Goal: Task Accomplishment & Management: Manage account settings

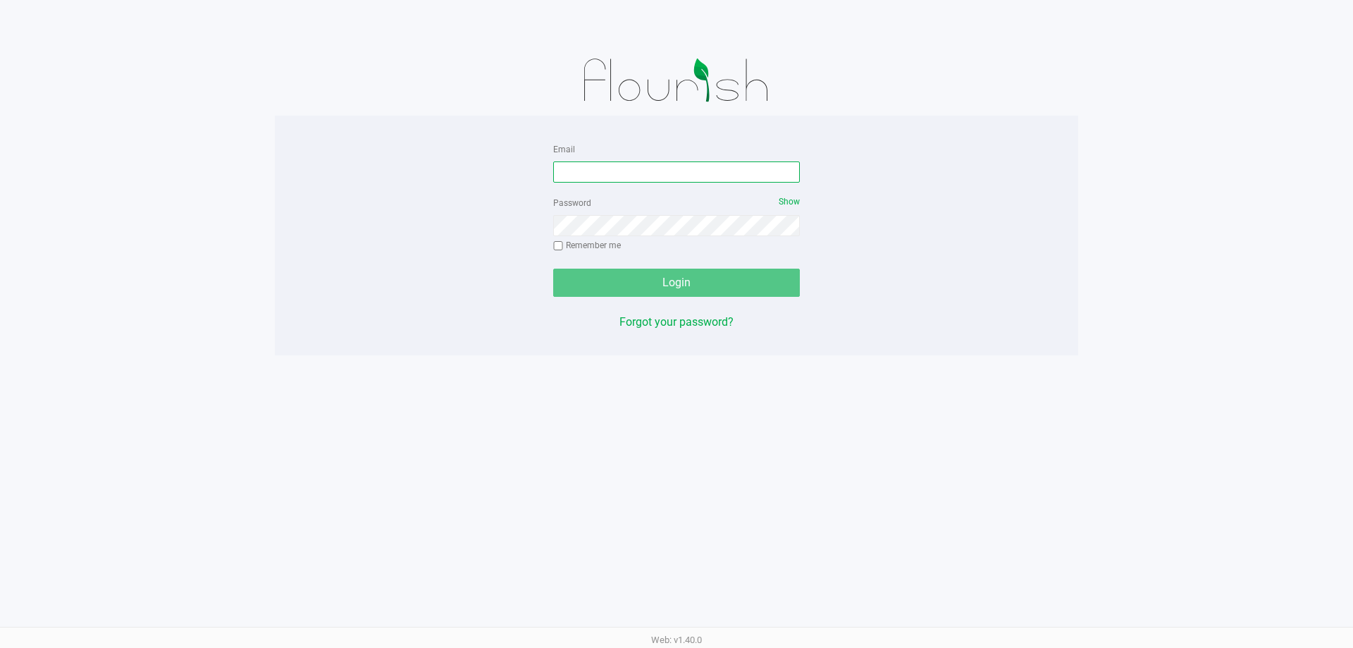
click at [636, 170] on input "Email" at bounding box center [676, 171] width 247 height 21
type input "[PERSON_NAME][EMAIL_ADDRESS][DOMAIN_NAME]"
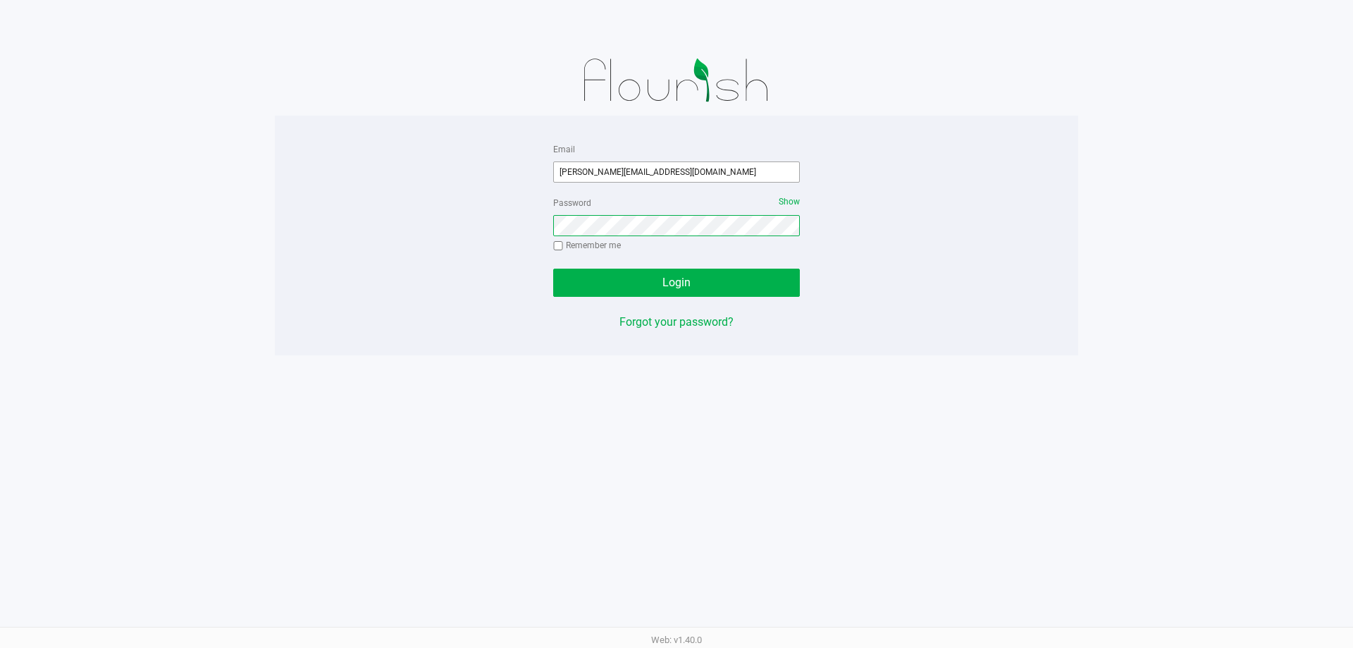
click at [553, 268] on button "Login" at bounding box center [676, 282] width 247 height 28
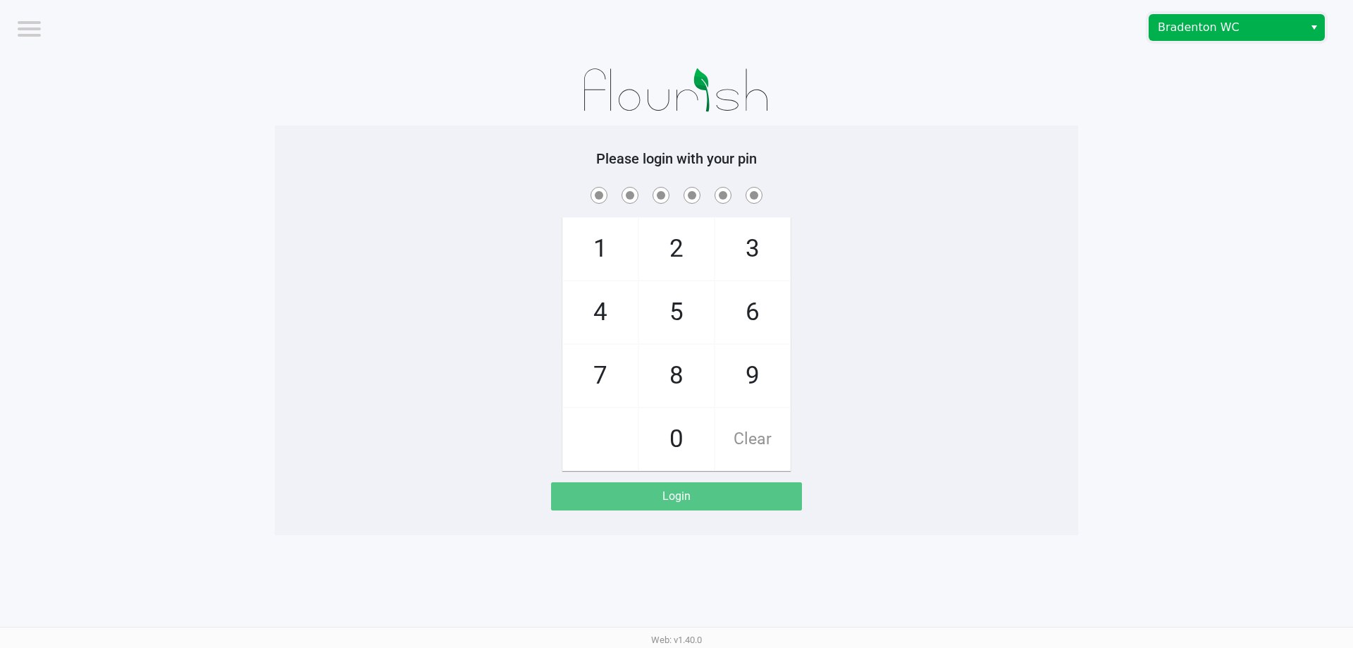
click at [1267, 28] on span "Bradenton WC" at bounding box center [1226, 27] width 137 height 17
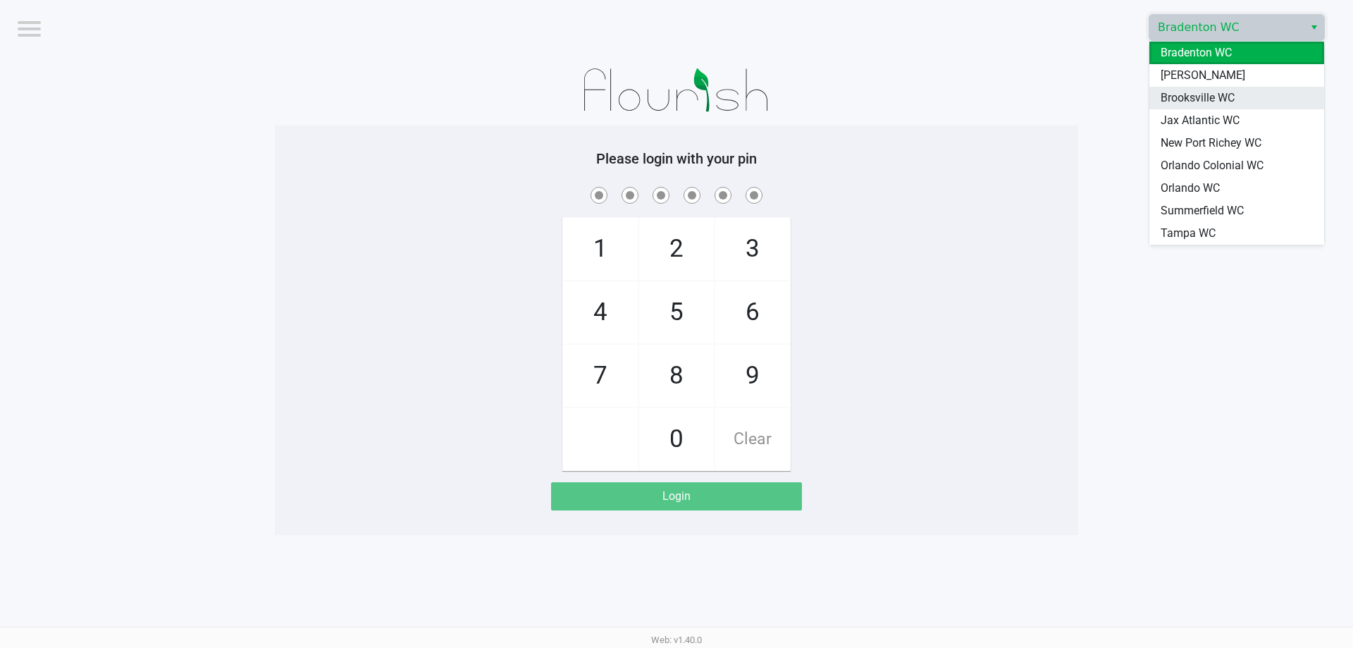
click at [1249, 102] on li "Brooksville WC" at bounding box center [1236, 98] width 175 height 23
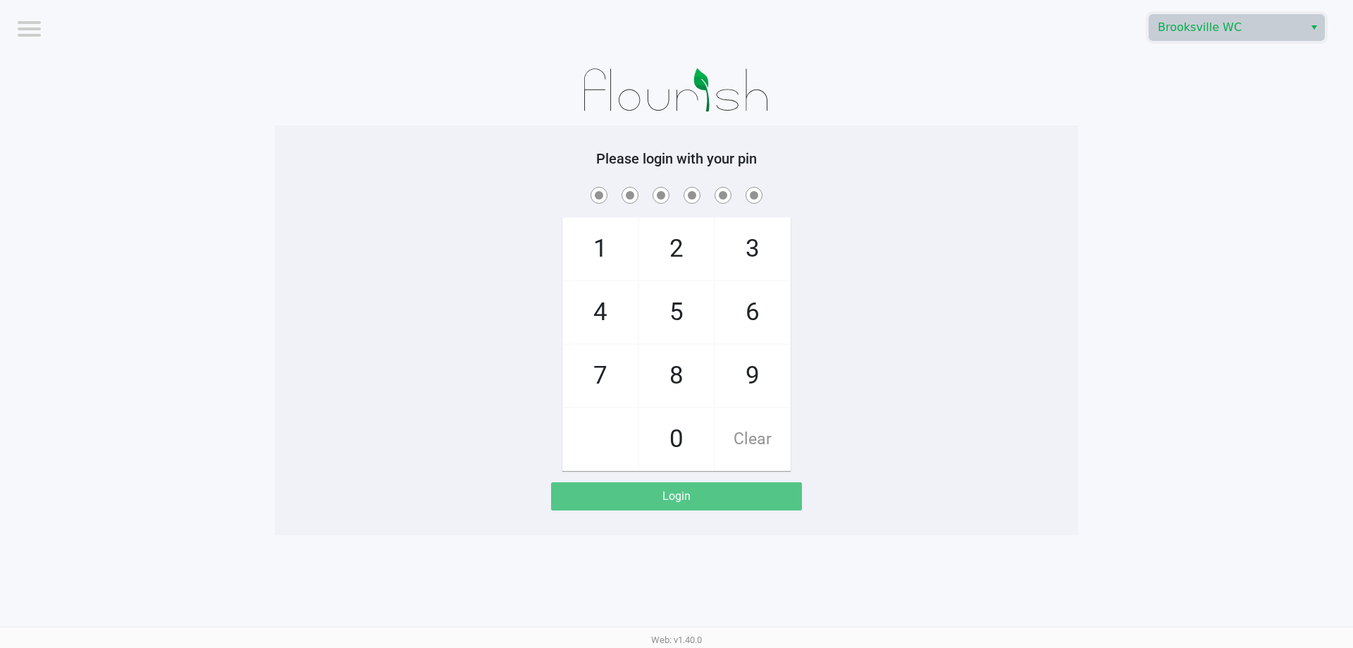
click at [1185, 145] on app-pos-login-wrapper "Logout Brooksville WC Please login with your pin 1 4 7 2 5 8 0 3 6 9 Clear Login" at bounding box center [676, 267] width 1353 height 535
checkbox input "true"
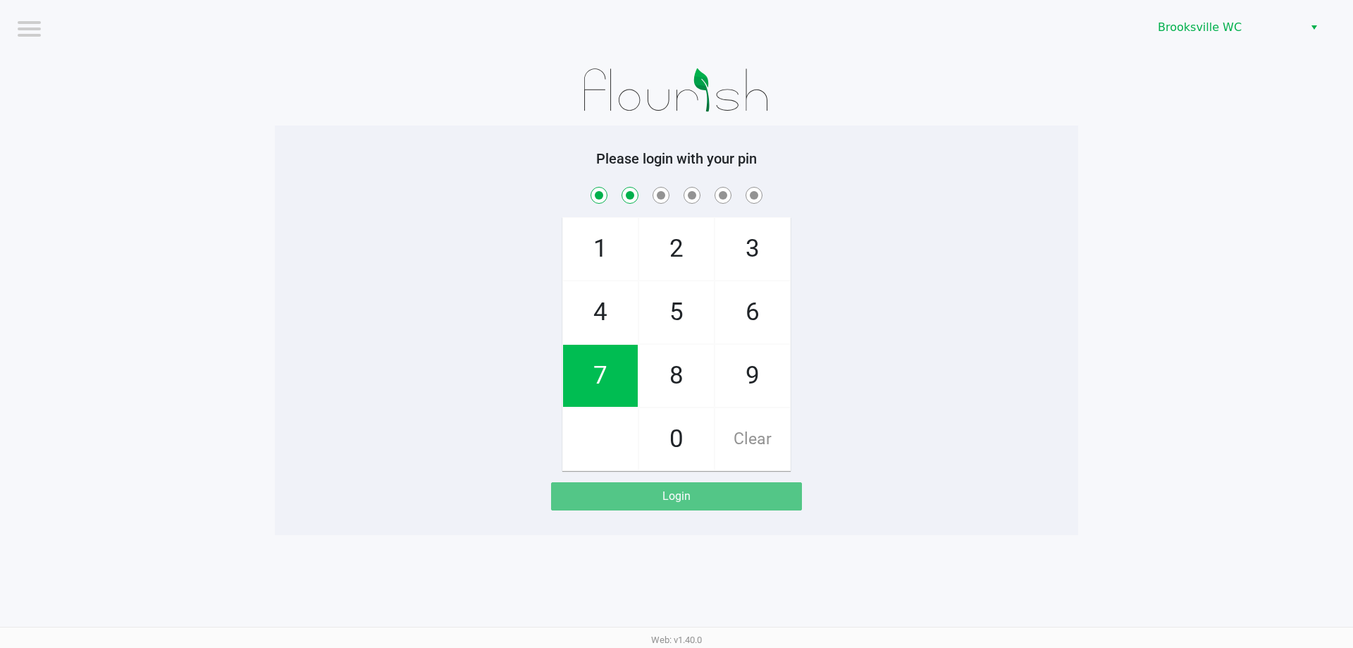
checkbox input "true"
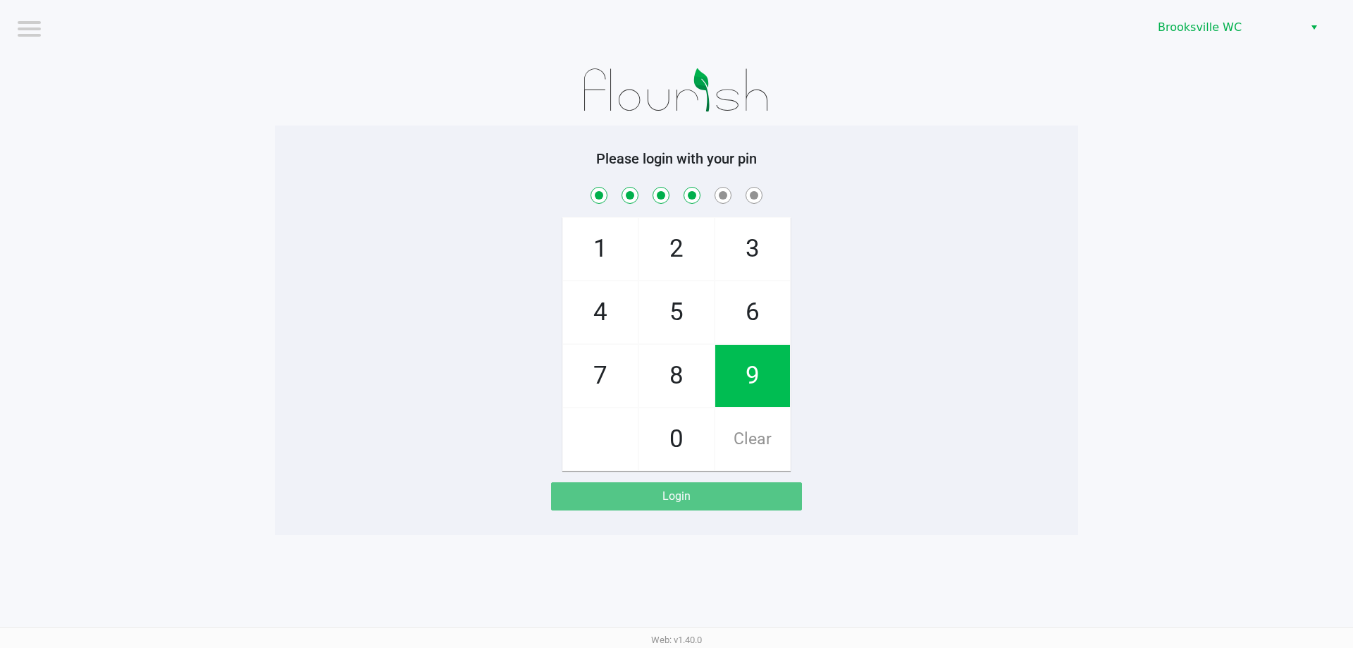
checkbox input "true"
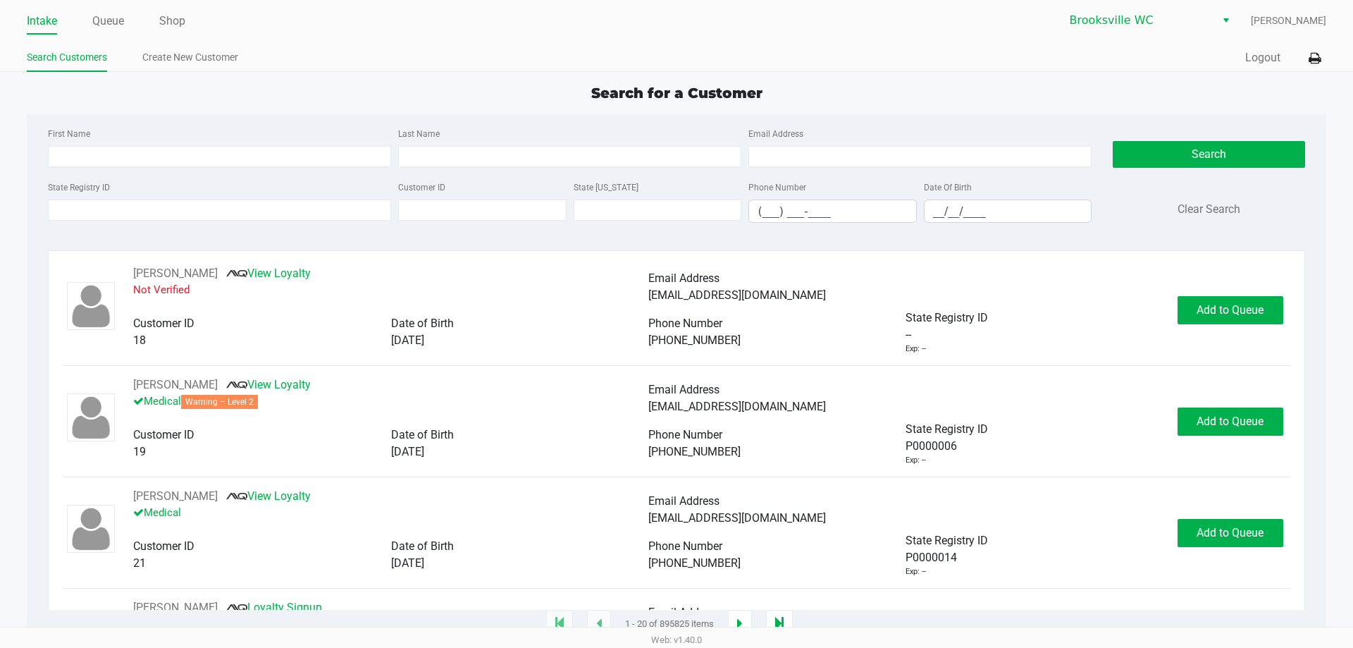
click at [228, 118] on div "First Name Last Name Email Address State Registry ID Customer ID State ID Phone…" at bounding box center [675, 179] width 1277 height 130
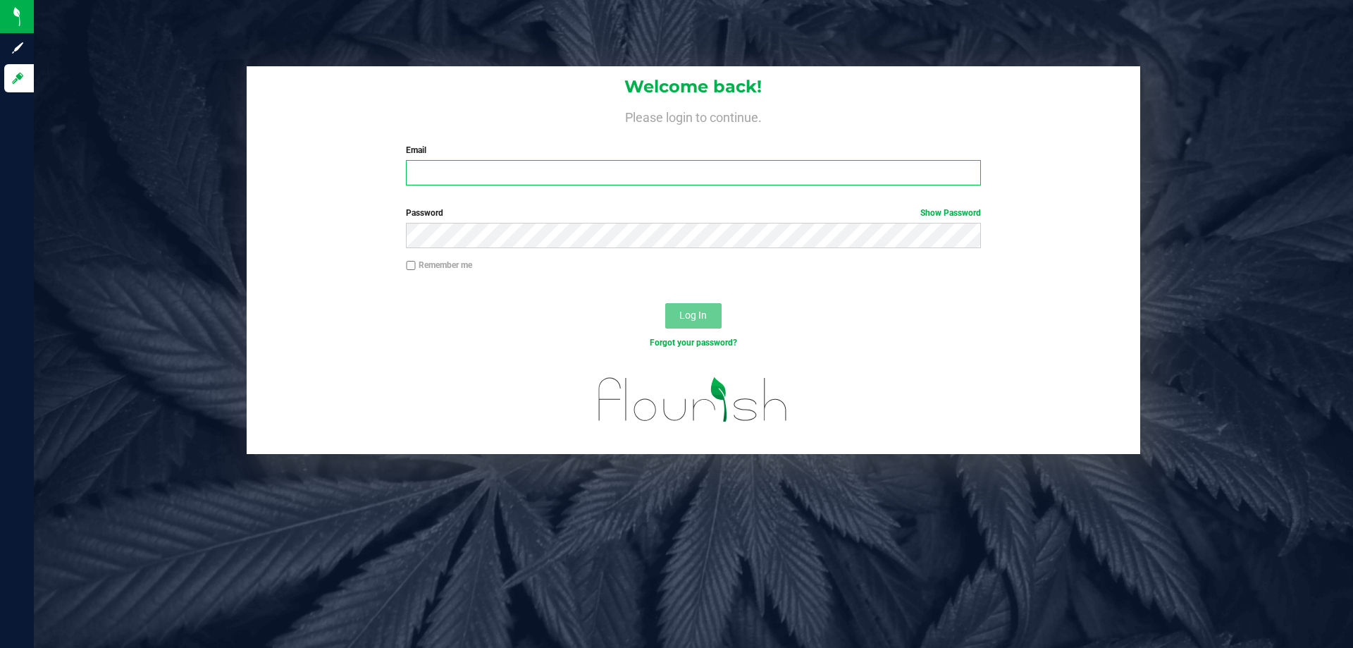
click at [518, 170] on input "Email" at bounding box center [693, 172] width 574 height 25
type input "[PERSON_NAME][EMAIL_ADDRESS][DOMAIN_NAME]"
click at [665, 303] on button "Log In" at bounding box center [693, 315] width 56 height 25
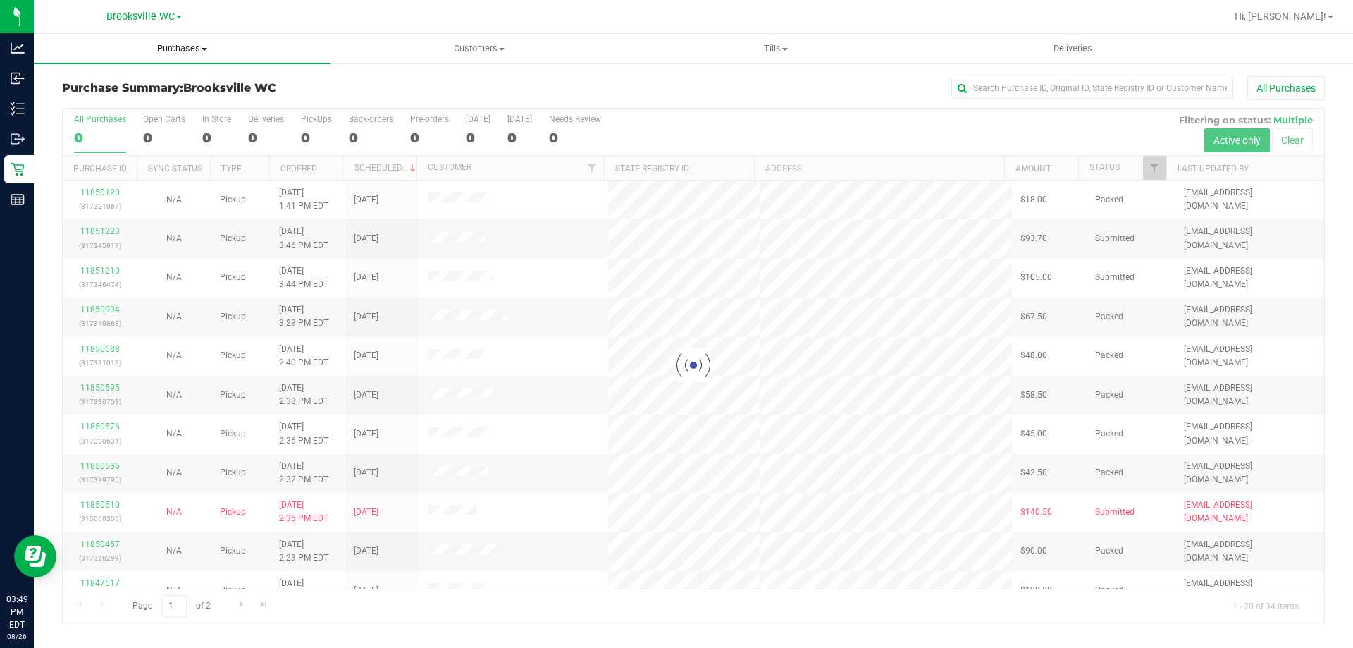
click at [198, 45] on span "Purchases" at bounding box center [182, 48] width 297 height 13
click at [116, 99] on span "Fulfillment" at bounding box center [77, 102] width 87 height 12
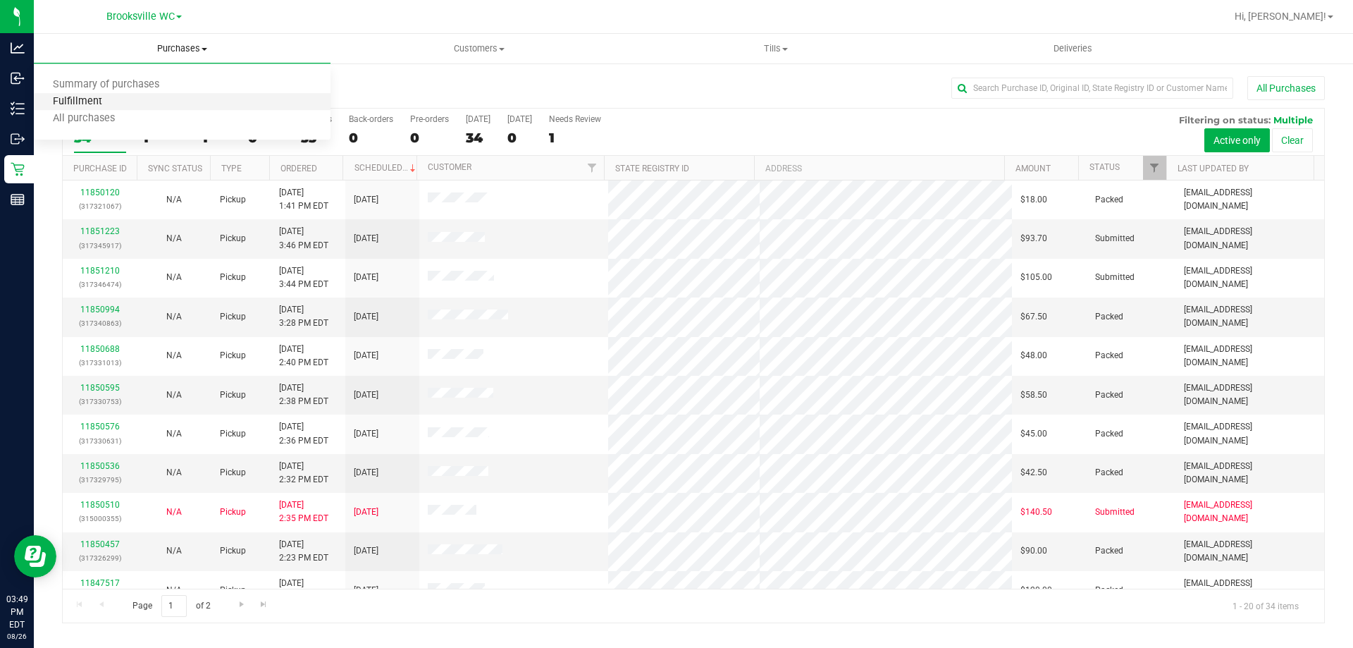
click at [116, 99] on span "Fulfillment" at bounding box center [77, 102] width 87 height 12
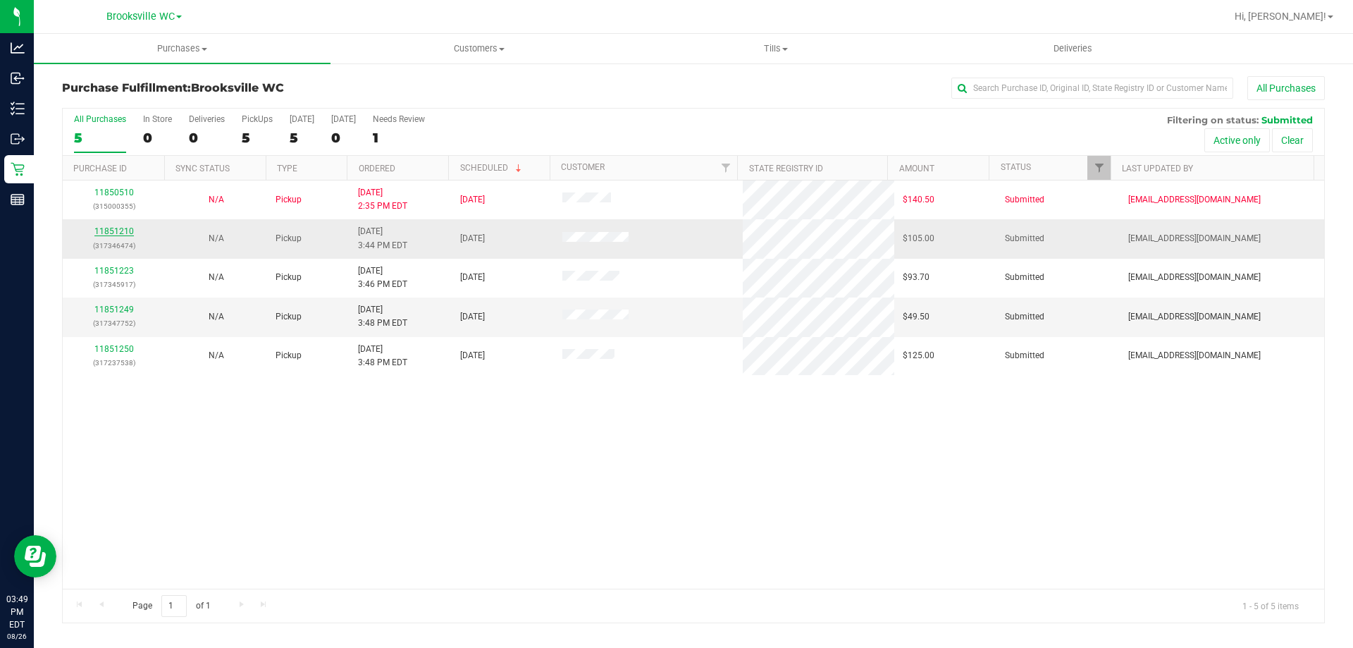
click at [128, 227] on link "11851210" at bounding box center [113, 231] width 39 height 10
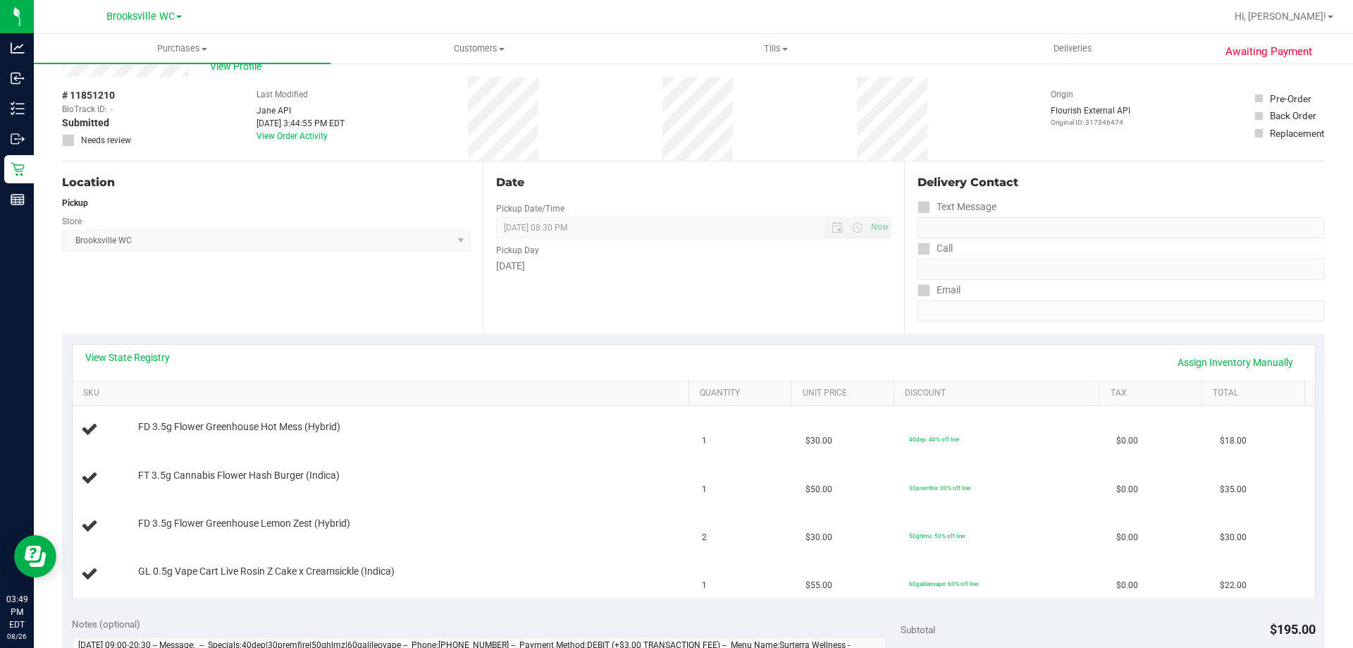
scroll to position [70, 0]
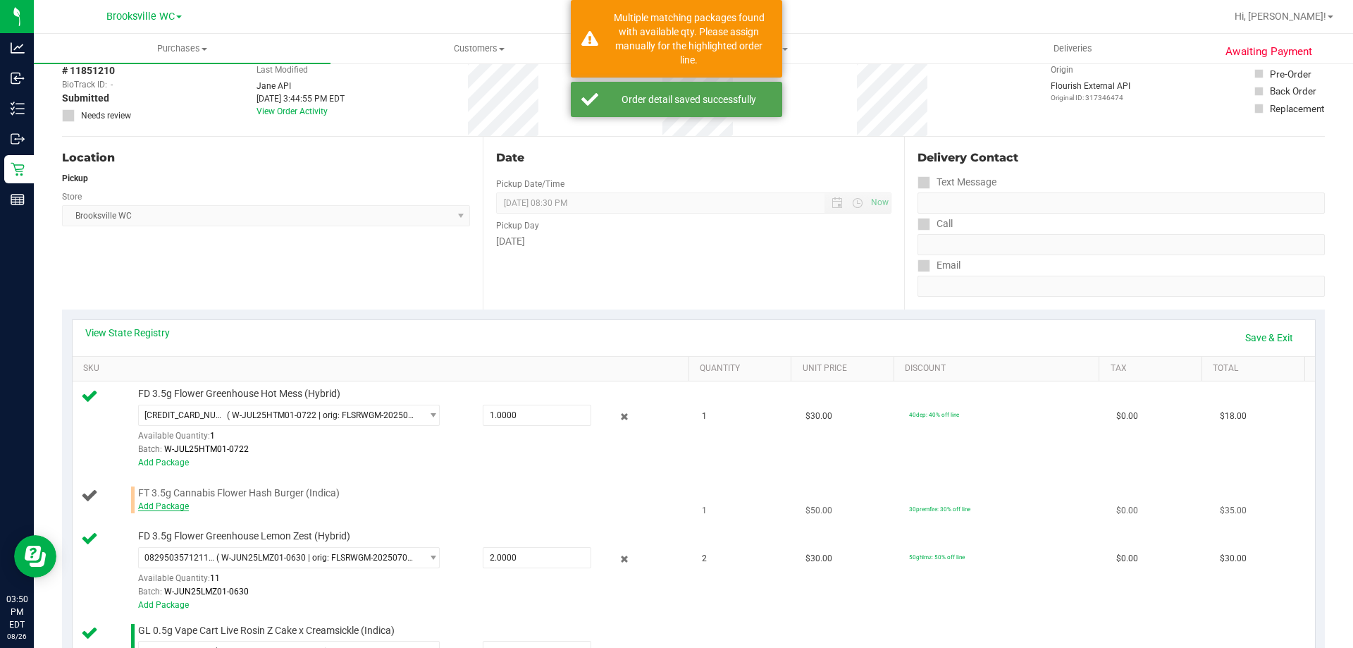
click at [167, 504] on link "Add Package" at bounding box center [163, 506] width 51 height 10
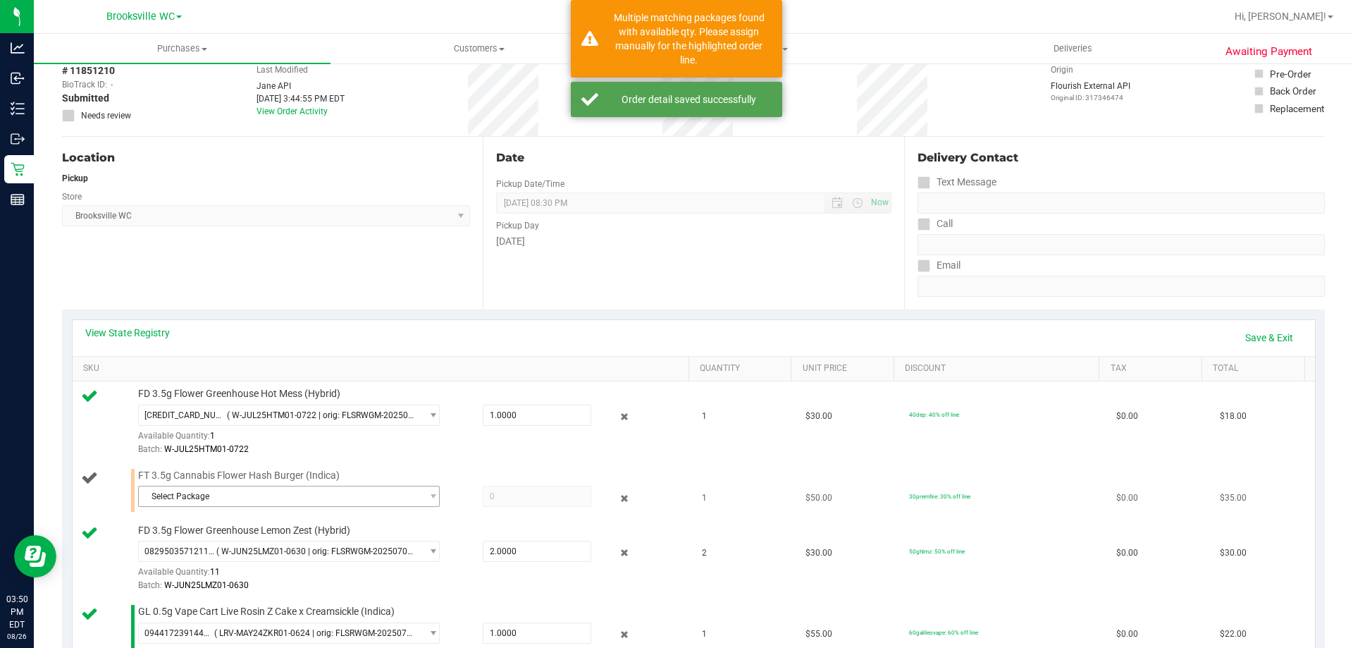
click at [345, 495] on span "Select Package" at bounding box center [280, 496] width 283 height 20
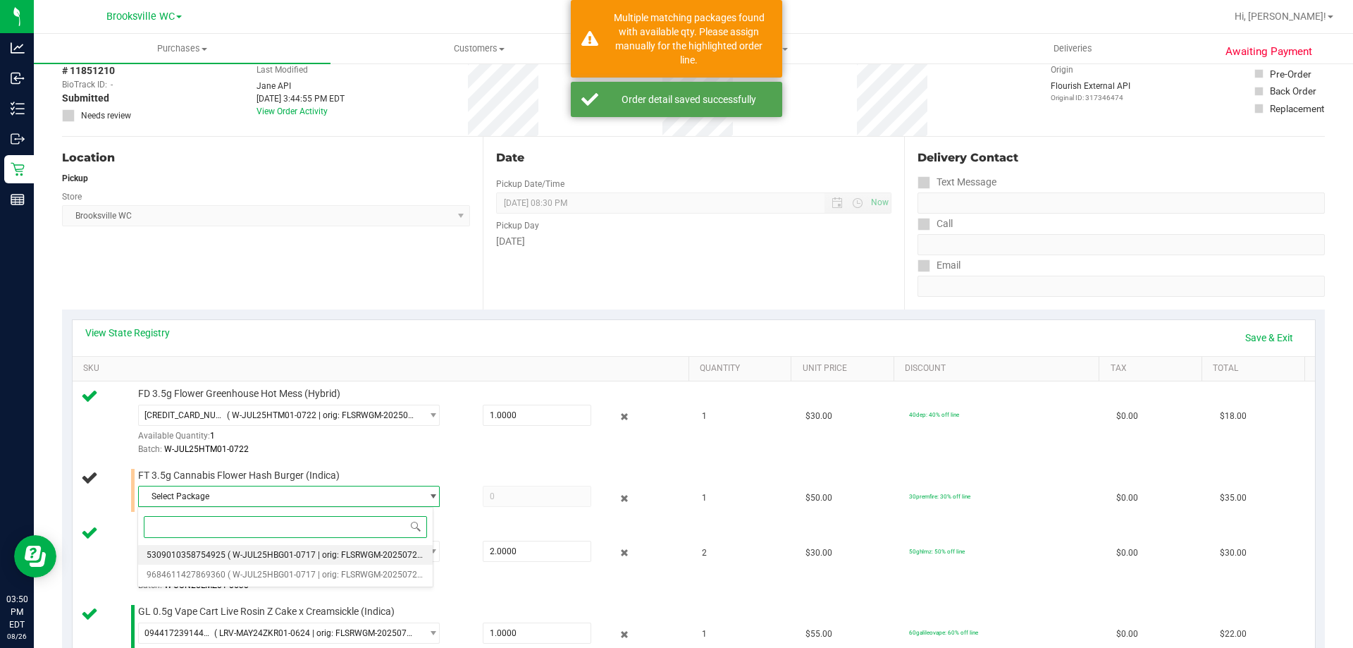
click at [340, 555] on span "( W-JUL25HBG01-0717 | orig: FLSRWGM-20250723-497 )" at bounding box center [336, 555] width 216 height 10
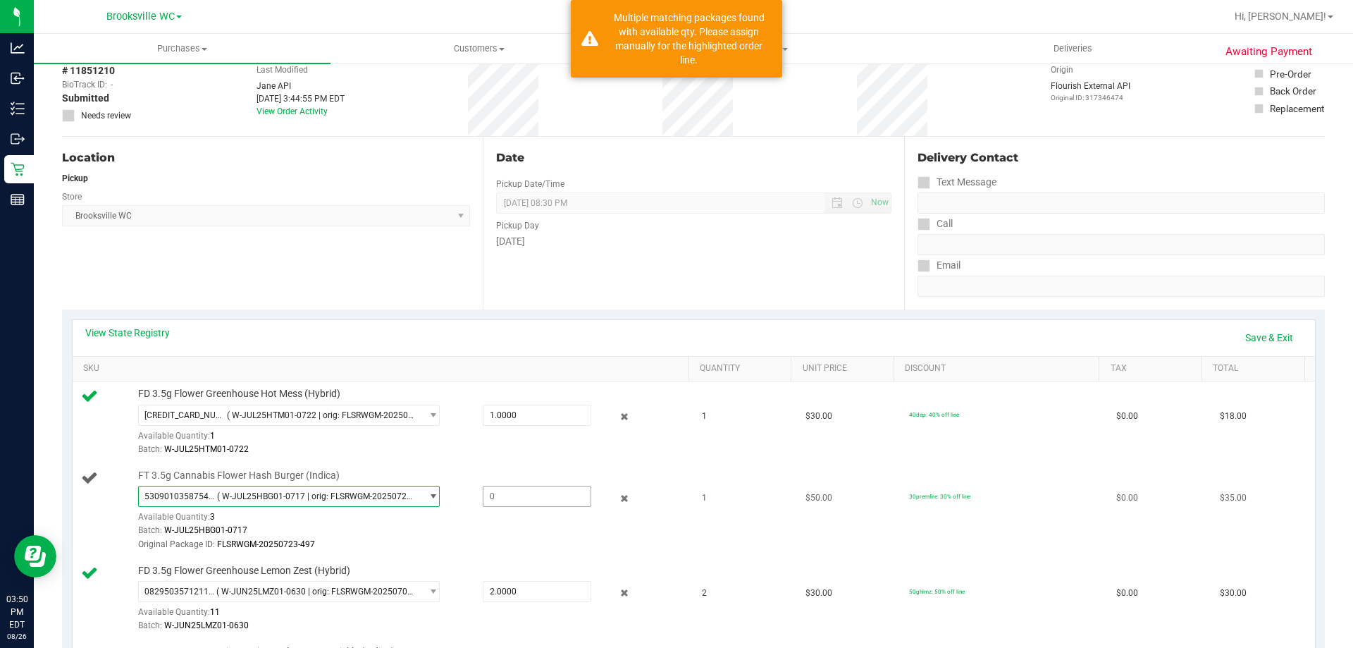
click at [483, 495] on span at bounding box center [537, 495] width 109 height 21
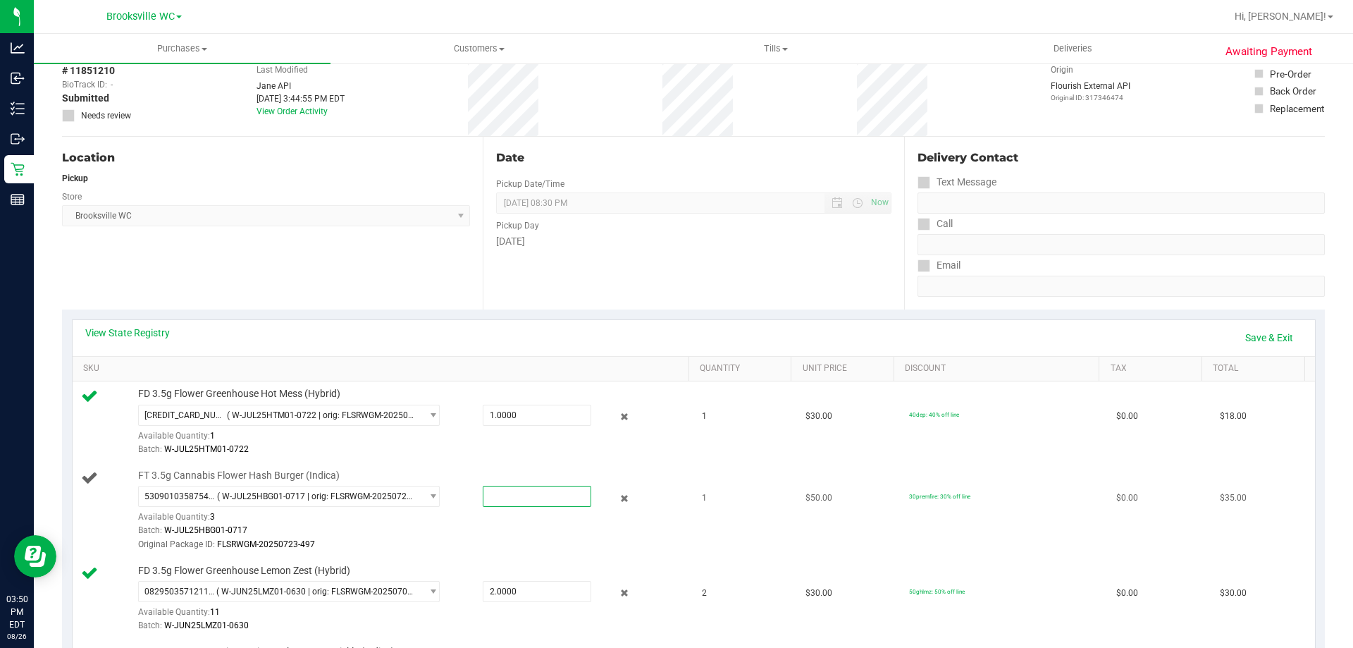
type input "1"
type input "1.0000"
click at [436, 462] on td "FD 3.5g Flower Greenhouse Hot Mess (Hybrid) 5676086807832903 ( W-JUL25HTM01-072…" at bounding box center [383, 422] width 621 height 82
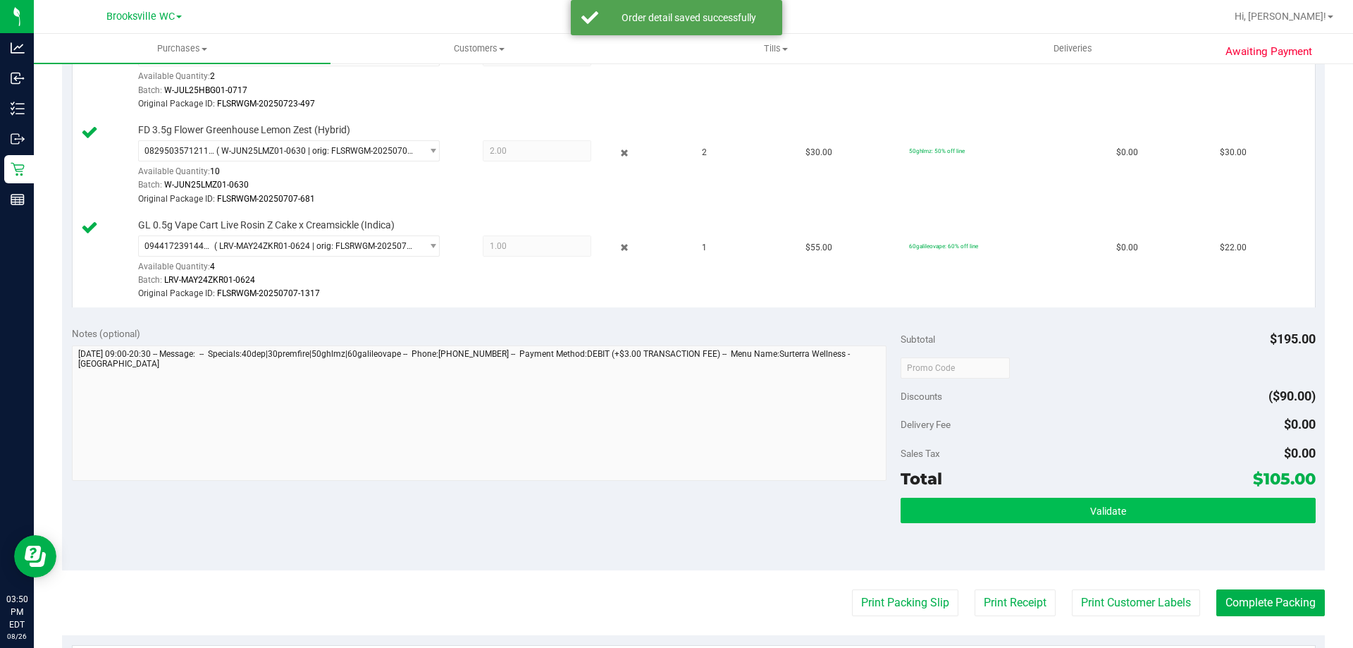
scroll to position [634, 0]
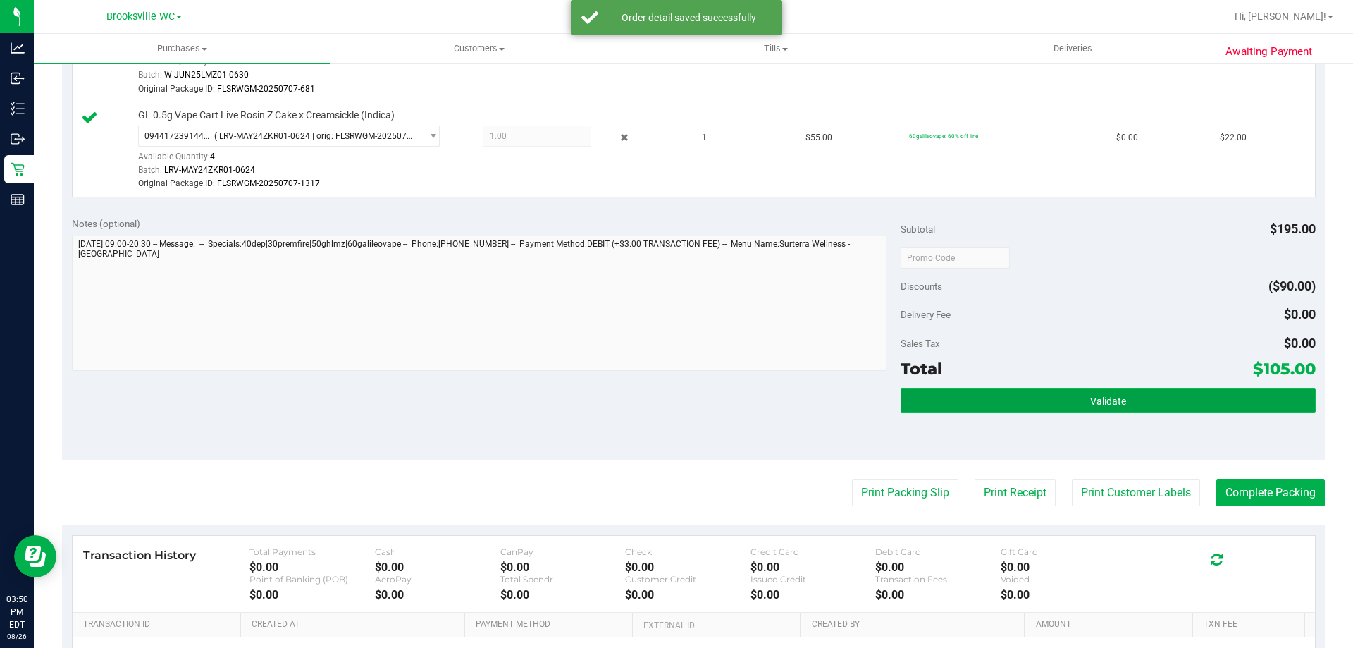
click at [1116, 407] on button "Validate" at bounding box center [1107, 400] width 414 height 25
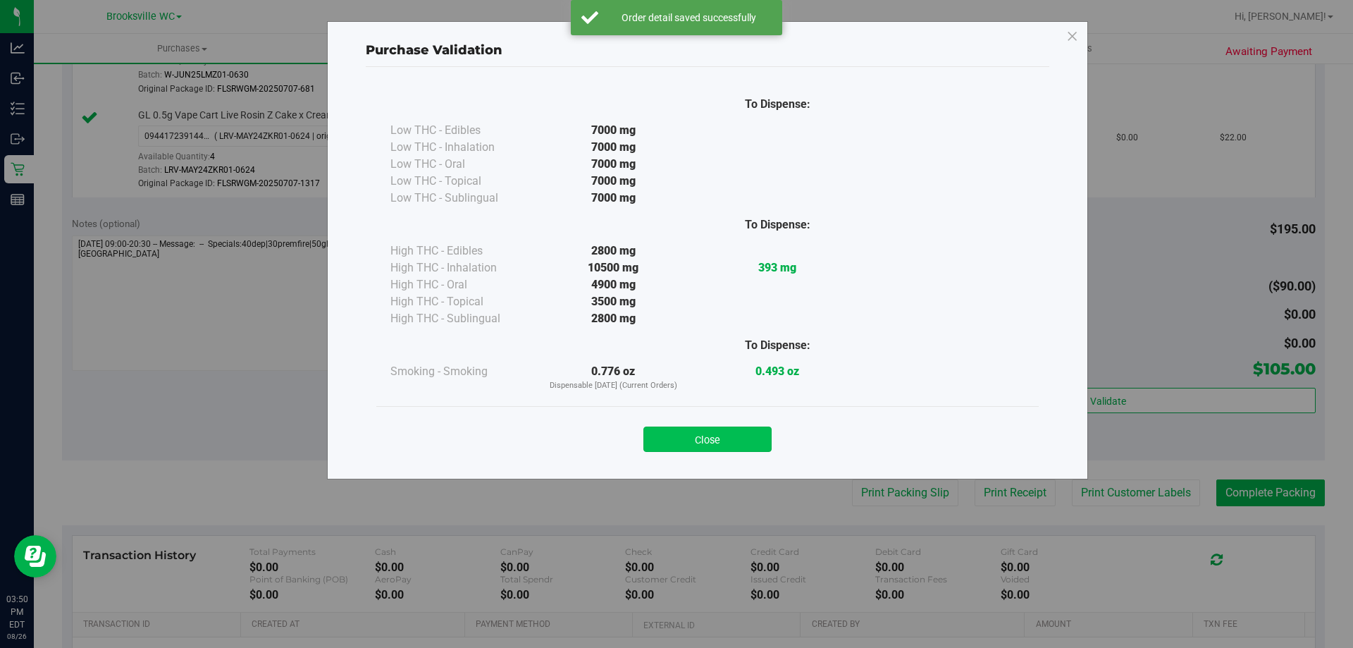
click at [733, 450] on button "Close" at bounding box center [707, 438] width 128 height 25
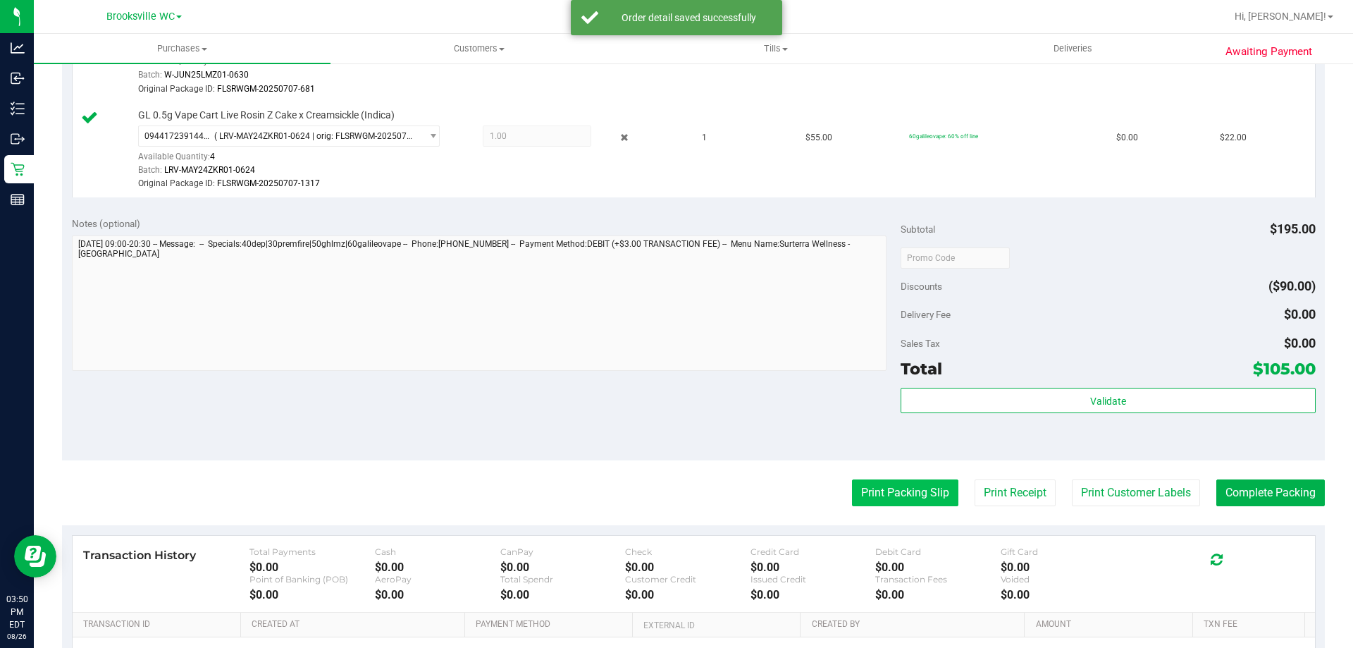
click at [852, 485] on button "Print Packing Slip" at bounding box center [905, 492] width 106 height 27
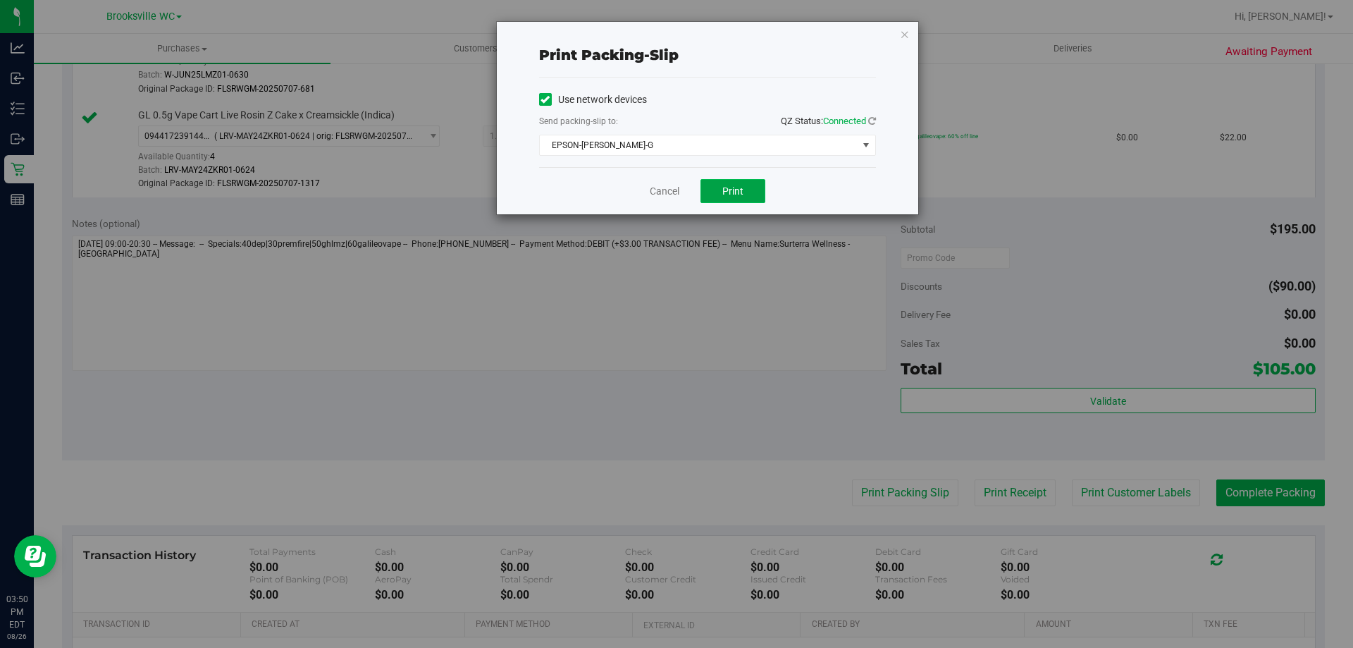
click at [726, 184] on button "Print" at bounding box center [732, 191] width 65 height 24
click at [674, 184] on link "Cancel" at bounding box center [665, 191] width 30 height 15
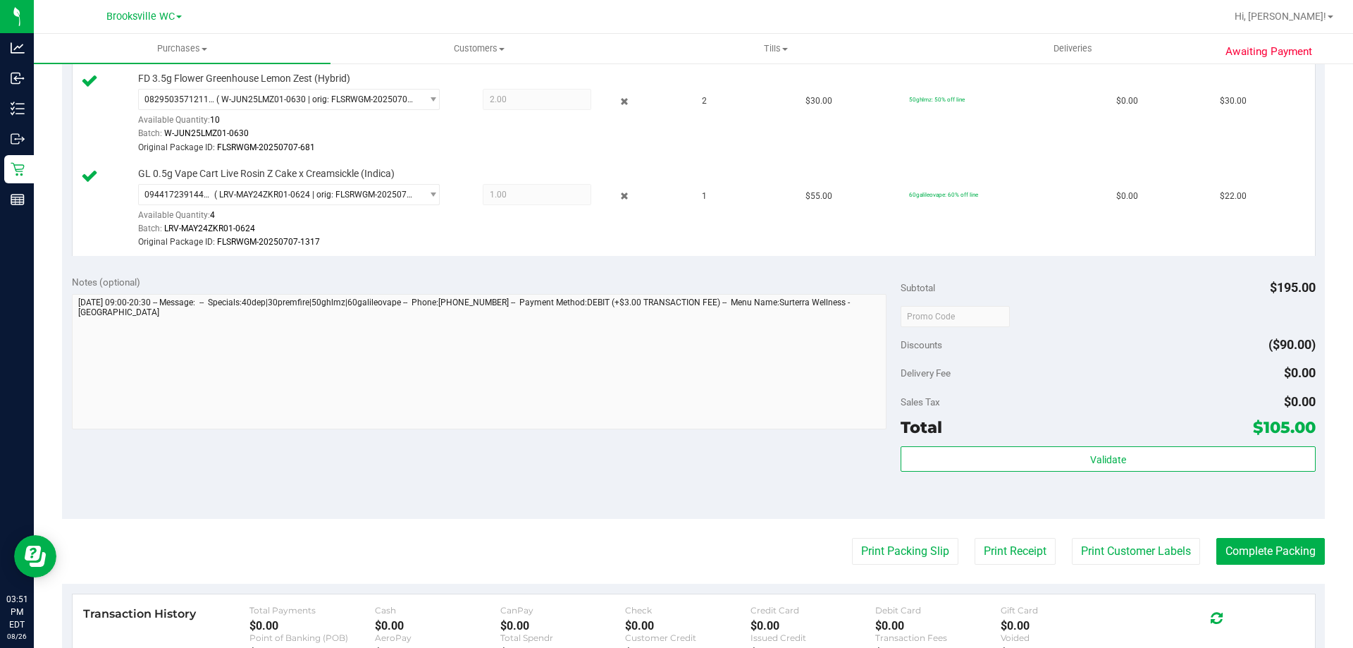
scroll to position [705, 0]
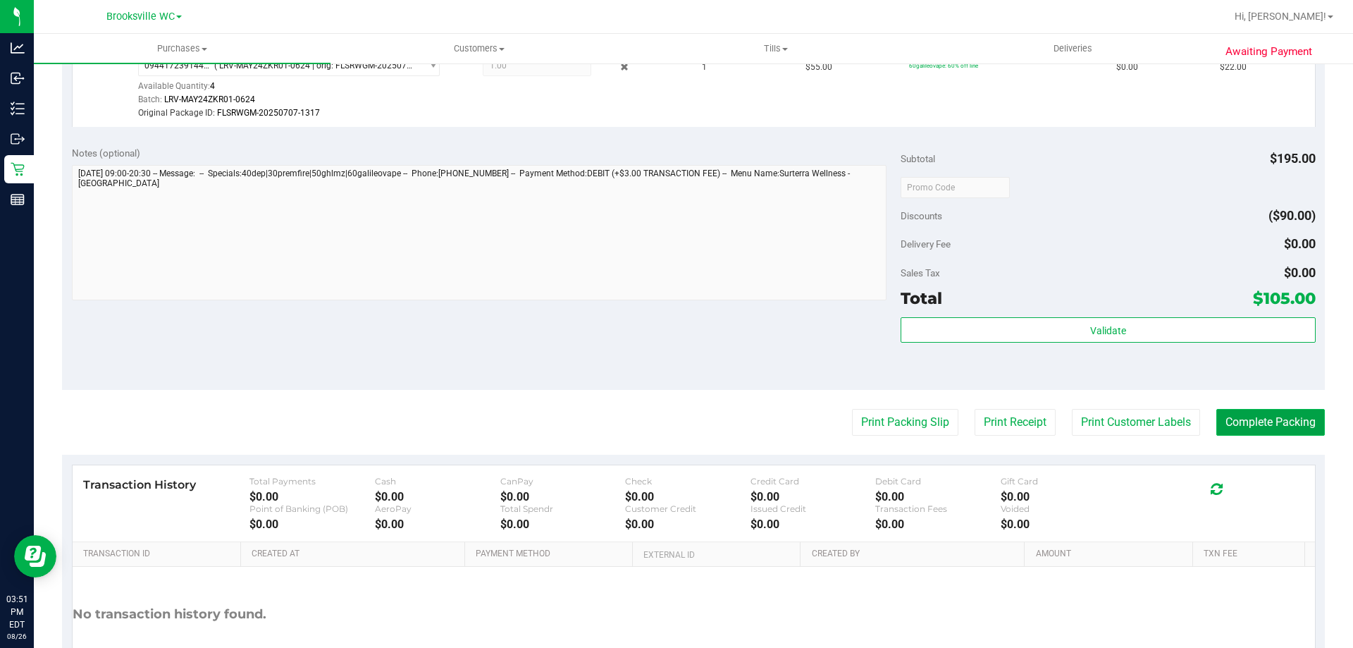
click at [1222, 426] on button "Complete Packing" at bounding box center [1270, 422] width 109 height 27
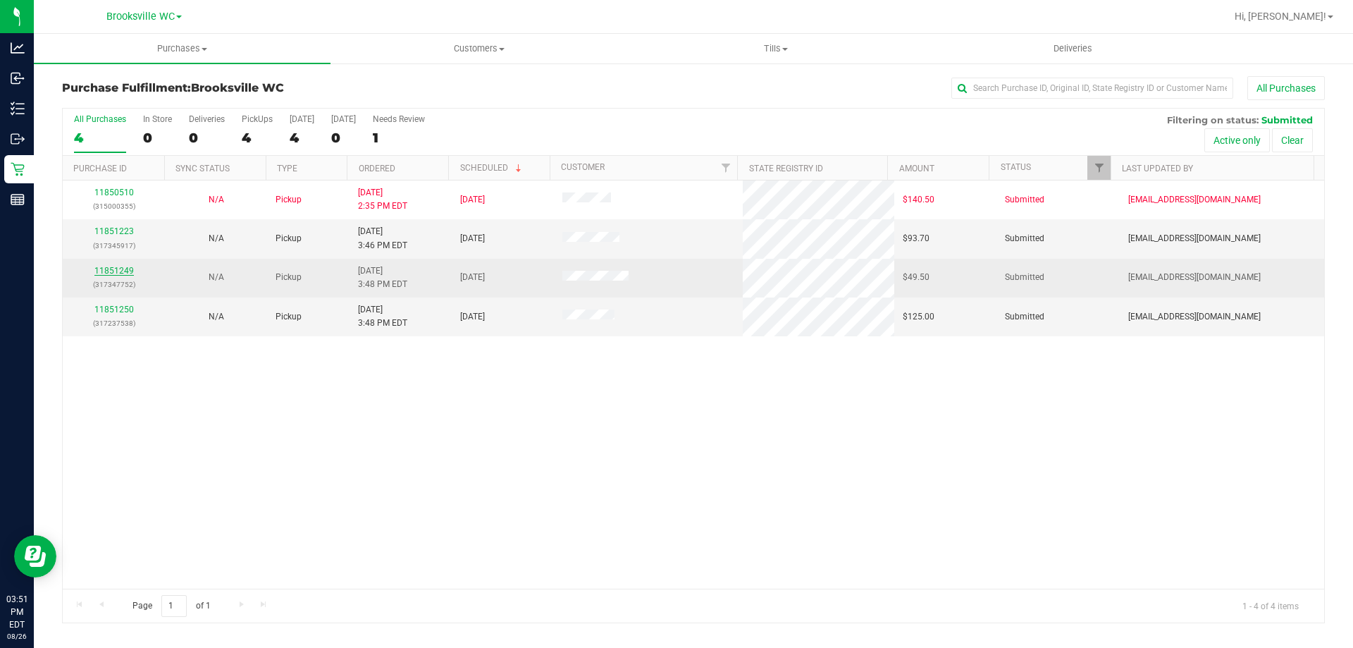
click at [102, 273] on link "11851249" at bounding box center [113, 271] width 39 height 10
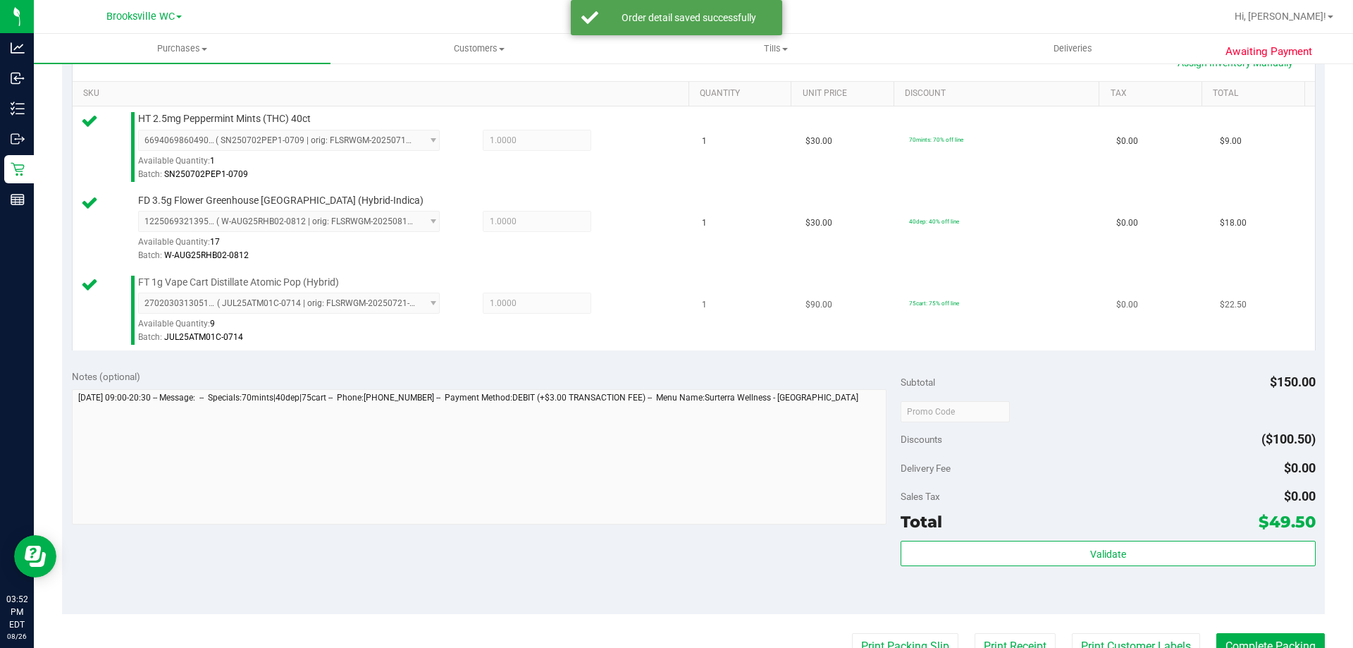
scroll to position [423, 0]
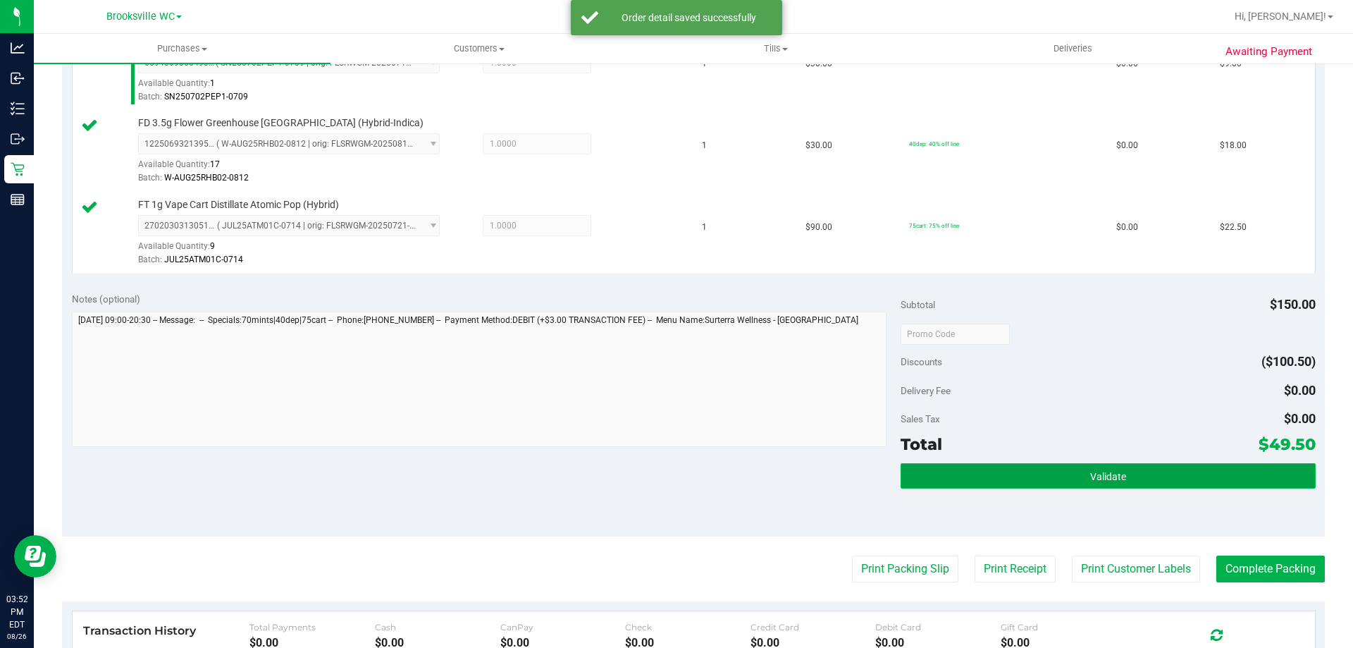
click at [1019, 474] on button "Validate" at bounding box center [1107, 475] width 414 height 25
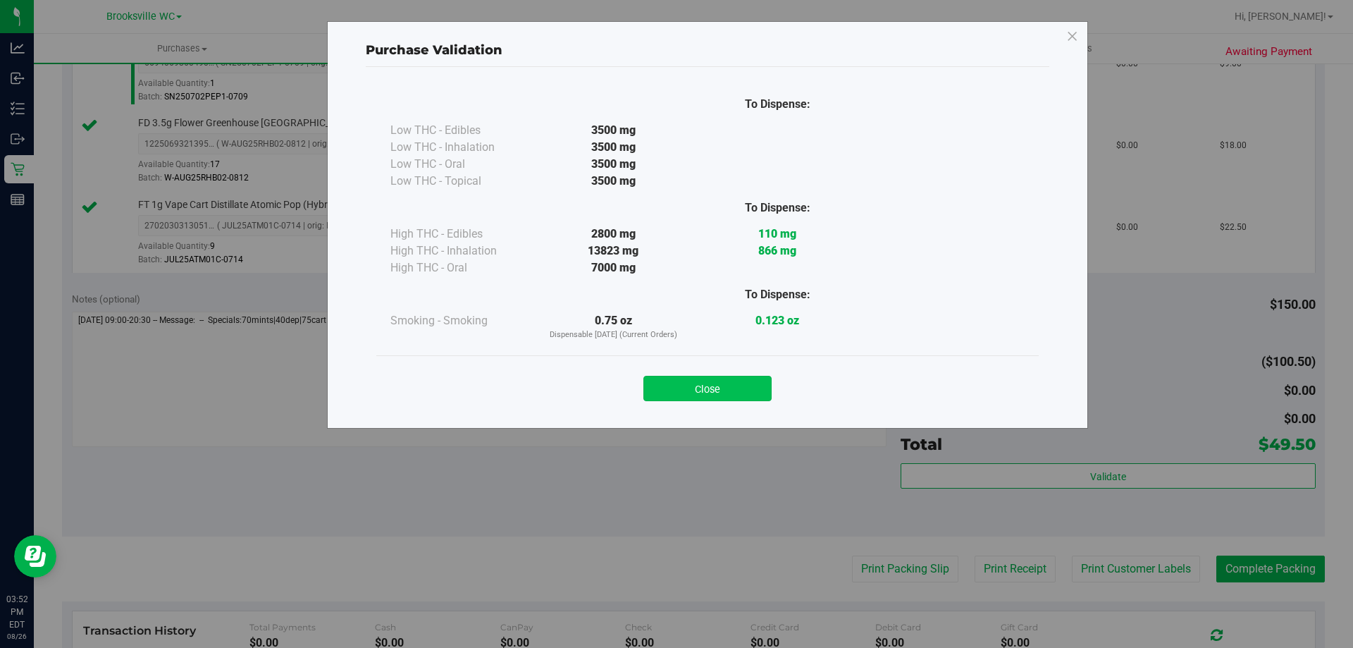
click at [715, 395] on button "Close" at bounding box center [707, 388] width 128 height 25
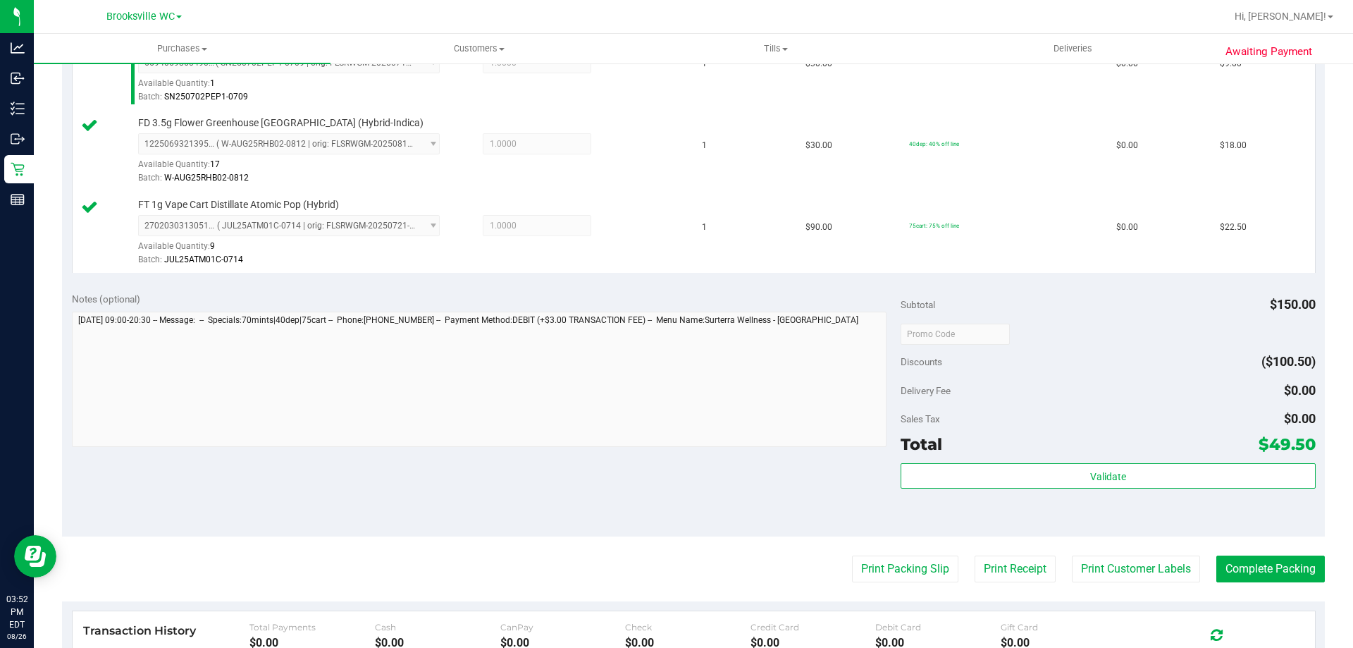
click at [869, 546] on purchase-details "Back Edit Purchase Cancel Purchase View Profile # 11851249 BioTrack ID: - Submi…" at bounding box center [693, 258] width 1263 height 1211
click at [878, 570] on button "Print Packing Slip" at bounding box center [905, 568] width 106 height 27
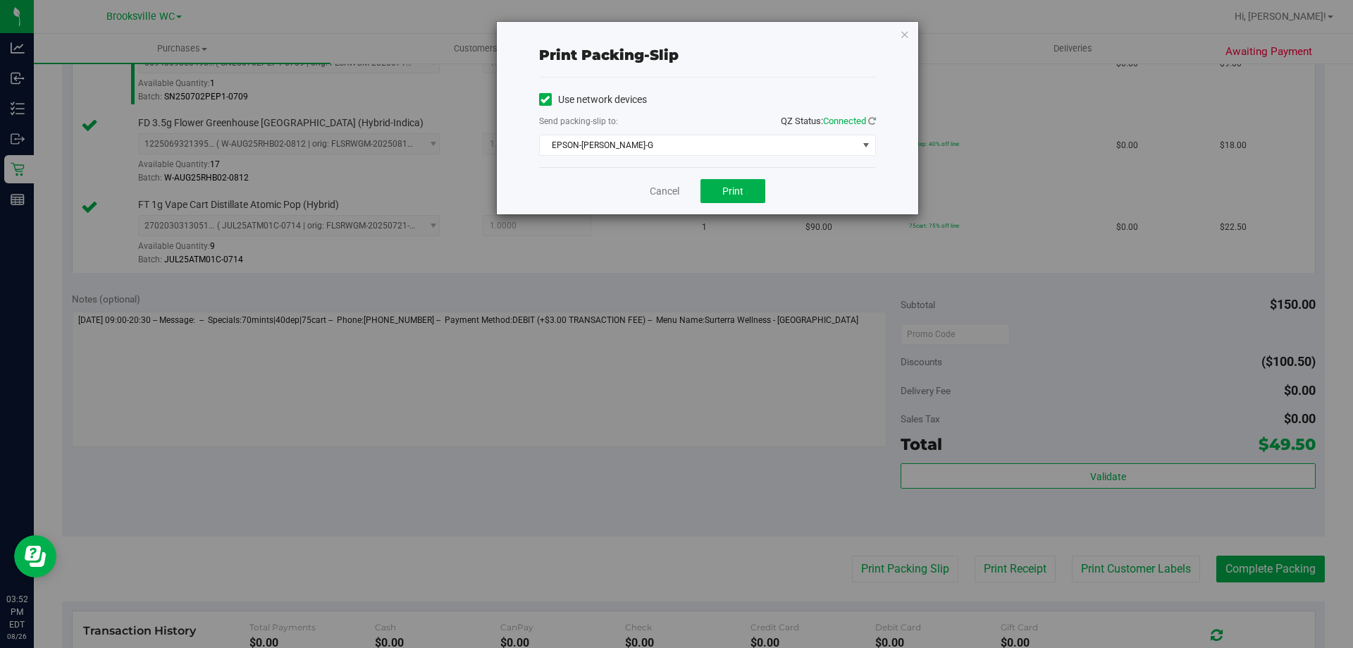
click at [723, 177] on div "Cancel Print" at bounding box center [707, 190] width 337 height 47
click at [714, 182] on button "Print" at bounding box center [732, 191] width 65 height 24
click at [653, 190] on link "Cancel" at bounding box center [665, 191] width 30 height 15
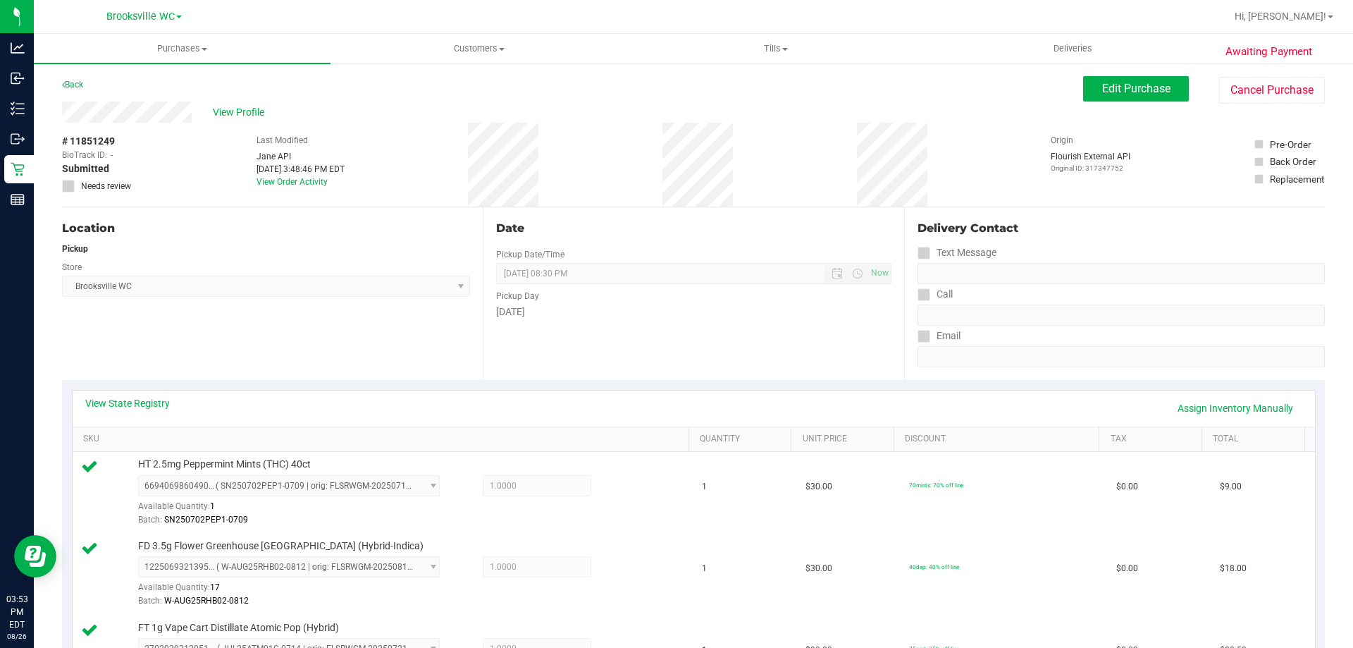
scroll to position [493, 0]
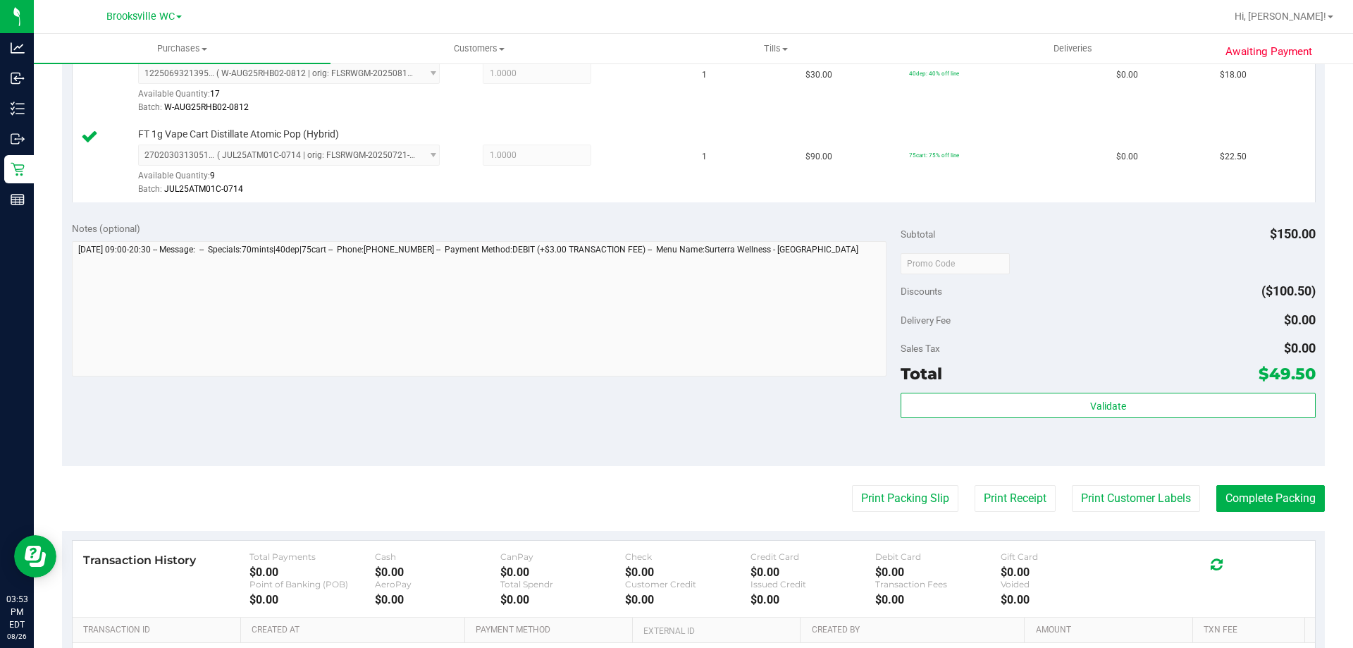
click at [1226, 483] on purchase-details "Back Edit Purchase Cancel Purchase View Profile # 11851249 BioTrack ID: - Submi…" at bounding box center [693, 188] width 1263 height 1211
click at [1227, 489] on button "Complete Packing" at bounding box center [1270, 498] width 109 height 27
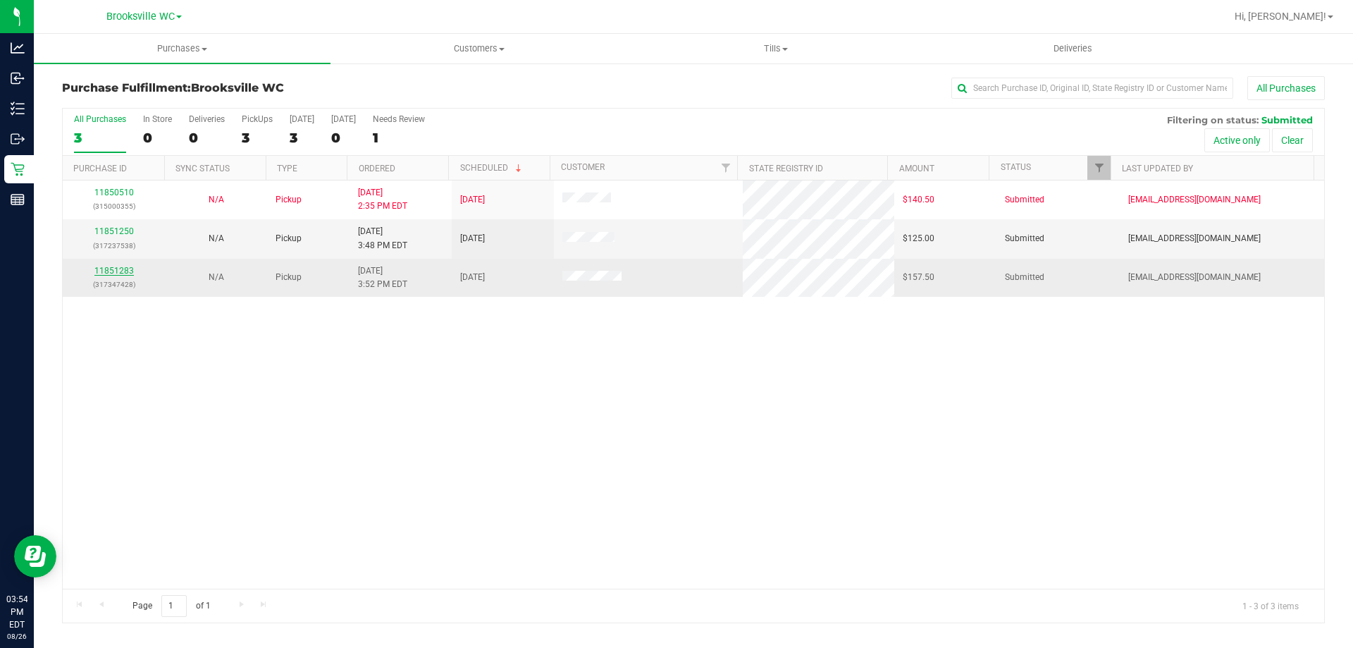
click at [132, 275] on link "11851283" at bounding box center [113, 271] width 39 height 10
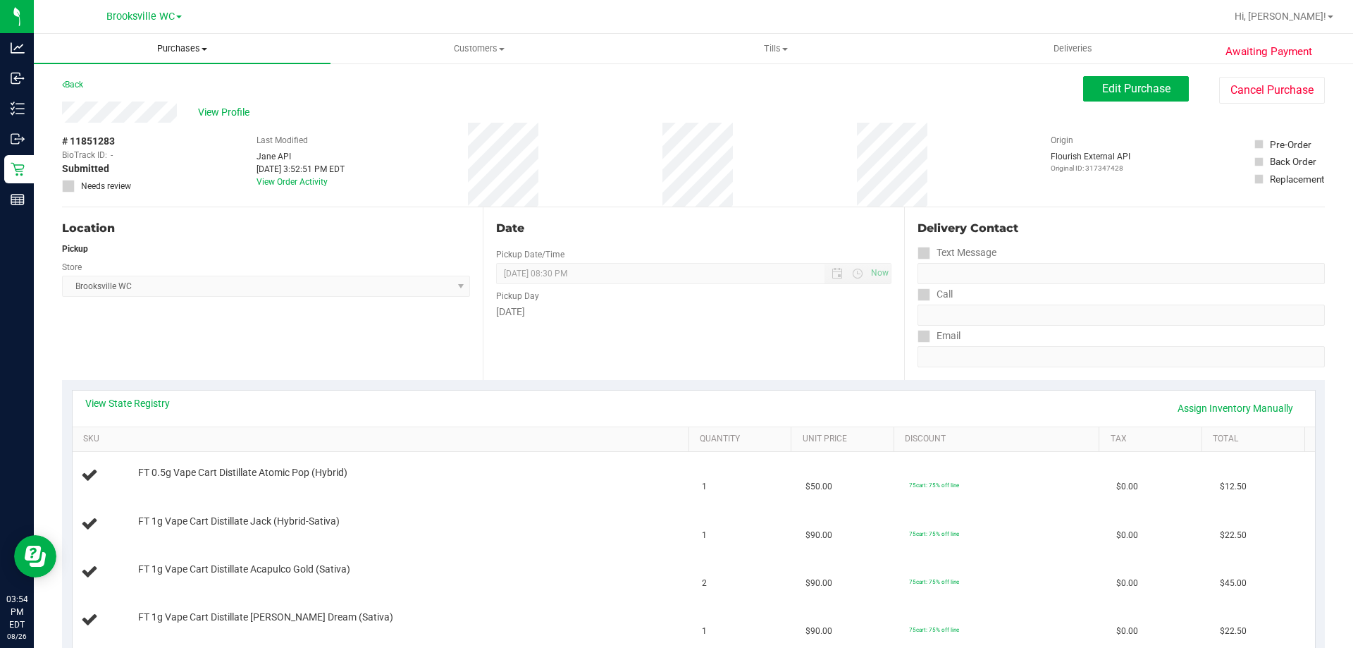
click at [194, 52] on span "Purchases" at bounding box center [182, 48] width 297 height 13
click at [178, 96] on li "Fulfillment" at bounding box center [182, 102] width 297 height 17
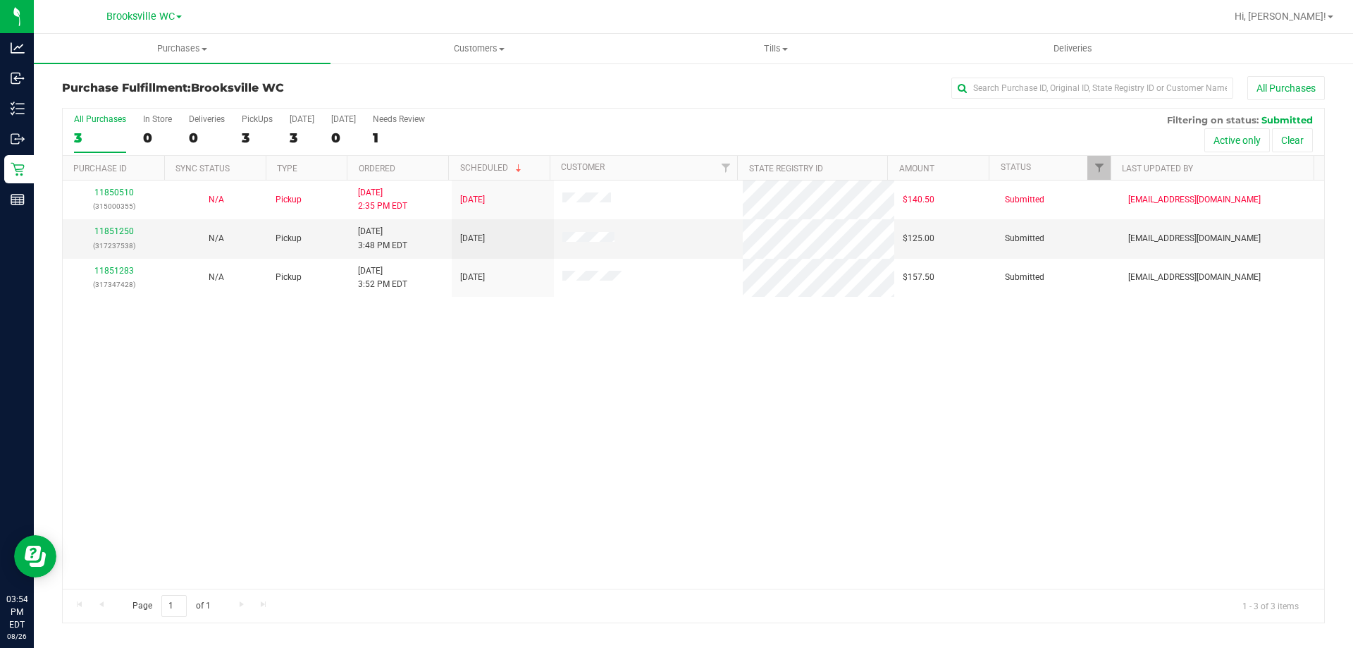
drag, startPoint x: 268, startPoint y: 586, endPoint x: 244, endPoint y: 547, distance: 45.3
click at [244, 547] on div "11850510 (315000355) N/A Pickup 8/26/2025 2:35 PM EDT 8/26/2025 $140.50 Submitt…" at bounding box center [693, 384] width 1261 height 408
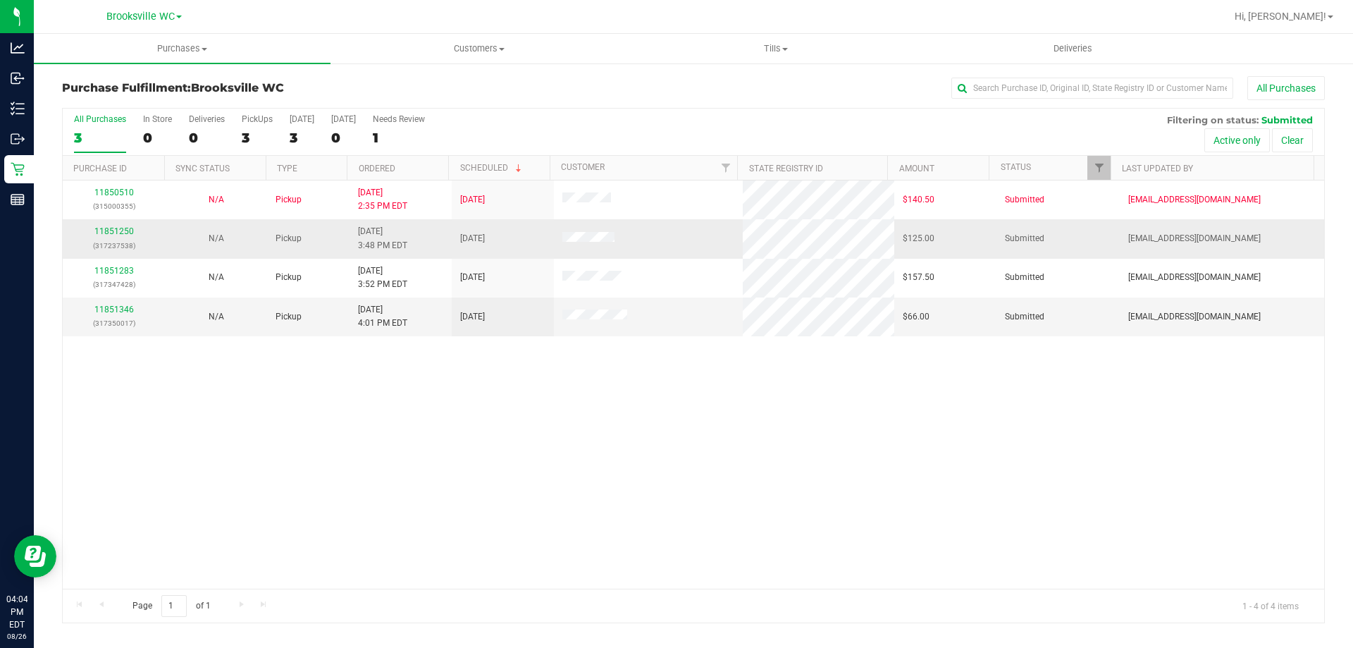
click at [108, 240] on p "(317237538)" at bounding box center [113, 245] width 85 height 13
click at [110, 232] on link "11851250" at bounding box center [113, 231] width 39 height 10
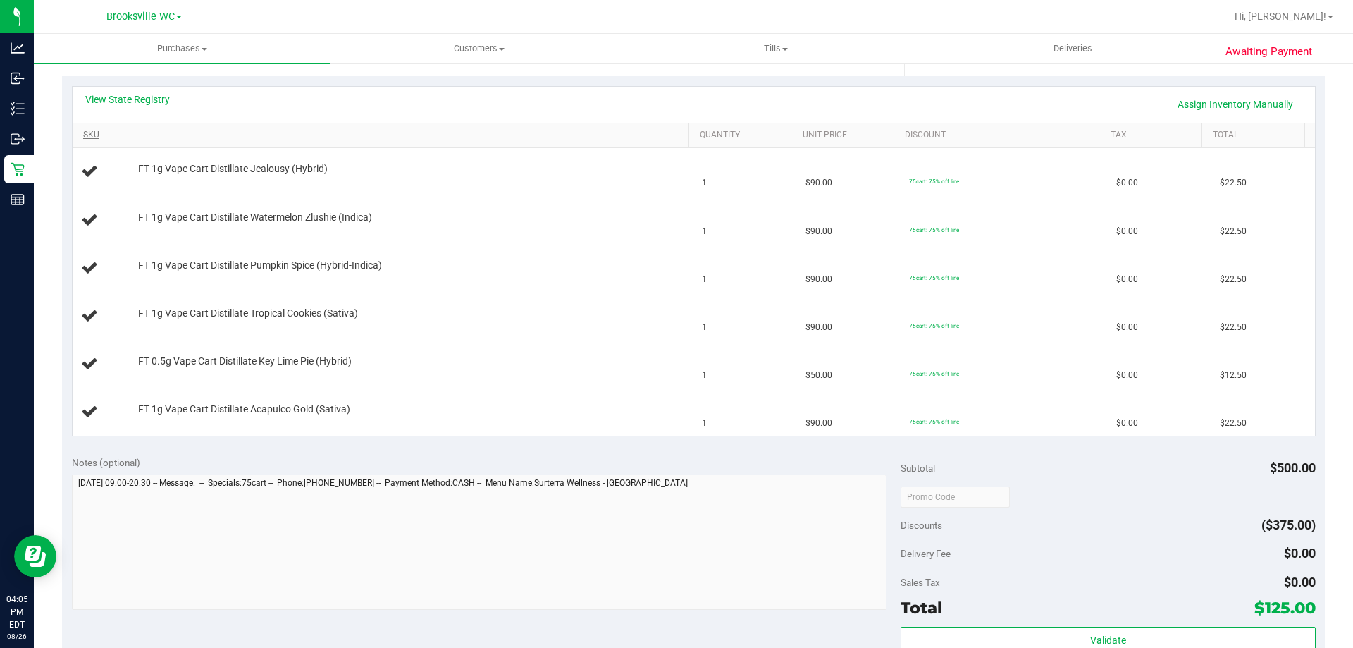
scroll to position [282, 0]
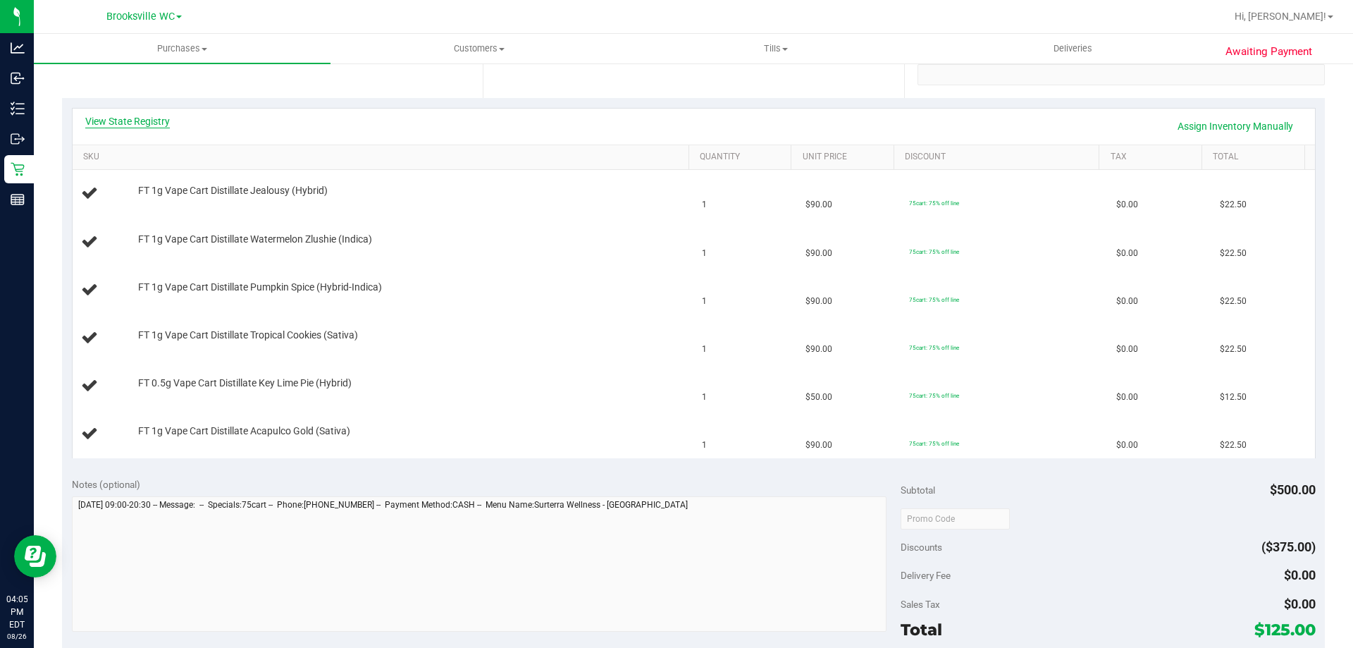
click at [133, 120] on link "View State Registry" at bounding box center [127, 121] width 85 height 14
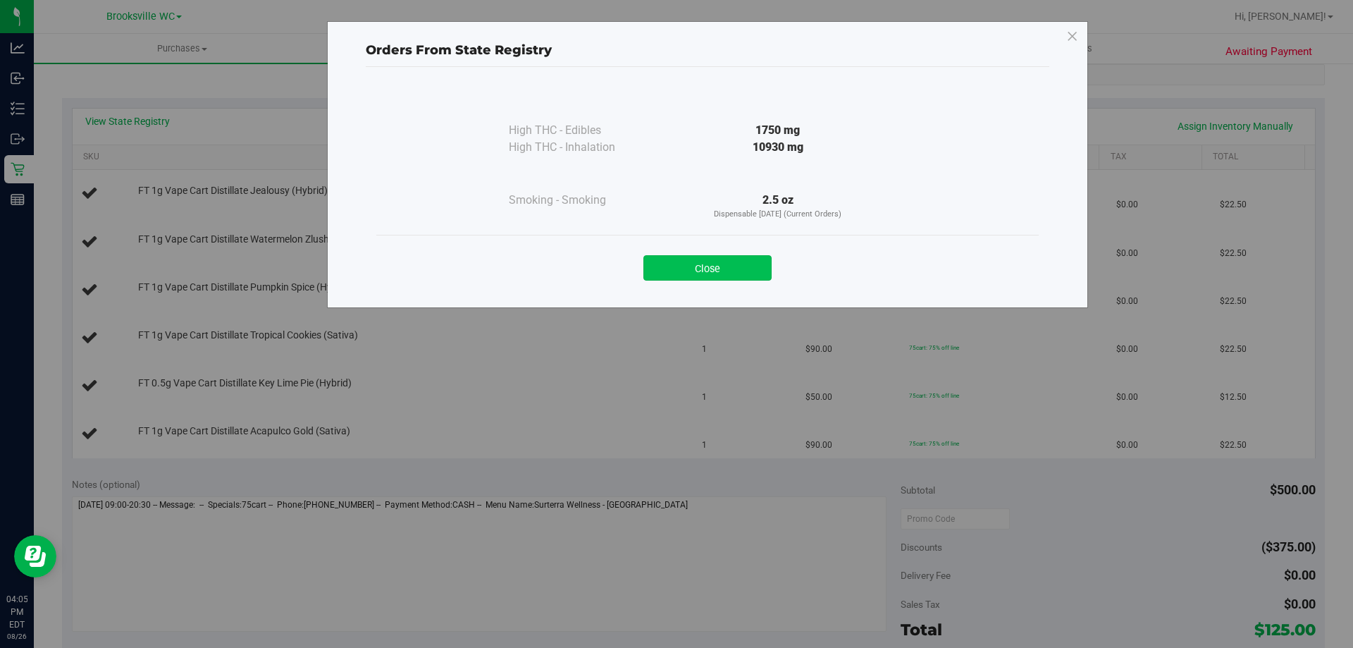
click at [676, 274] on button "Close" at bounding box center [707, 267] width 128 height 25
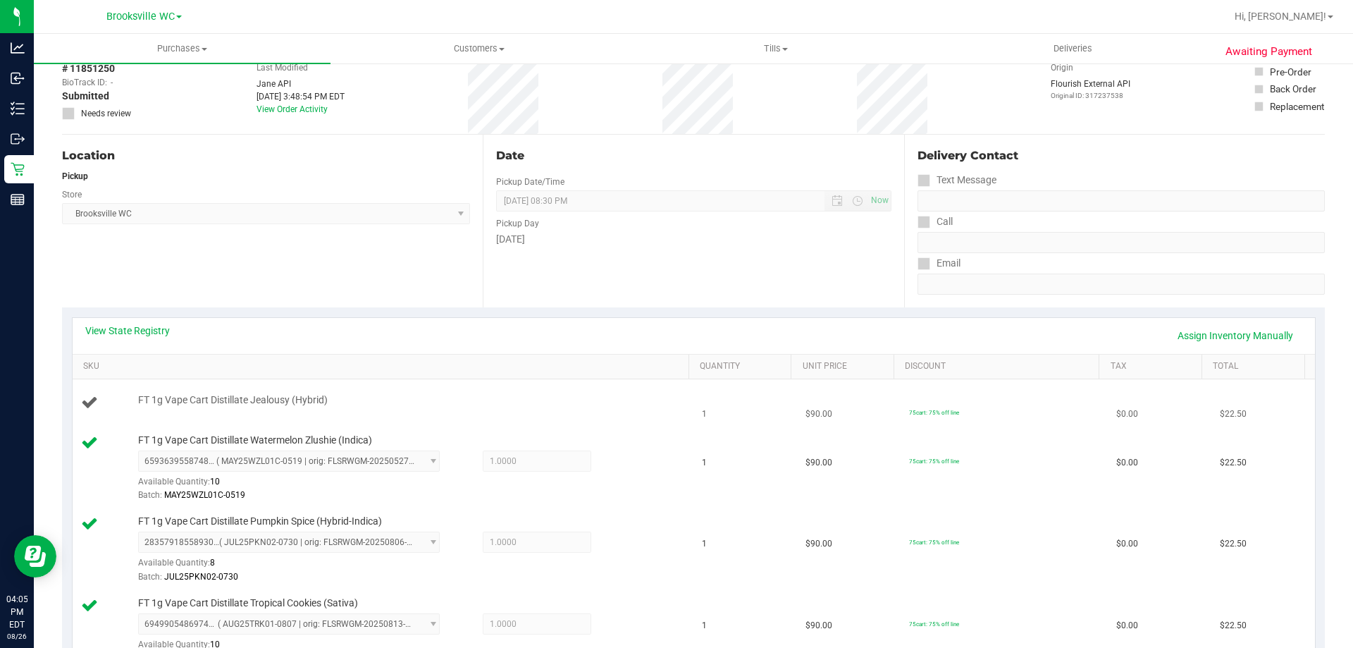
scroll to position [211, 0]
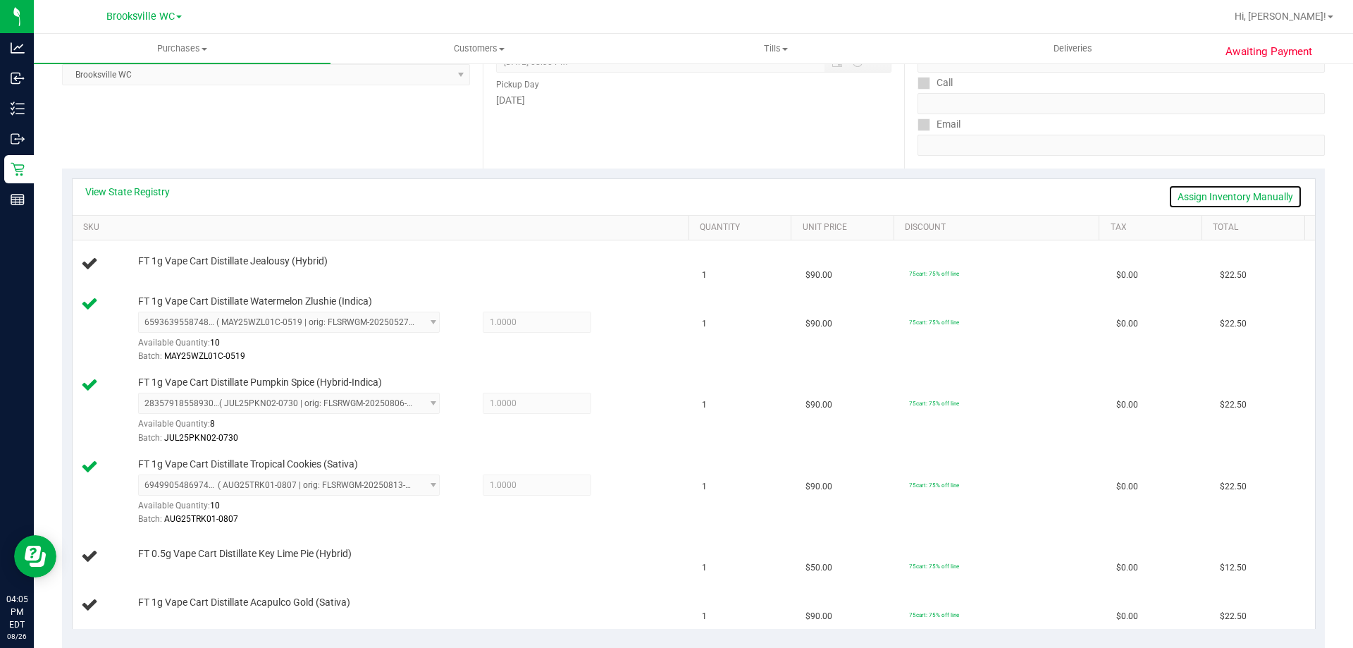
click at [1237, 199] on link "Assign Inventory Manually" at bounding box center [1235, 197] width 134 height 24
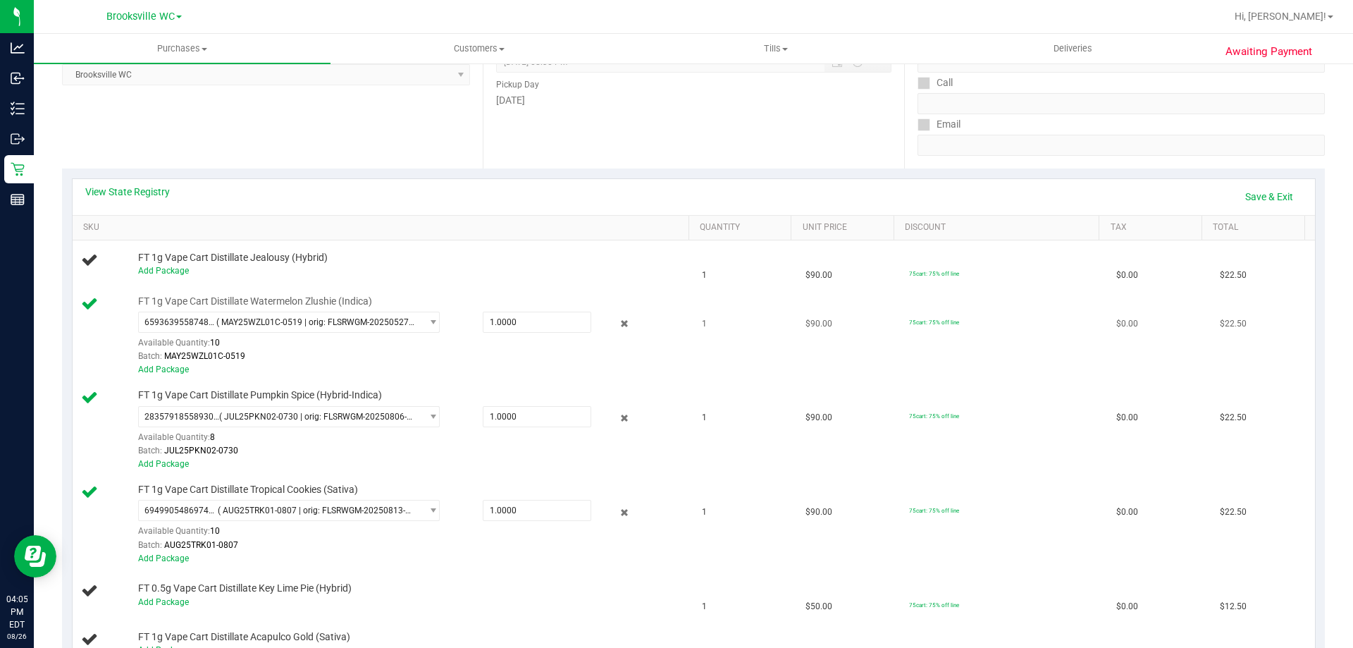
drag, startPoint x: 619, startPoint y: 317, endPoint x: 625, endPoint y: 326, distance: 10.6
click at [618, 316] on icon at bounding box center [624, 324] width 15 height 16
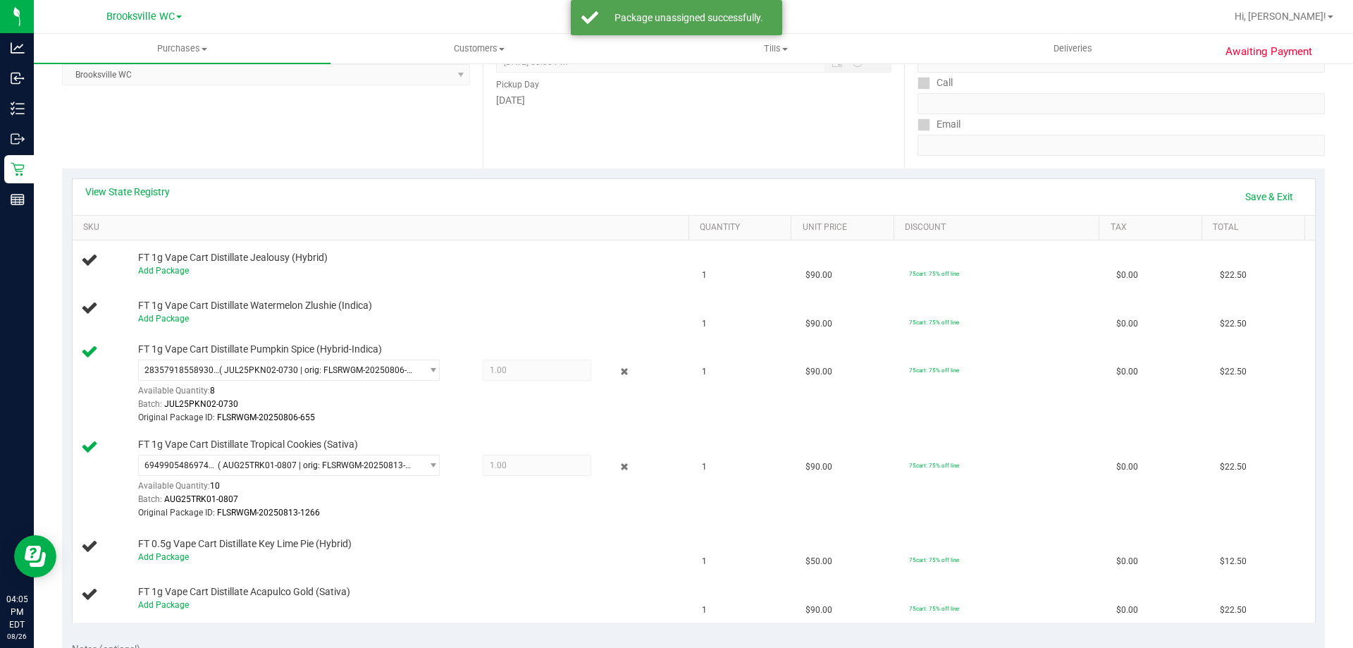
click at [617, 378] on icon at bounding box center [624, 372] width 15 height 16
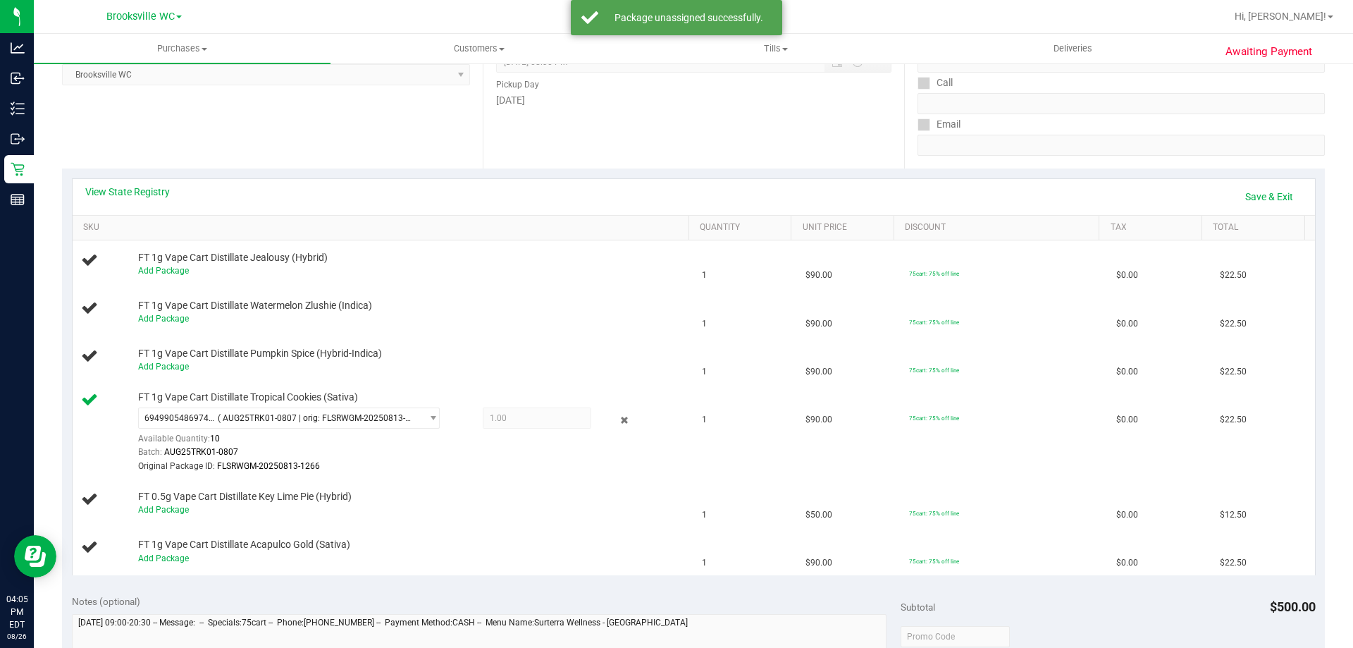
click at [617, 421] on icon at bounding box center [624, 419] width 15 height 16
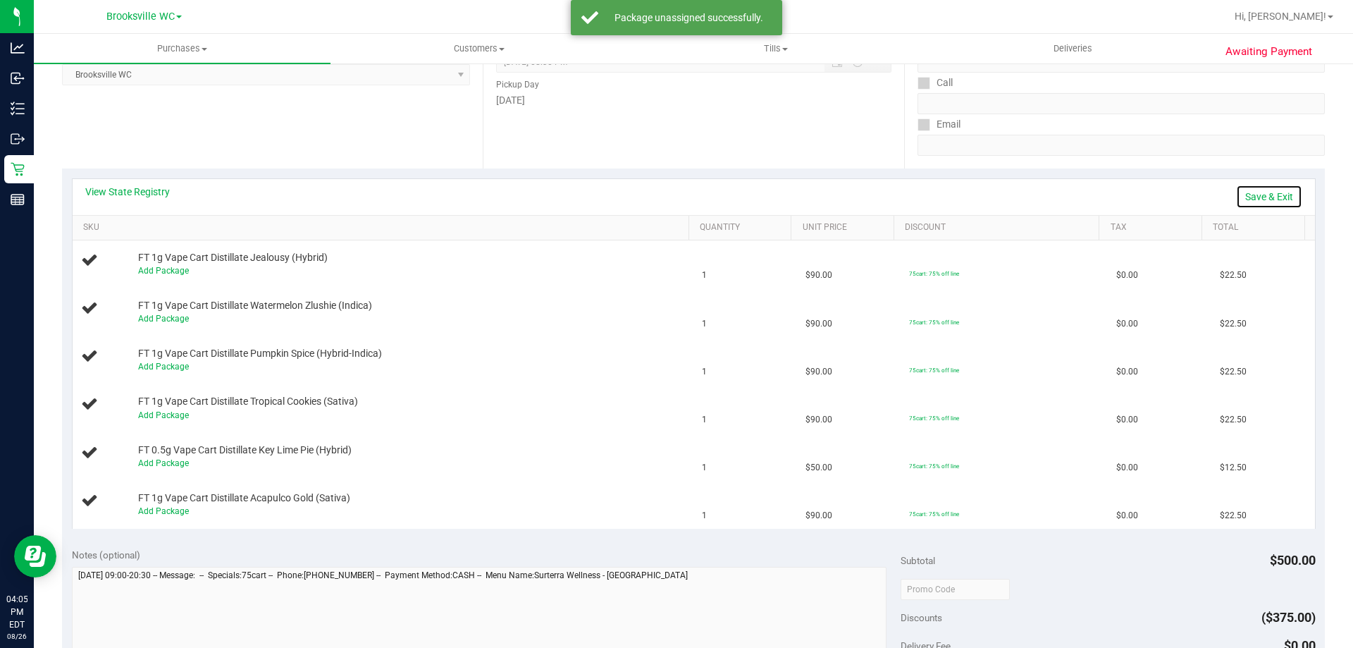
click at [1241, 192] on link "Save & Exit" at bounding box center [1269, 197] width 66 height 24
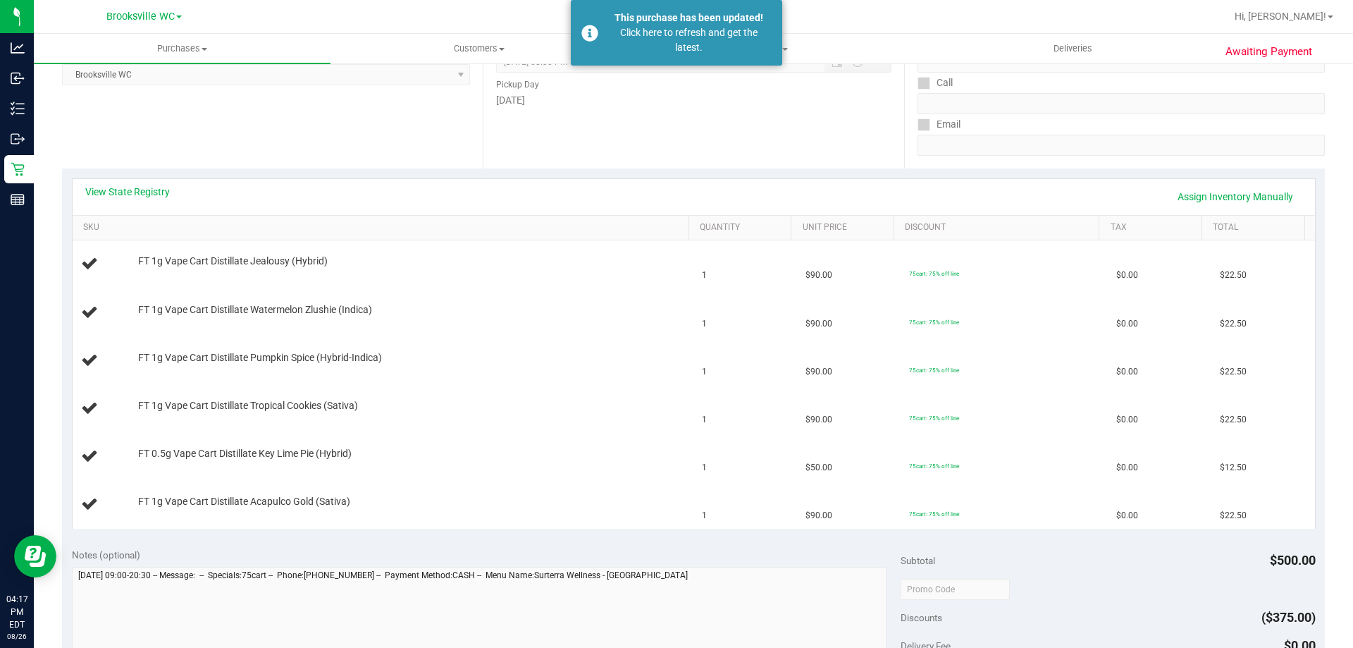
scroll to position [0, 0]
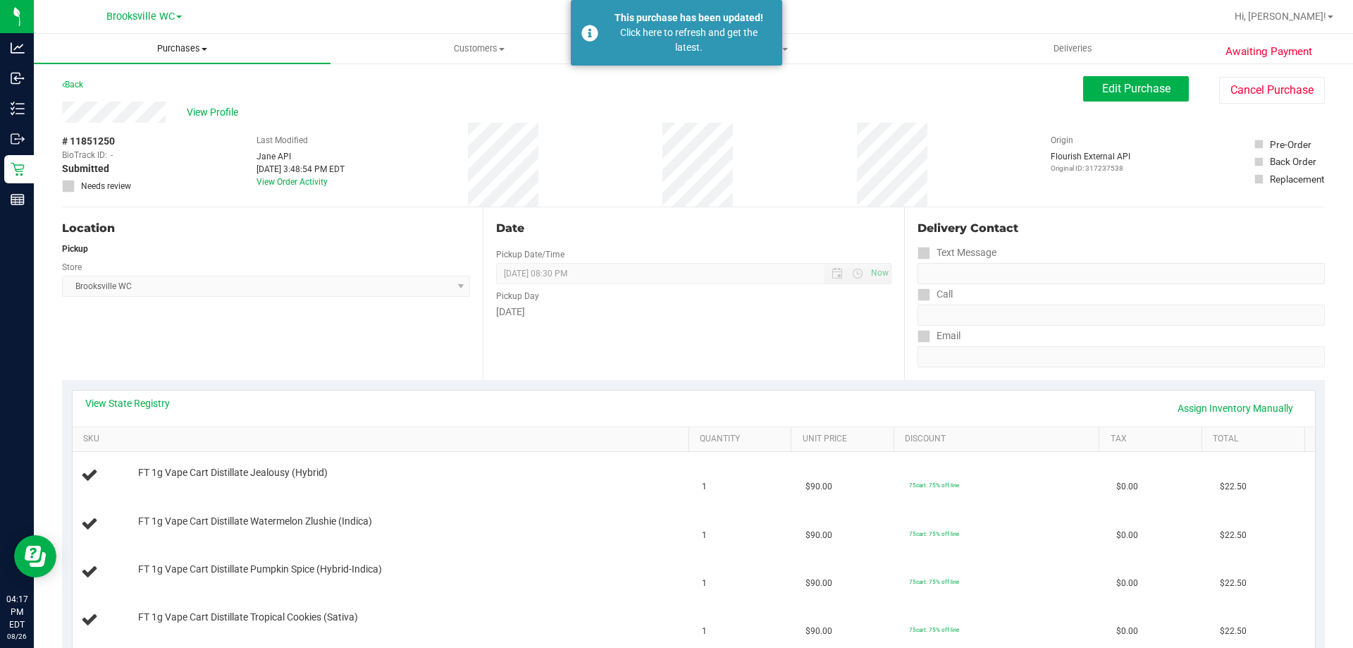
click at [194, 61] on uib-tab-heading "Purchases Summary of purchases Fulfillment All purchases" at bounding box center [182, 49] width 297 height 30
click at [166, 98] on li "Fulfillment" at bounding box center [182, 102] width 297 height 17
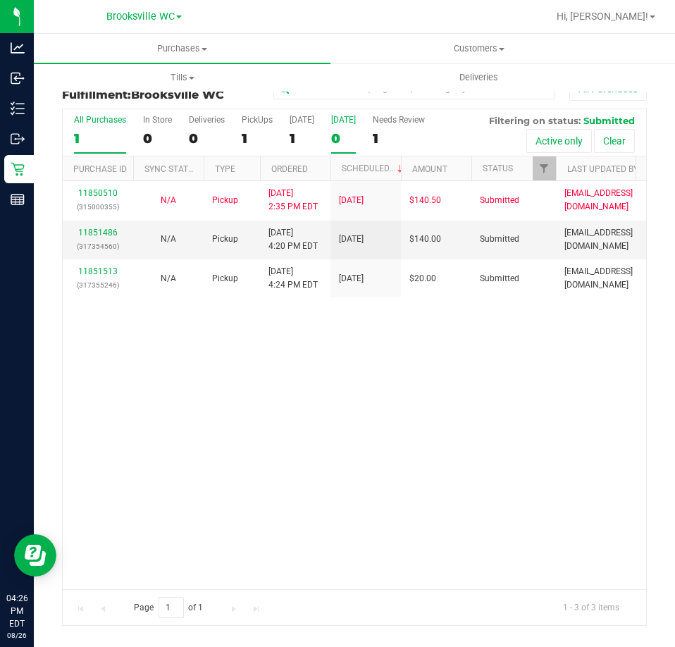
drag, startPoint x: 416, startPoint y: 435, endPoint x: 345, endPoint y: 141, distance: 302.1
click at [416, 434] on div "11850510 (315000355) N/A Pickup 8/26/2025 2:35 PM EDT 8/26/2025 $140.50 Submitt…" at bounding box center [354, 384] width 583 height 407
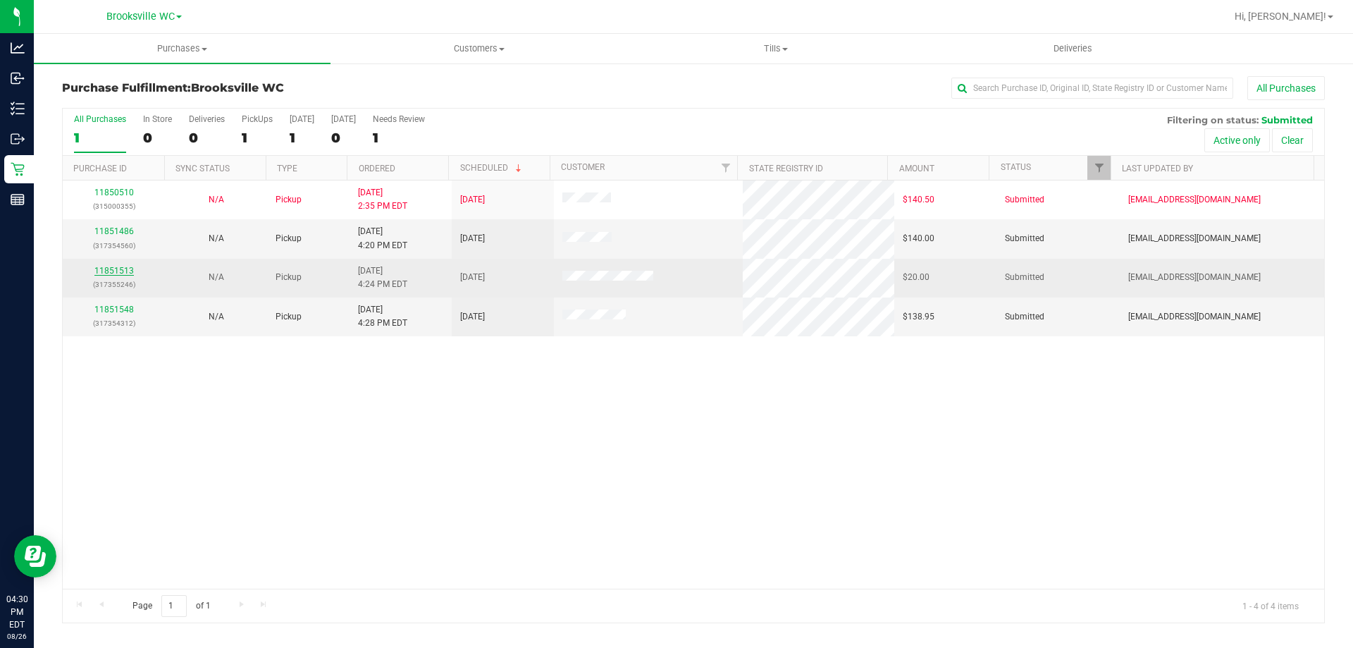
click at [119, 273] on link "11851513" at bounding box center [113, 271] width 39 height 10
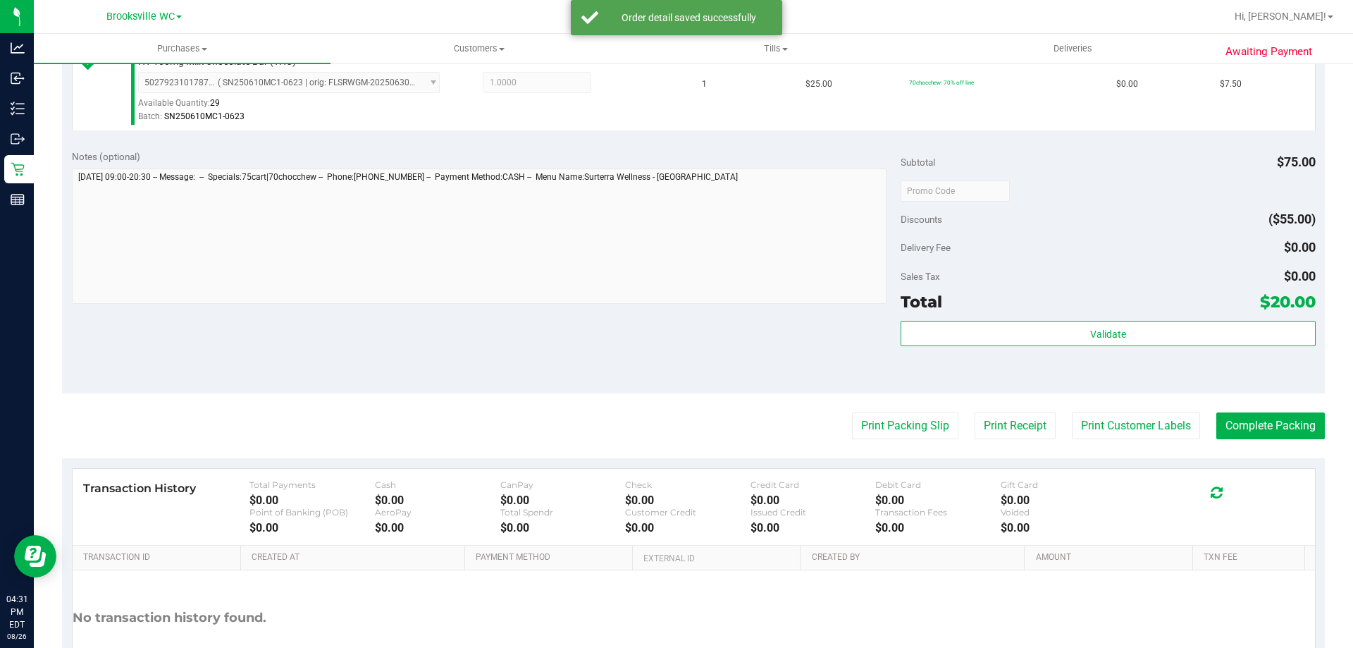
scroll to position [493, 0]
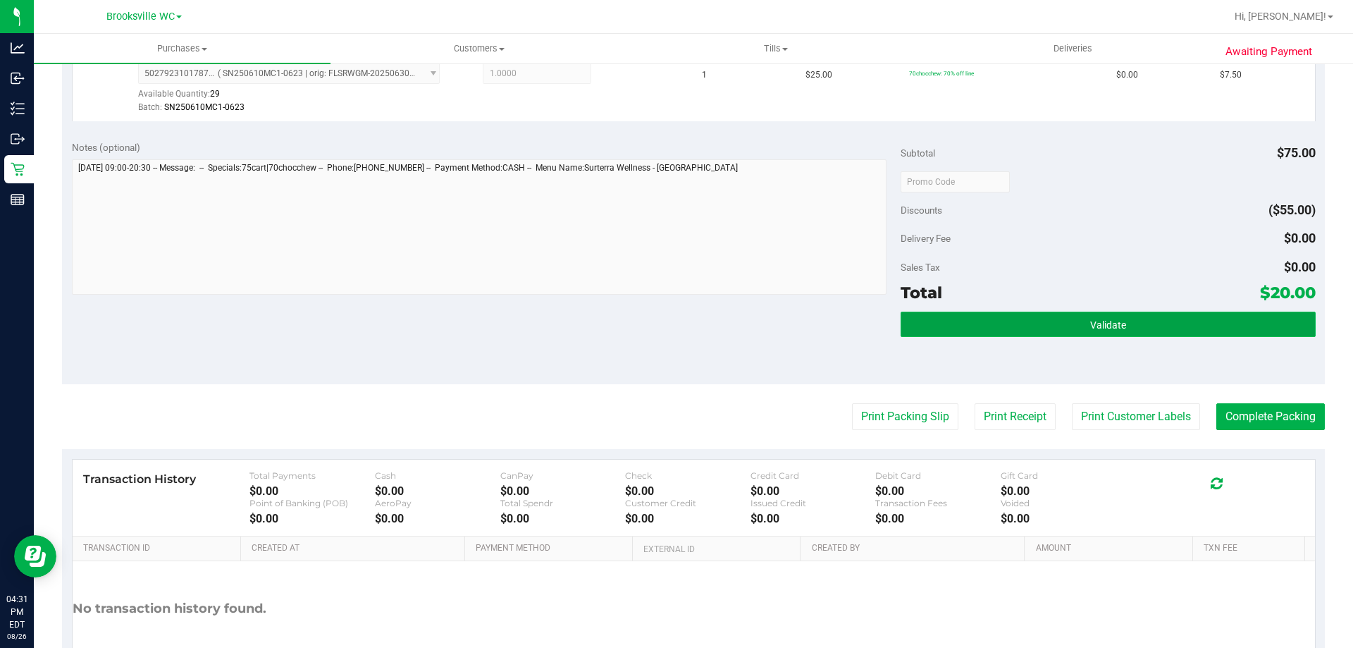
click at [1108, 328] on span "Validate" at bounding box center [1108, 324] width 36 height 11
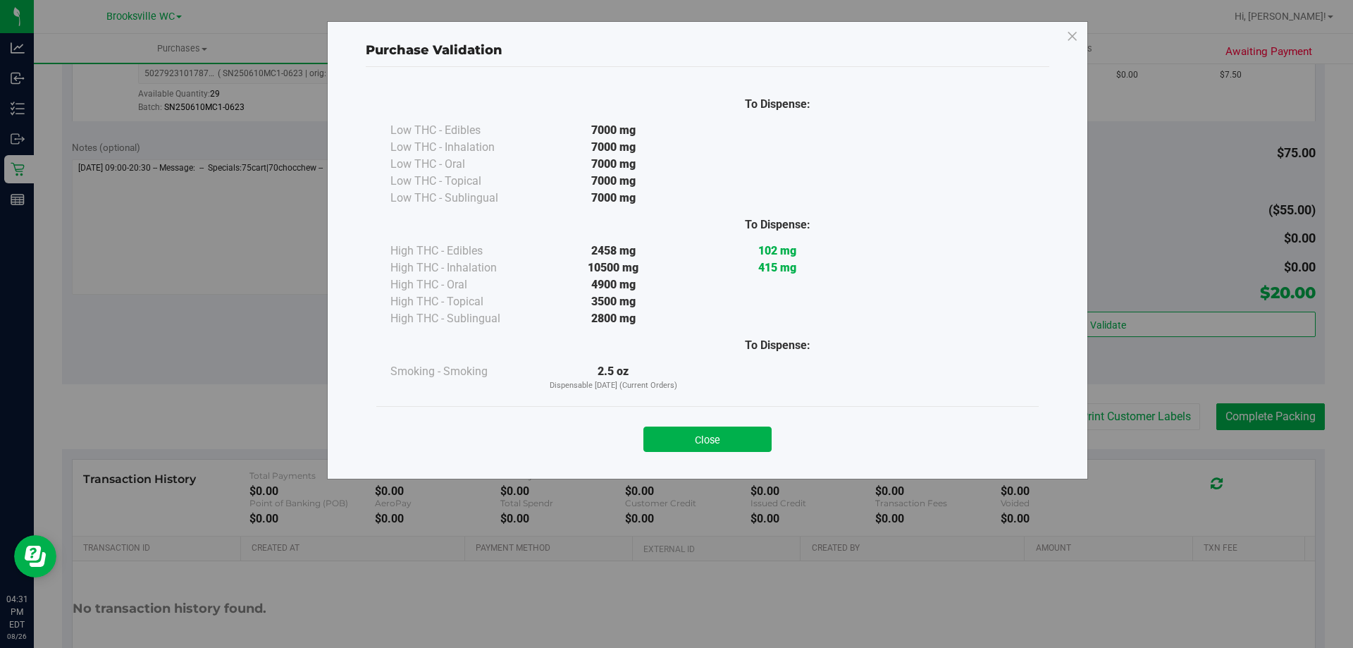
click at [777, 447] on div "Close" at bounding box center [707, 434] width 641 height 35
click at [768, 442] on button "Close" at bounding box center [707, 438] width 128 height 25
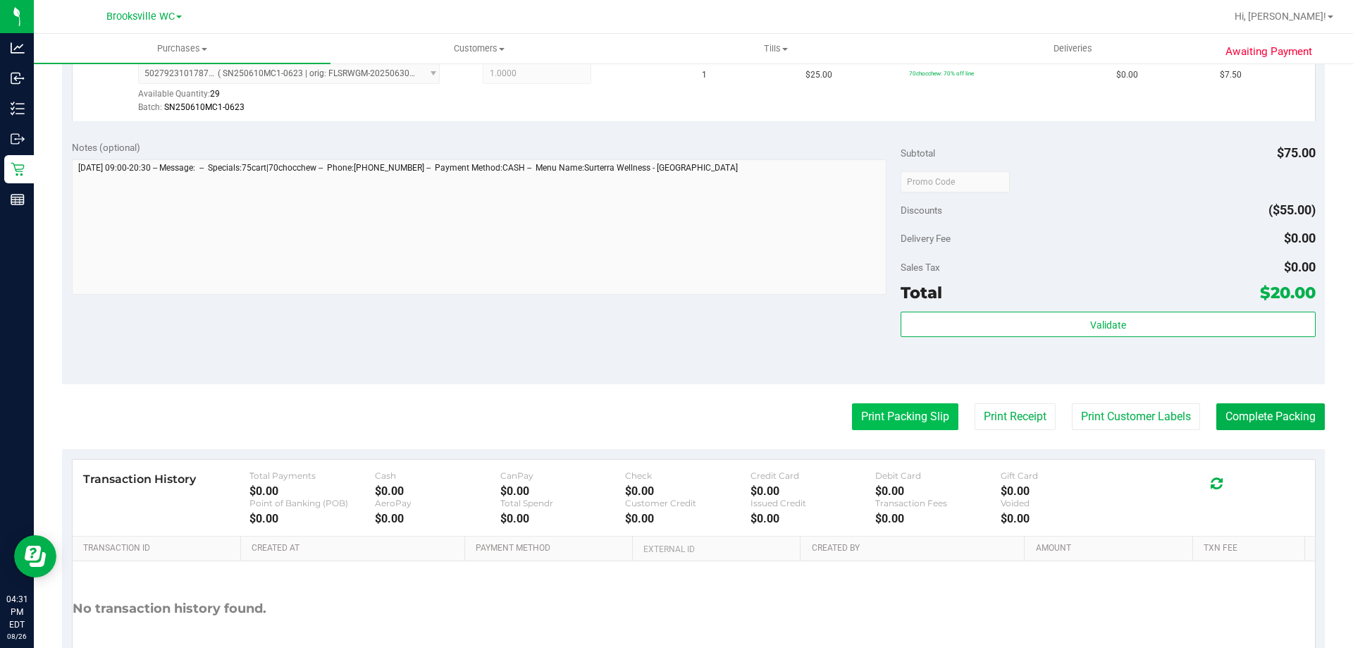
click at [871, 419] on button "Print Packing Slip" at bounding box center [905, 416] width 106 height 27
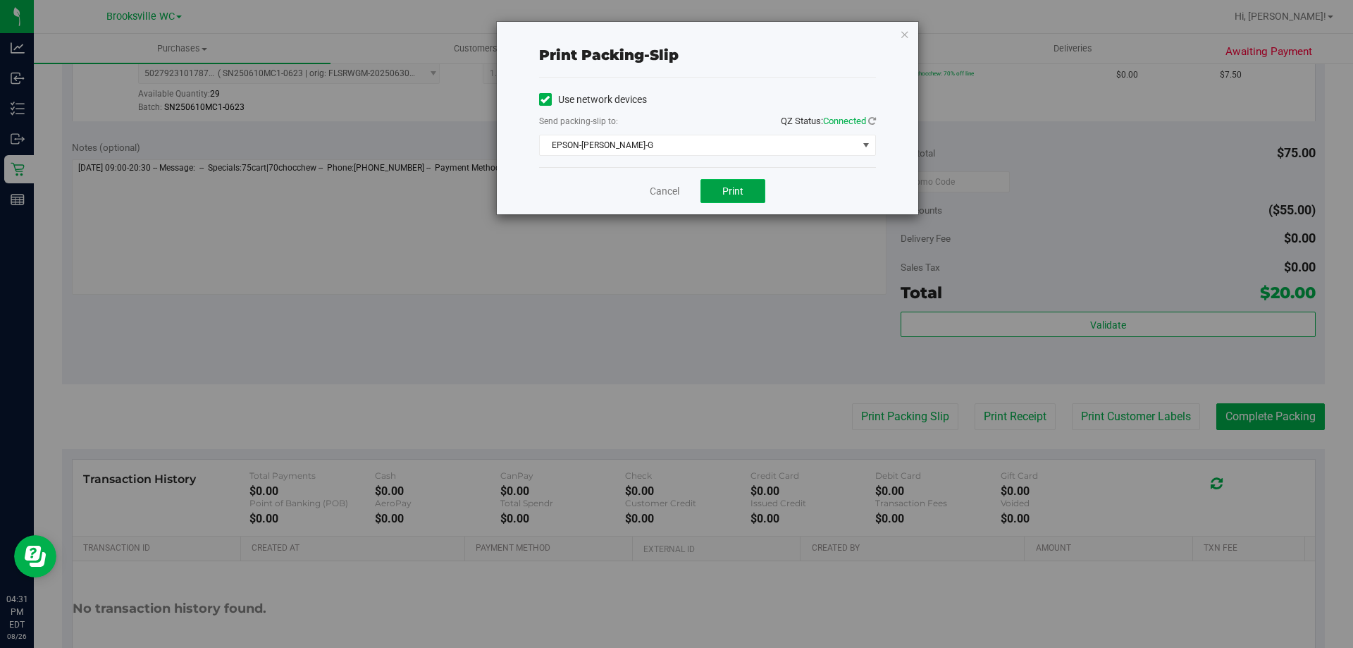
click at [757, 180] on button "Print" at bounding box center [732, 191] width 65 height 24
click at [671, 192] on link "Cancel" at bounding box center [665, 191] width 30 height 15
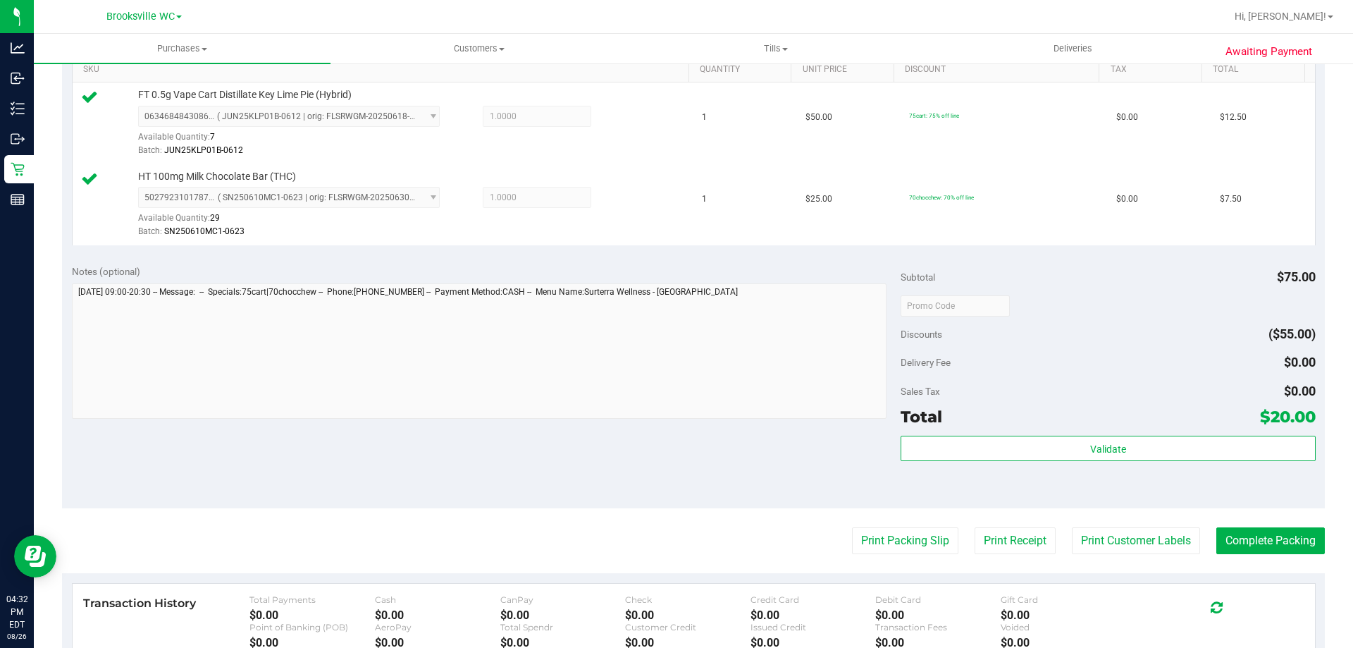
scroll to position [423, 0]
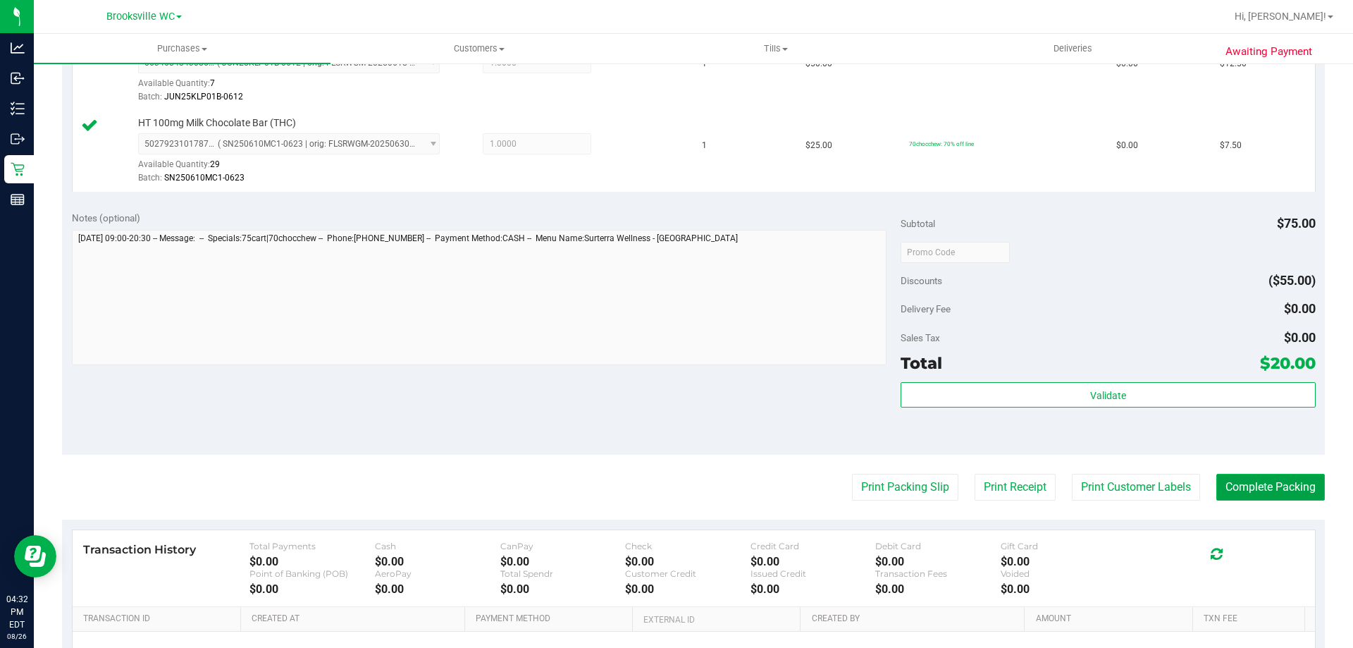
click at [1230, 477] on button "Complete Packing" at bounding box center [1270, 486] width 109 height 27
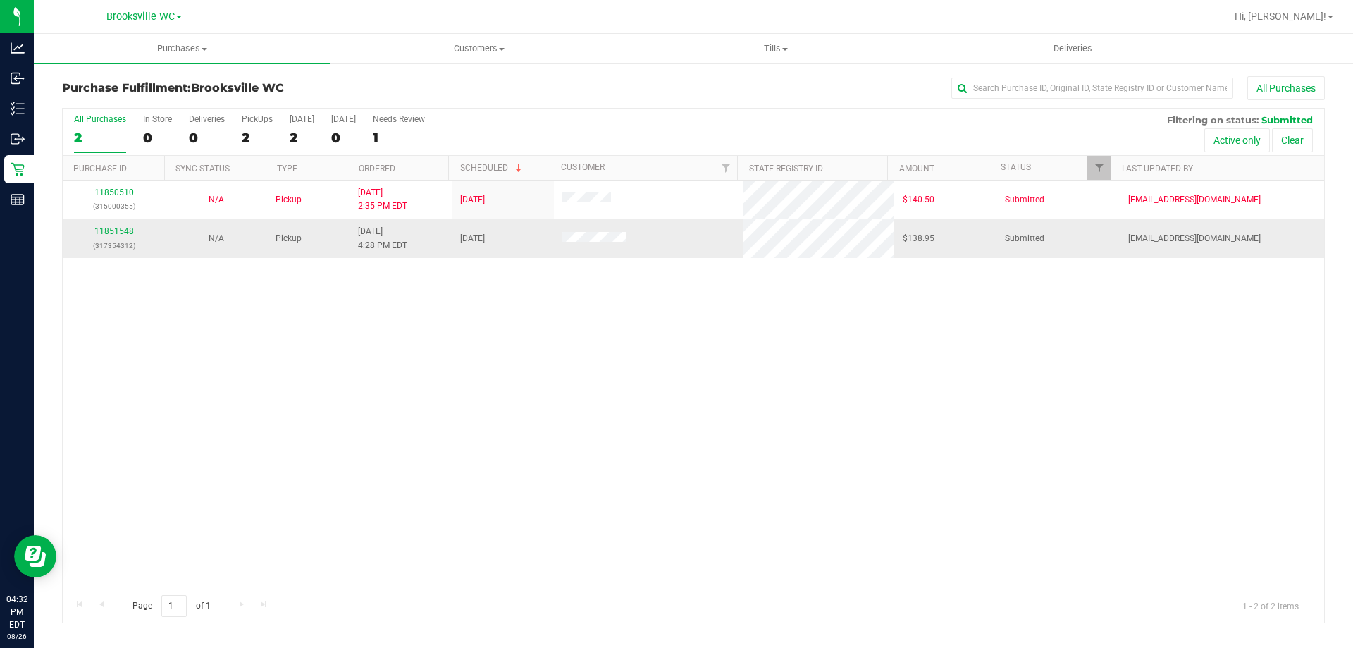
click at [127, 233] on link "11851548" at bounding box center [113, 231] width 39 height 10
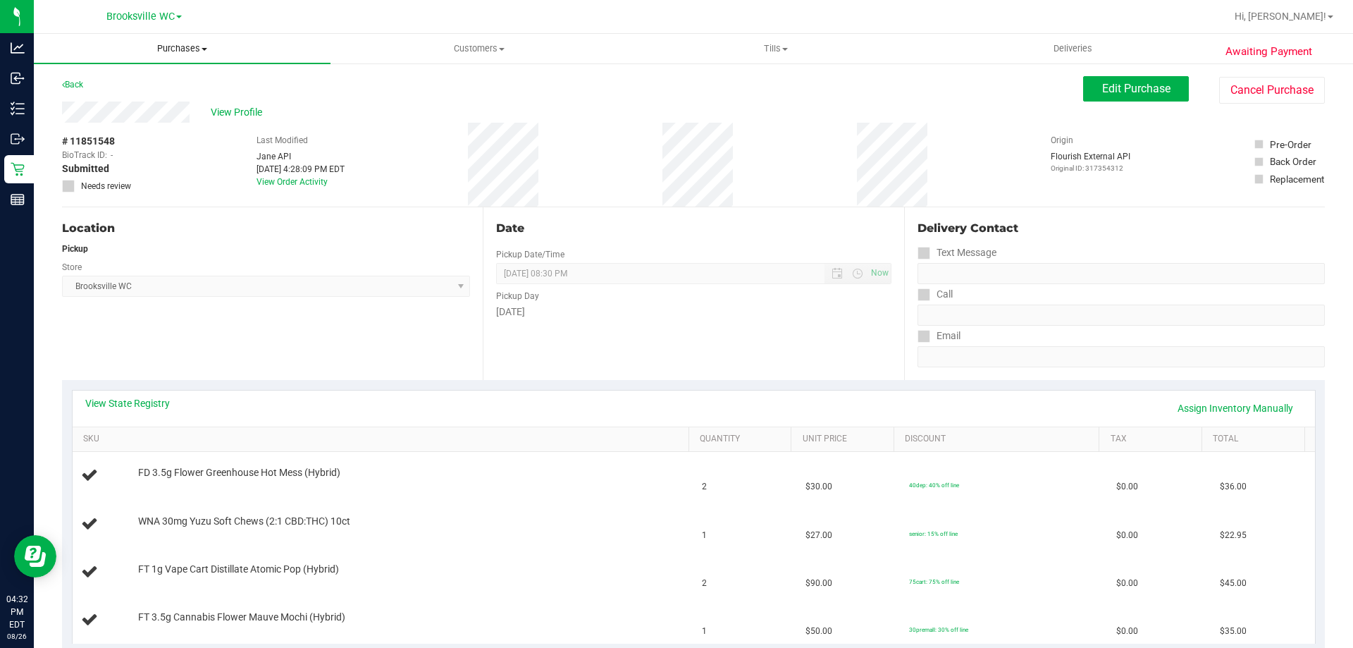
click at [199, 42] on span "Purchases" at bounding box center [182, 48] width 297 height 13
click at [184, 108] on li "Fulfillment" at bounding box center [182, 102] width 297 height 17
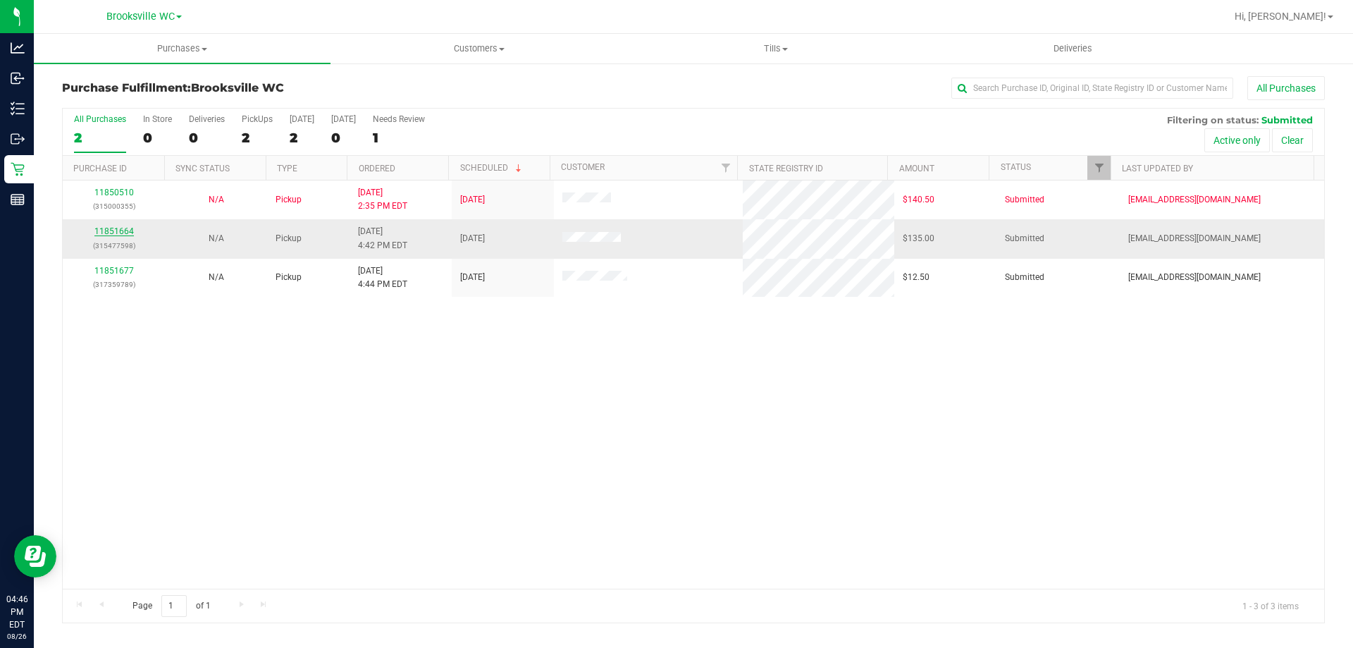
click at [122, 233] on link "11851664" at bounding box center [113, 231] width 39 height 10
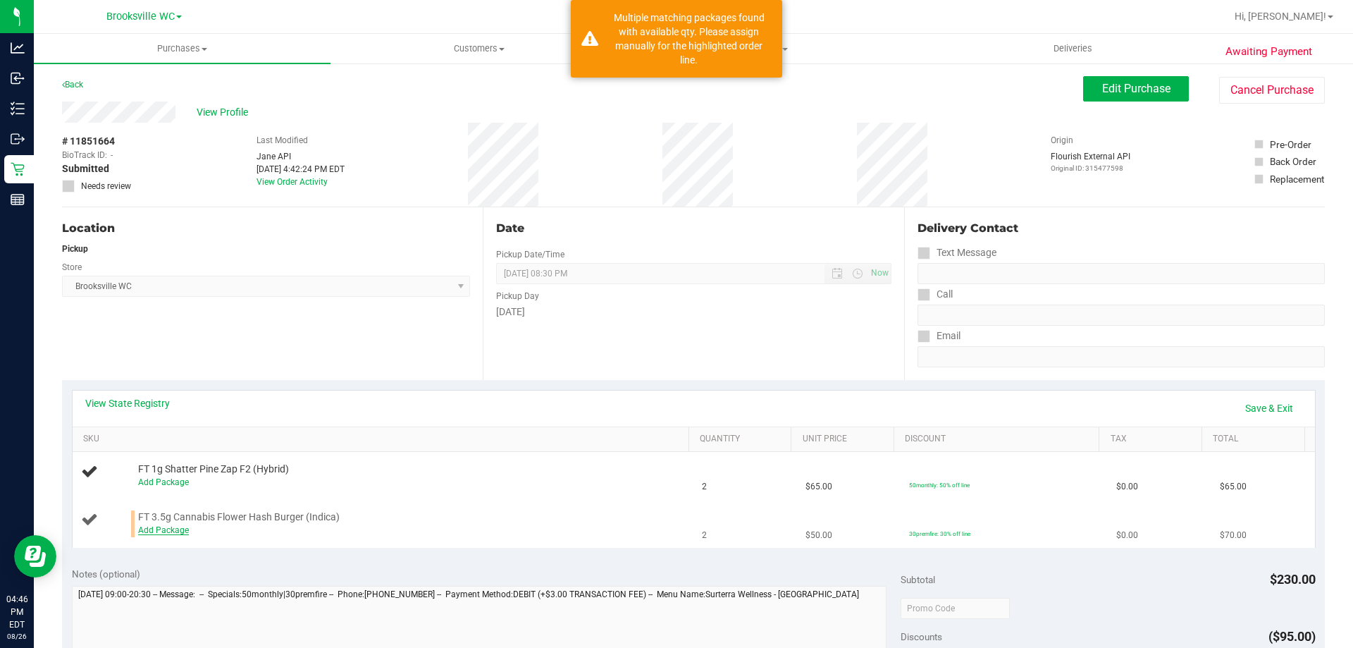
click at [156, 533] on link "Add Package" at bounding box center [163, 530] width 51 height 10
click at [203, 529] on span "Select Package" at bounding box center [280, 534] width 283 height 20
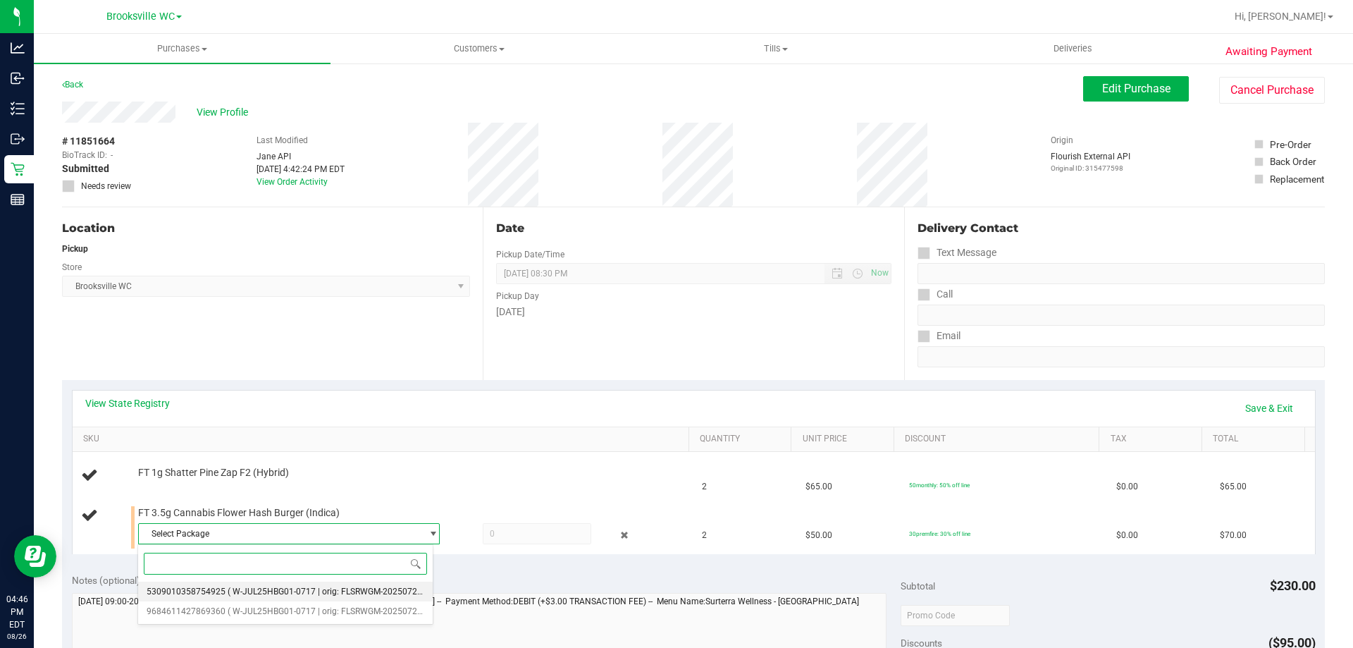
click at [284, 586] on span "( W-JUL25HBG01-0717 | orig: FLSRWGM-20250723-497 )" at bounding box center [336, 591] width 216 height 10
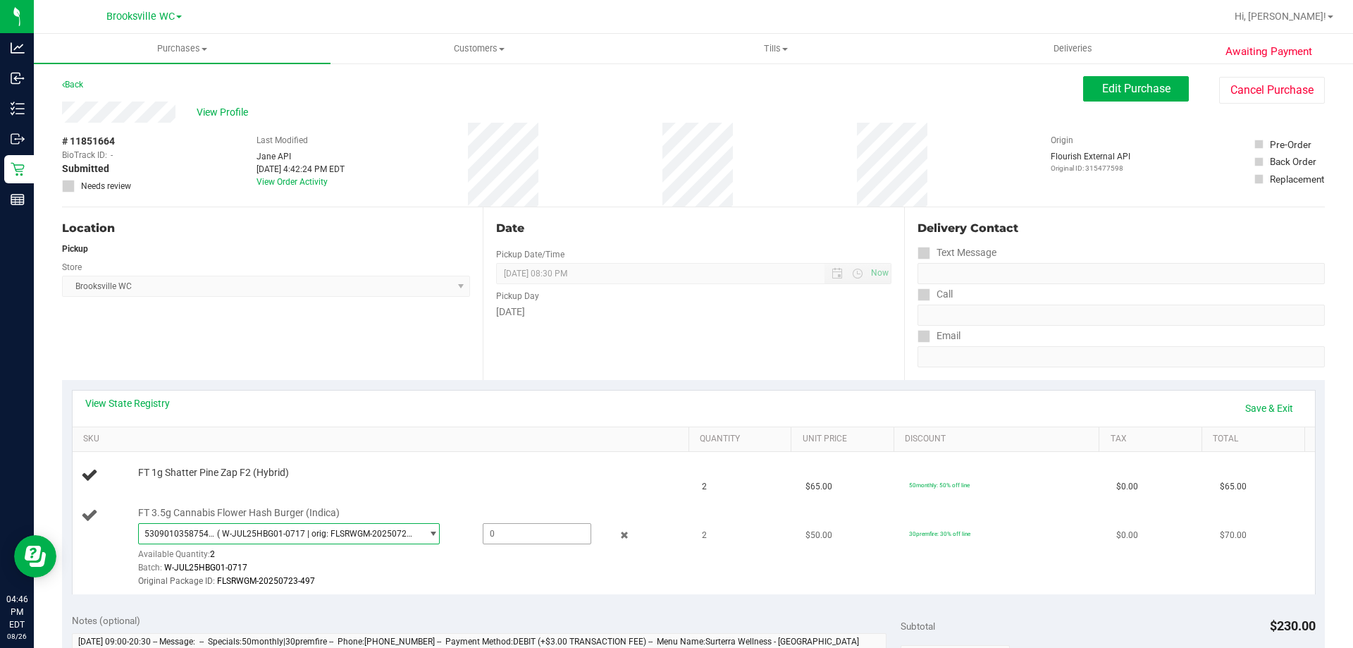
click at [498, 528] on span at bounding box center [537, 533] width 109 height 21
type input "2"
type input "2.0000"
click at [499, 595] on div "View State Registry Save & Exit SKU Quantity Unit Price Discount Tax Total FT 1…" at bounding box center [693, 492] width 1263 height 224
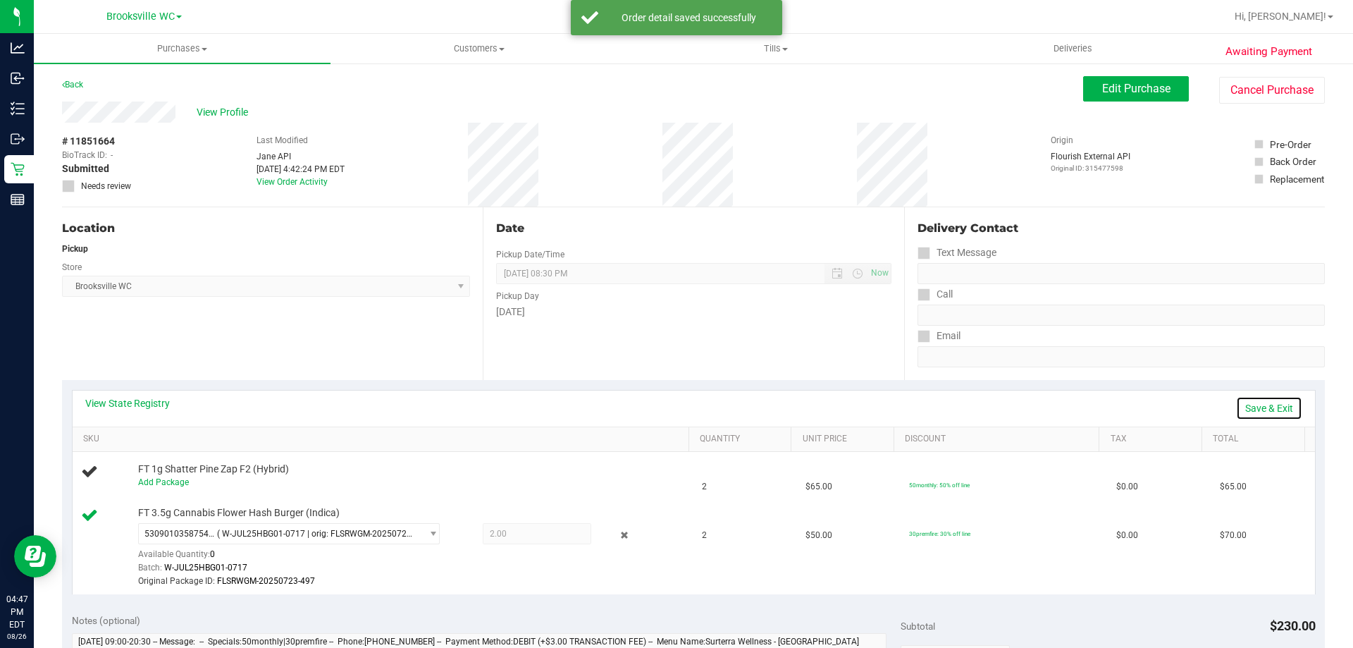
click at [1271, 406] on link "Save & Exit" at bounding box center [1269, 408] width 66 height 24
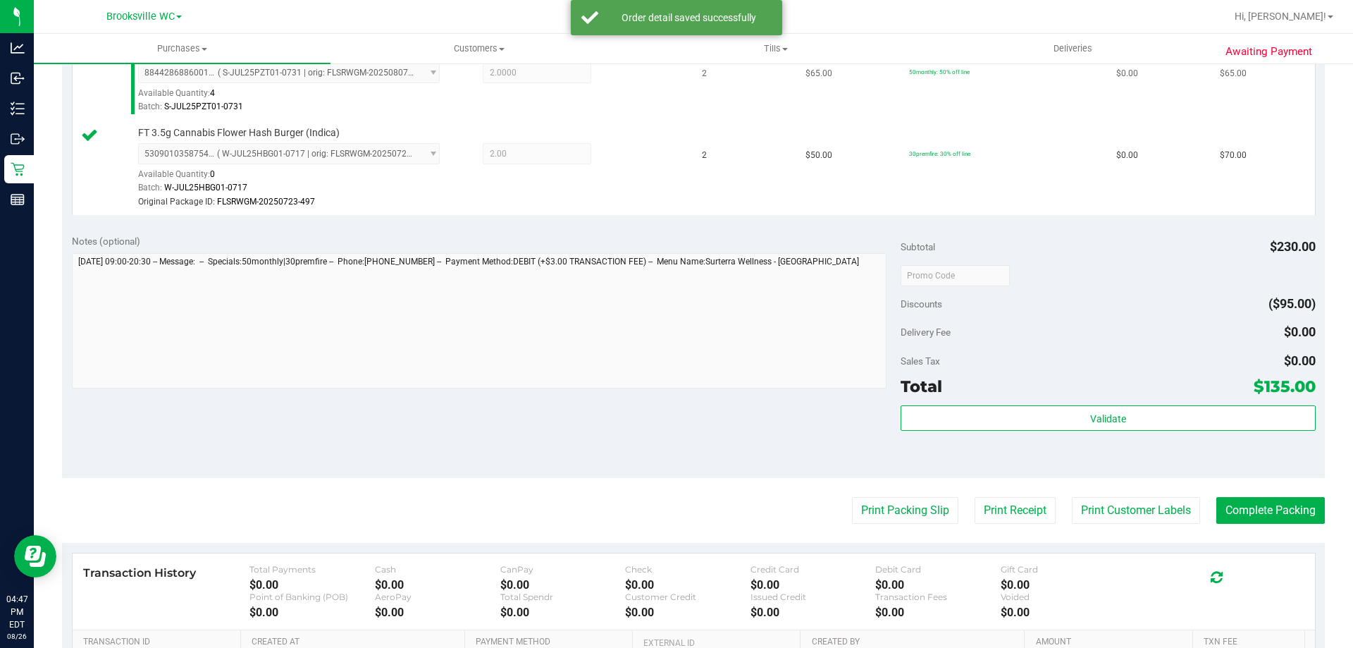
scroll to position [564, 0]
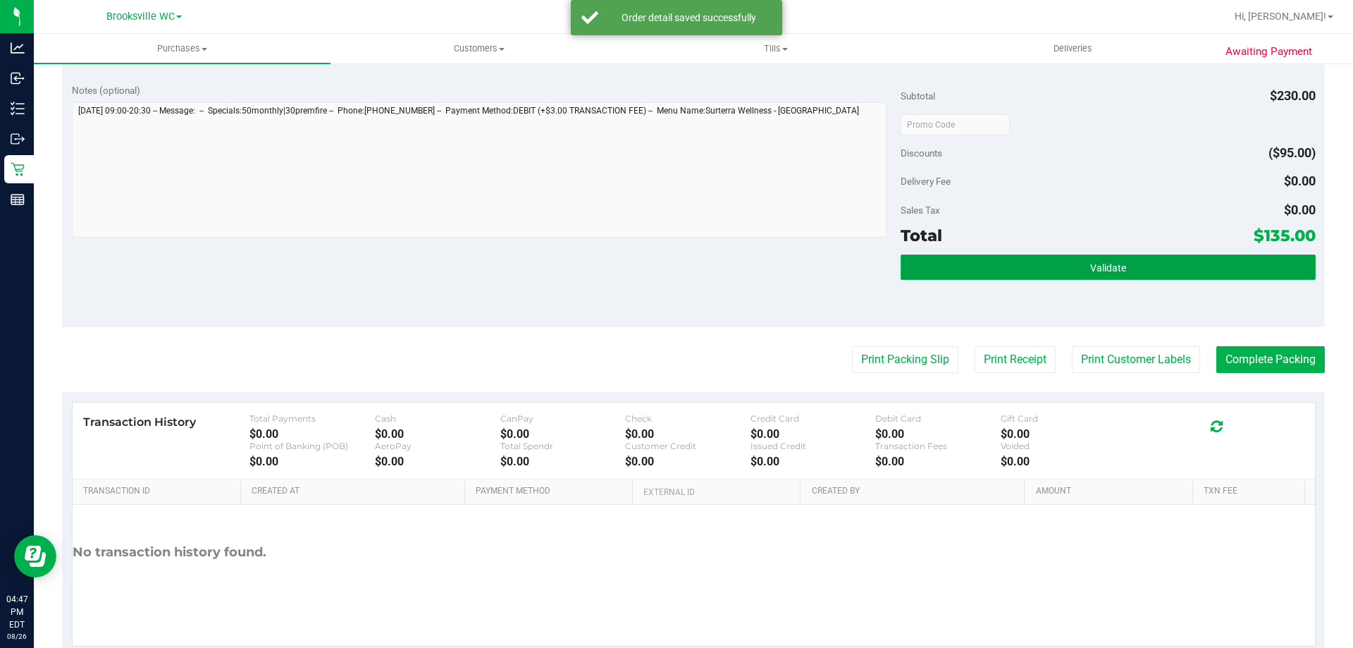
click at [1076, 270] on button "Validate" at bounding box center [1107, 266] width 414 height 25
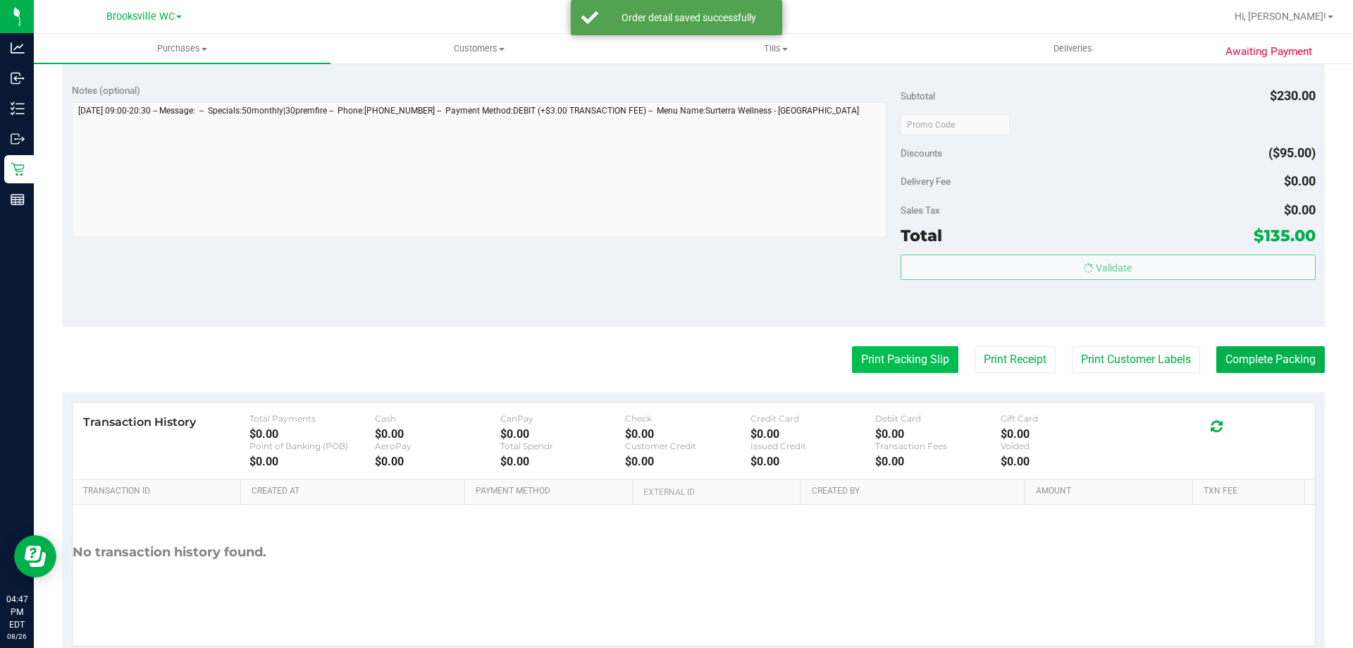
scroll to position [600, 0]
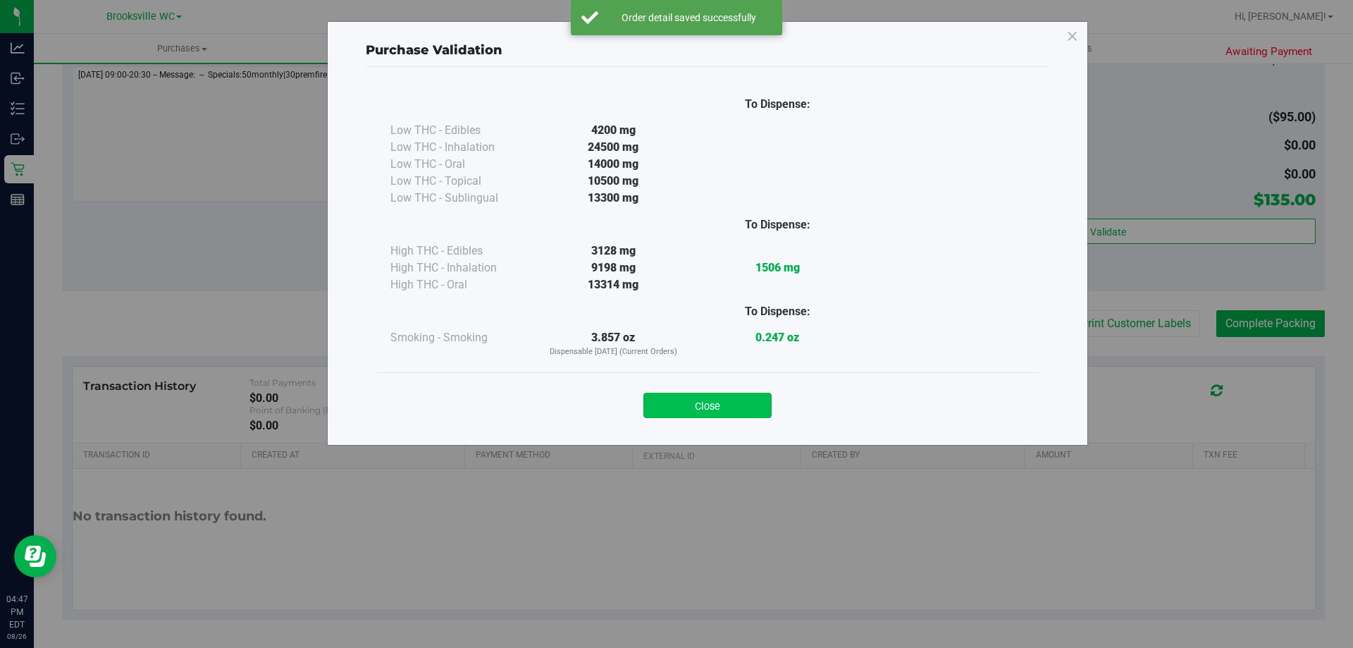
click at [698, 396] on button "Close" at bounding box center [707, 404] width 128 height 25
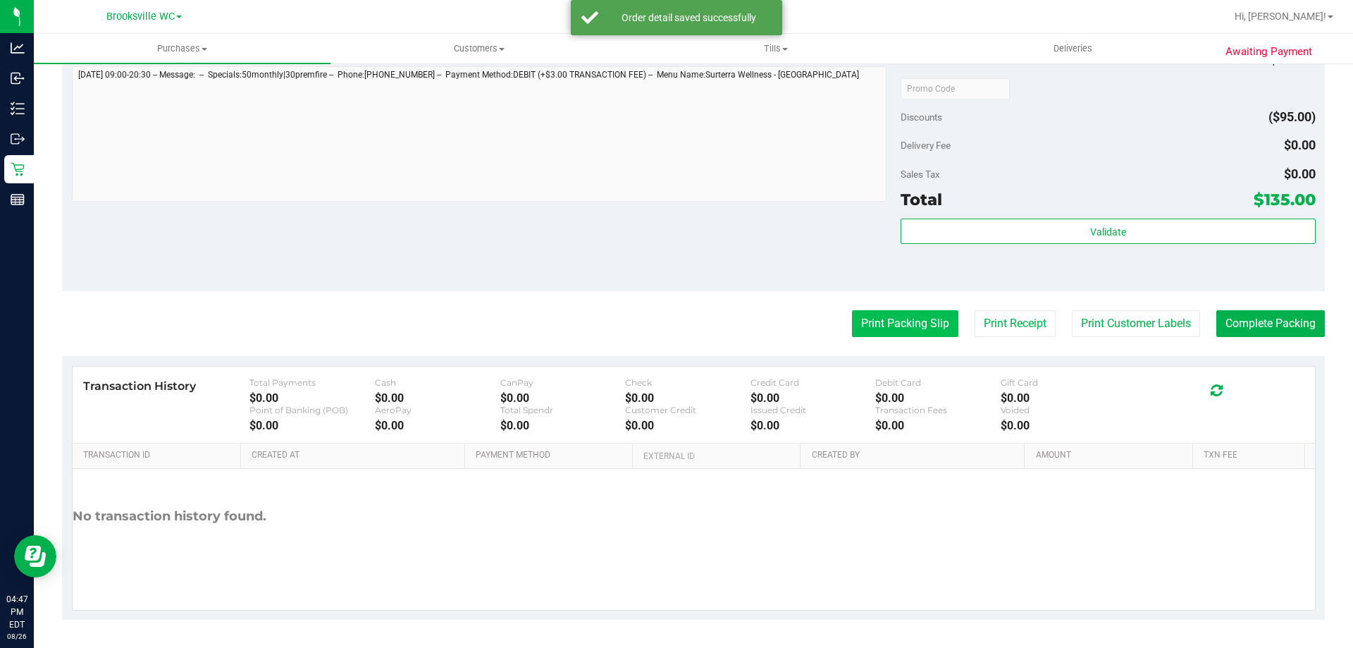
click at [872, 334] on button "Print Packing Slip" at bounding box center [905, 323] width 106 height 27
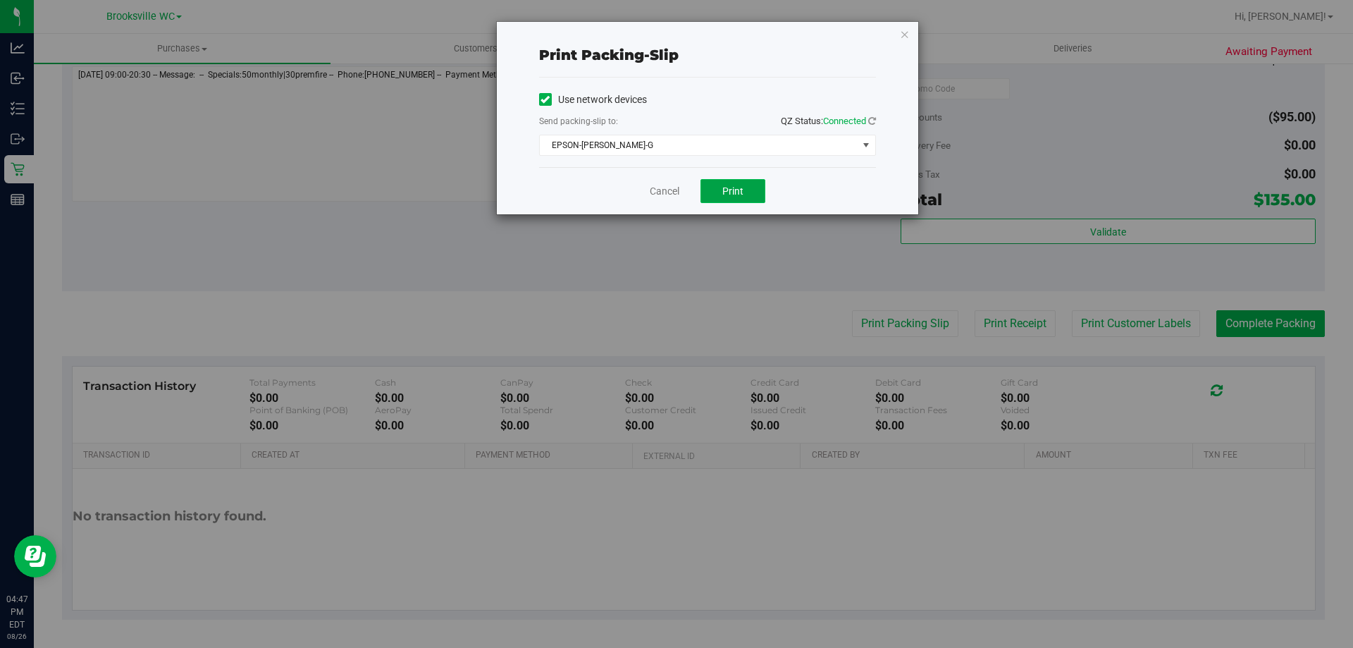
click at [710, 192] on button "Print" at bounding box center [732, 191] width 65 height 24
click at [659, 206] on div "Cancel Print" at bounding box center [707, 190] width 337 height 47
click at [647, 189] on div "Cancel Print" at bounding box center [707, 190] width 337 height 47
click at [658, 192] on link "Cancel" at bounding box center [665, 191] width 30 height 15
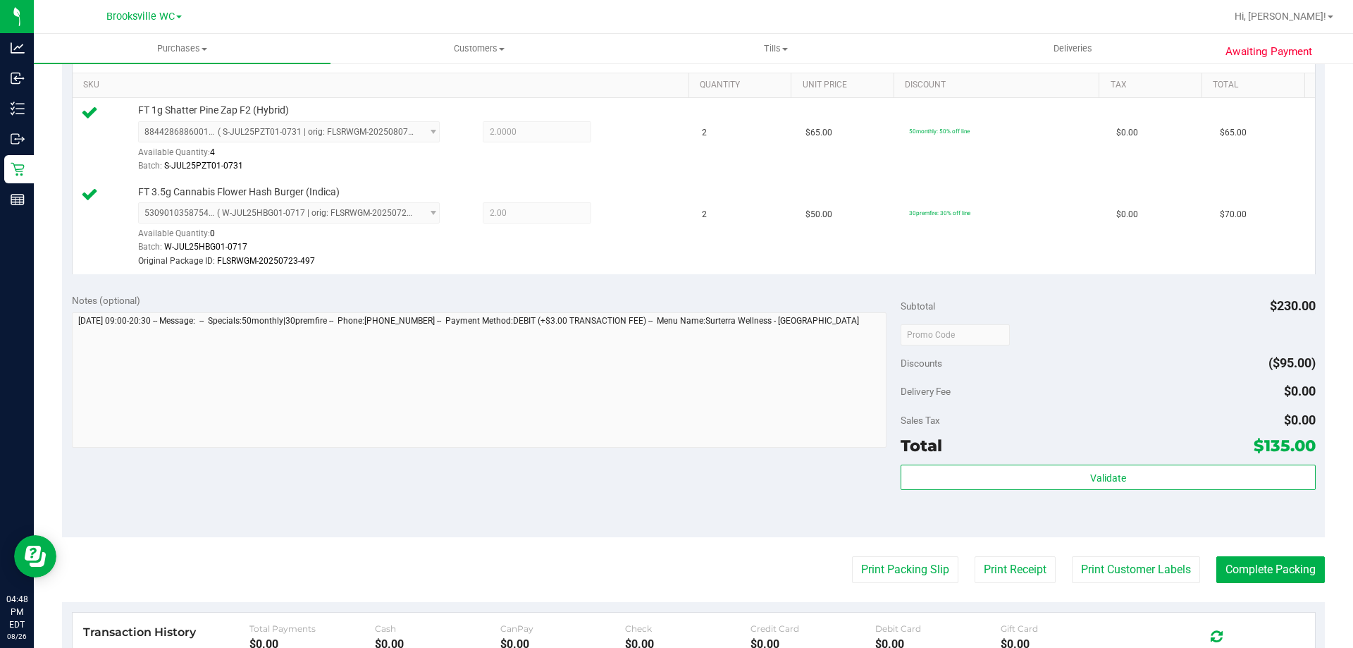
scroll to position [423, 0]
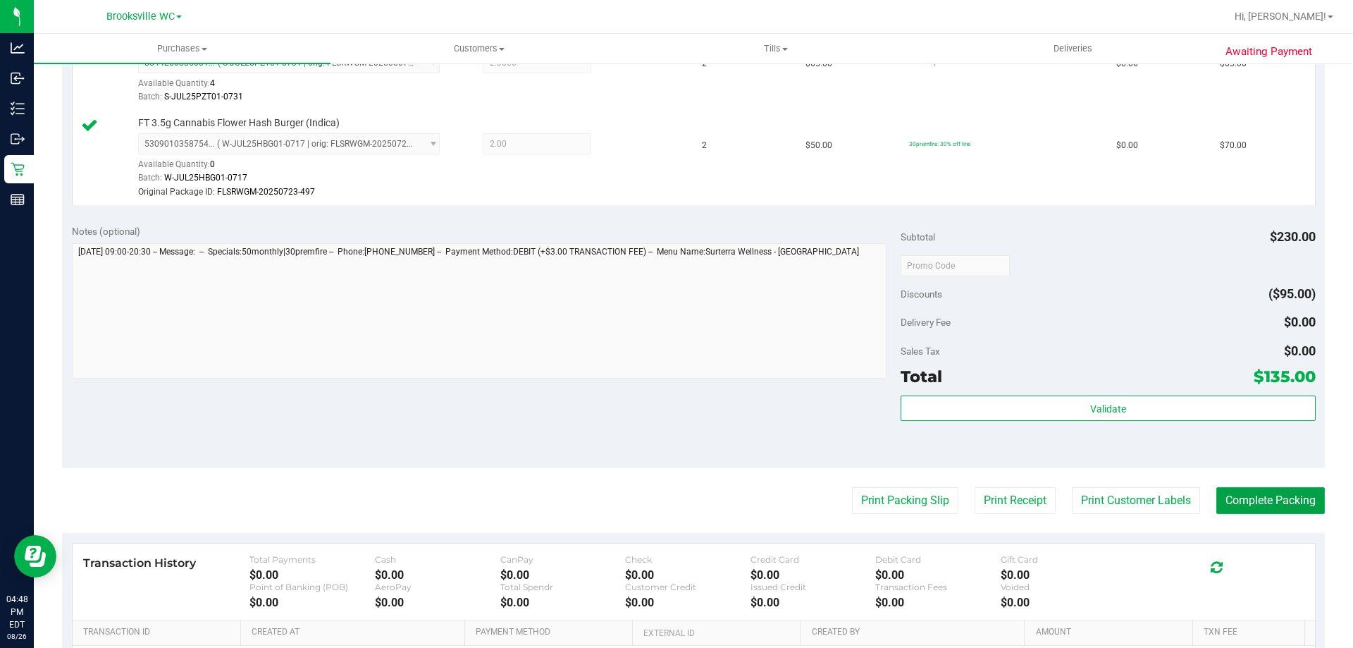
click at [1232, 500] on button "Complete Packing" at bounding box center [1270, 500] width 109 height 27
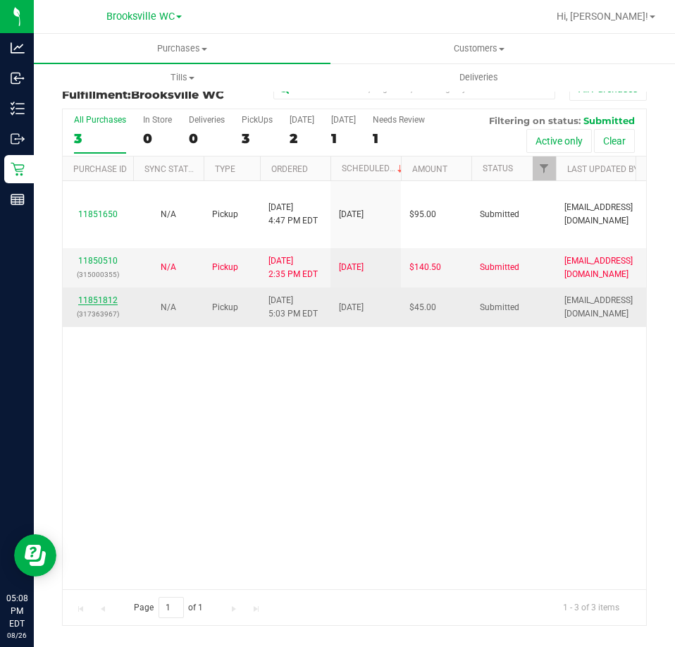
click at [90, 295] on link "11851812" at bounding box center [97, 300] width 39 height 10
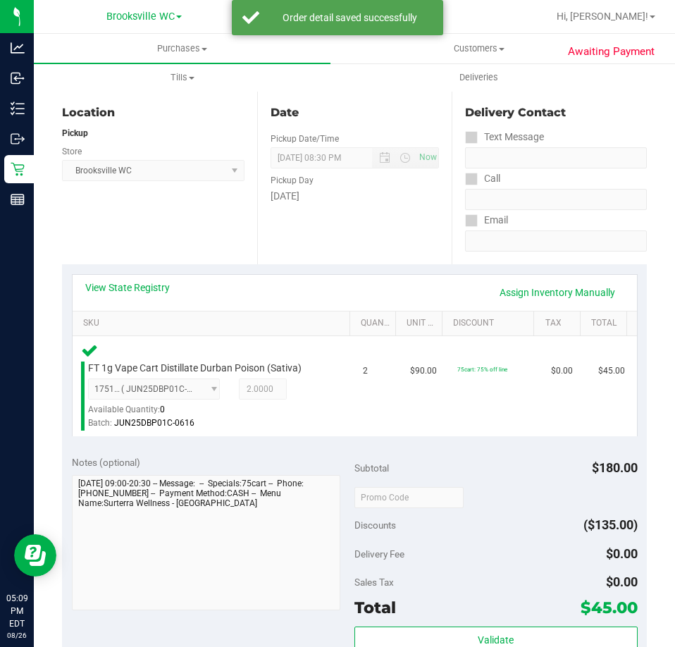
scroll to position [352, 0]
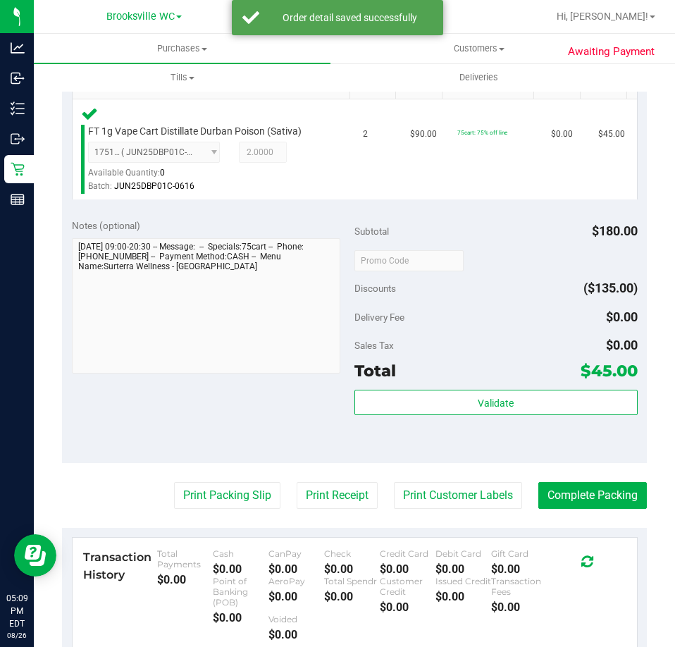
click at [523, 426] on div "Validate" at bounding box center [495, 421] width 283 height 63
click at [522, 420] on div "Validate" at bounding box center [495, 421] width 283 height 63
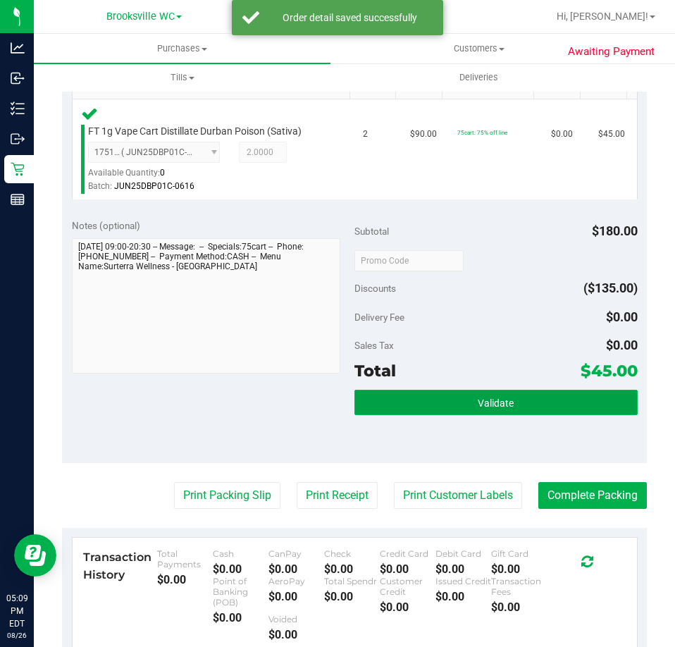
click at [522, 408] on button "Validate" at bounding box center [495, 402] width 283 height 25
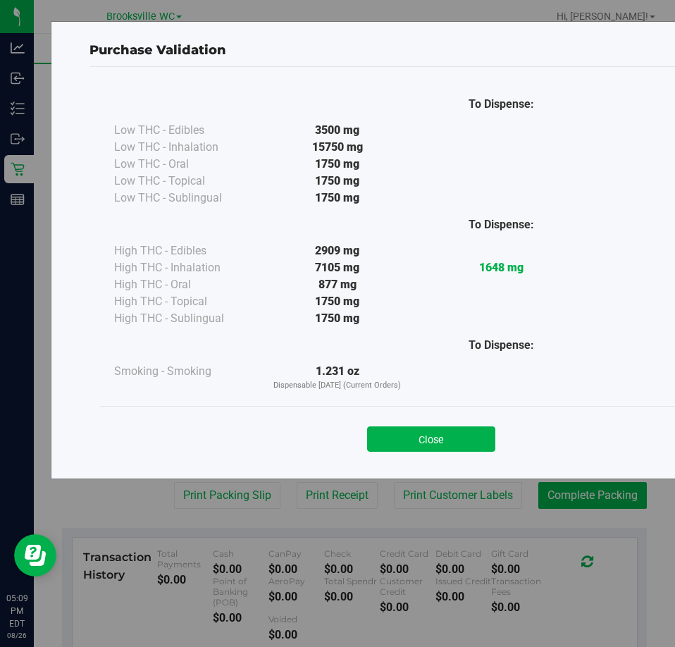
click at [422, 421] on div "Close" at bounding box center [431, 434] width 641 height 35
click at [424, 438] on button "Close" at bounding box center [431, 438] width 128 height 25
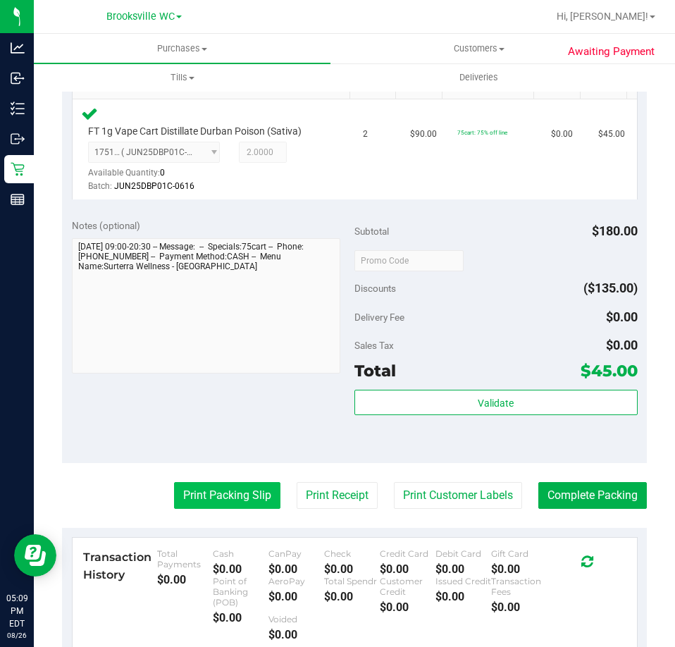
click at [242, 504] on button "Print Packing Slip" at bounding box center [227, 495] width 106 height 27
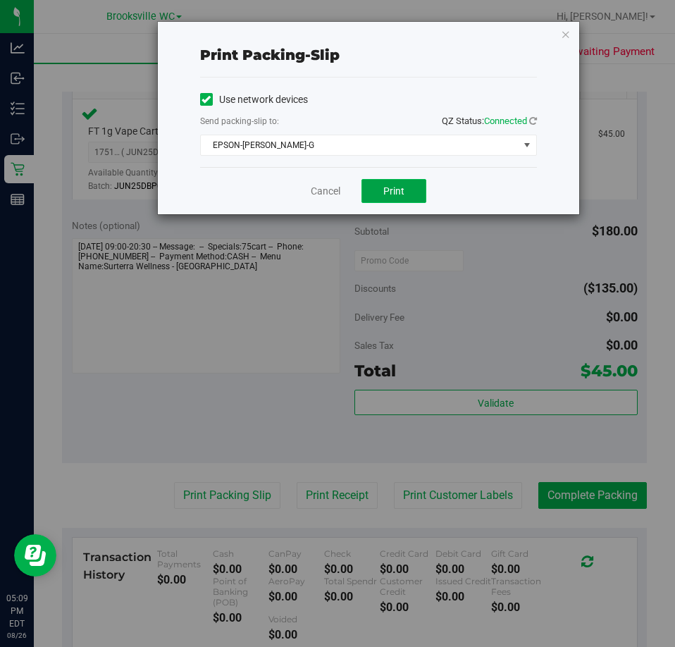
click at [381, 199] on button "Print" at bounding box center [393, 191] width 65 height 24
click at [340, 192] on link "Cancel" at bounding box center [326, 191] width 30 height 15
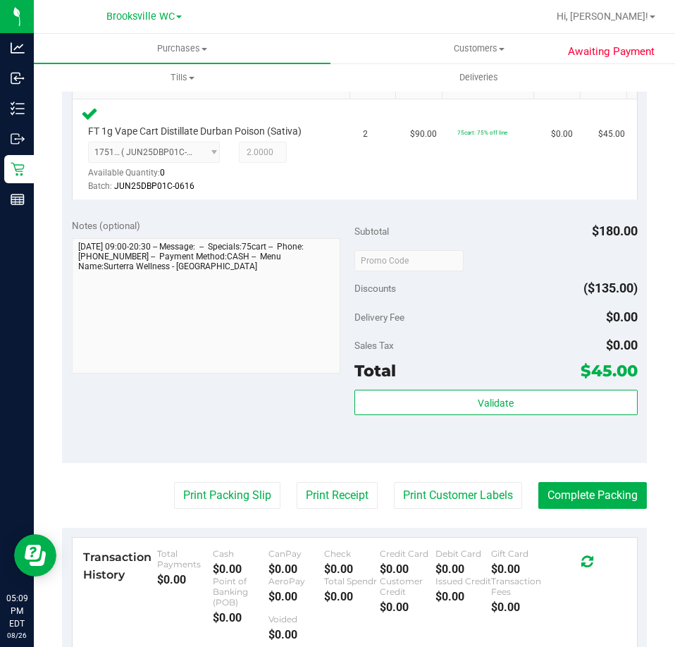
click at [588, 510] on purchase-details "Back Edit Purchase Cancel Purchase View Profile # 11851812 BioTrack ID: - Submi…" at bounding box center [354, 277] width 585 height 1106
click at [589, 502] on button "Complete Packing" at bounding box center [592, 495] width 109 height 27
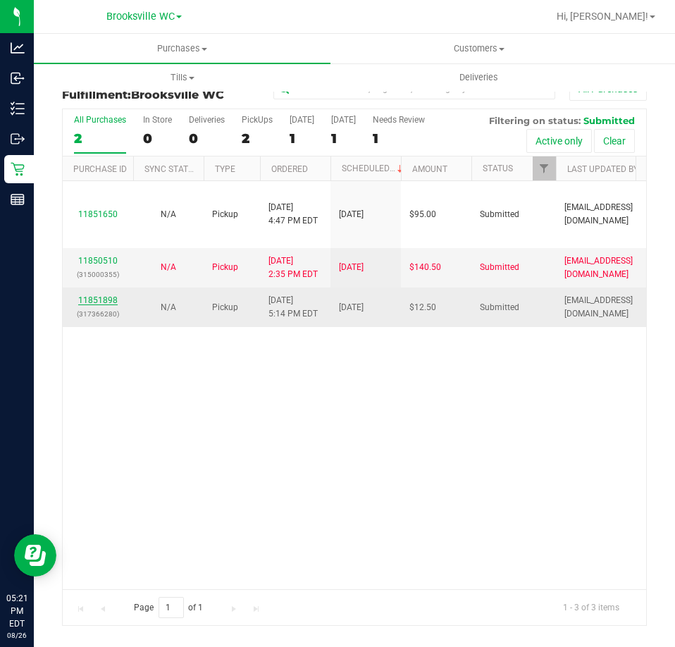
click at [107, 297] on link "11851898" at bounding box center [97, 300] width 39 height 10
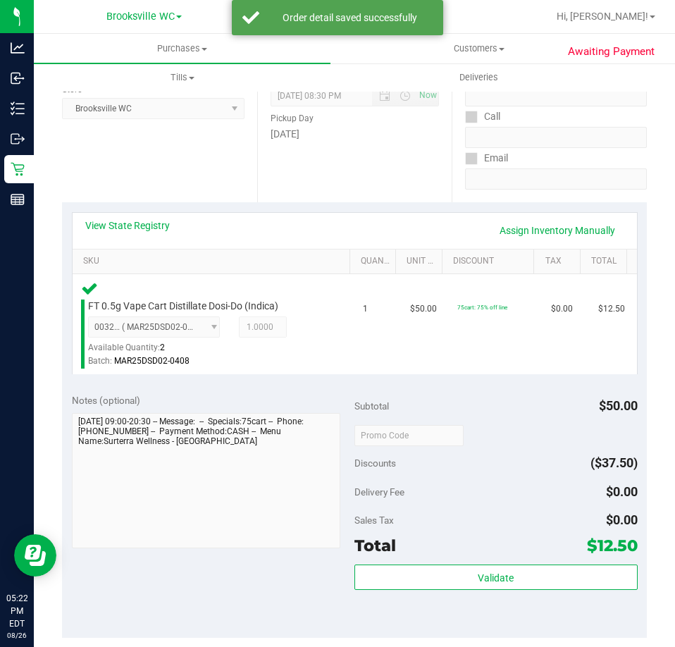
scroll to position [282, 0]
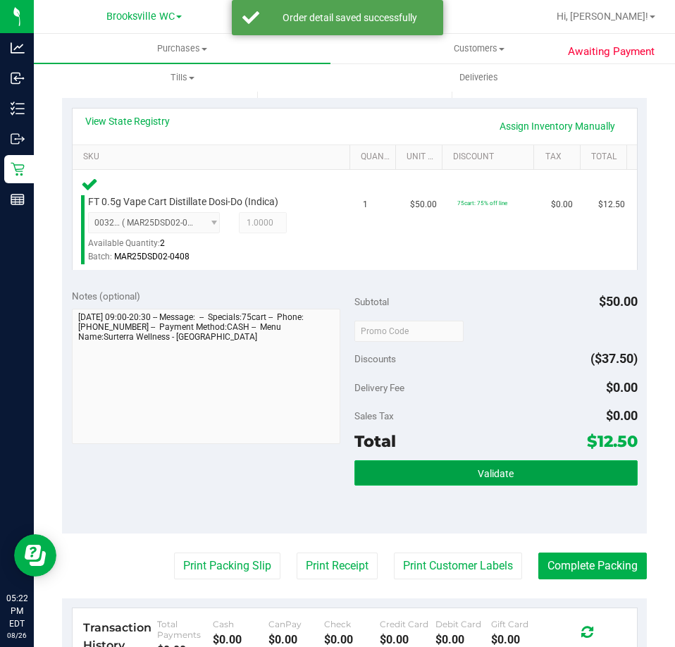
click at [509, 485] on button "Validate" at bounding box center [495, 472] width 283 height 25
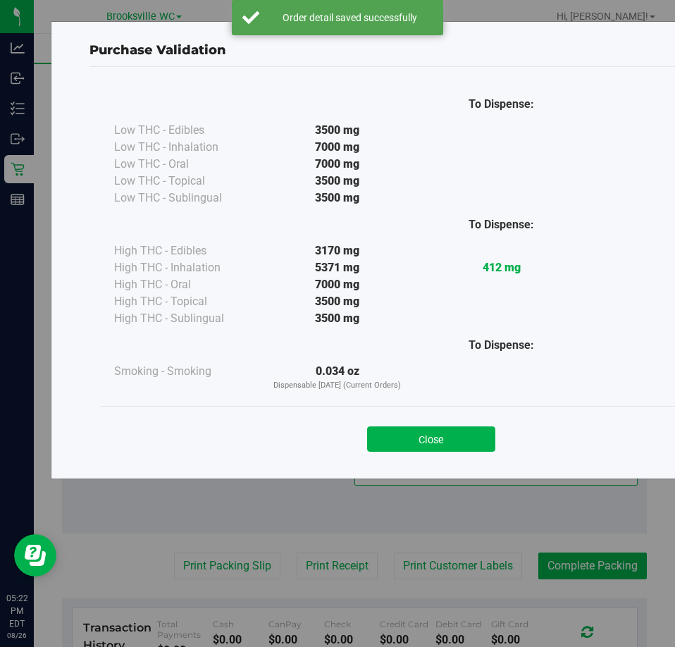
click at [427, 423] on div "Close" at bounding box center [431, 434] width 641 height 35
click at [428, 431] on button "Close" at bounding box center [431, 438] width 128 height 25
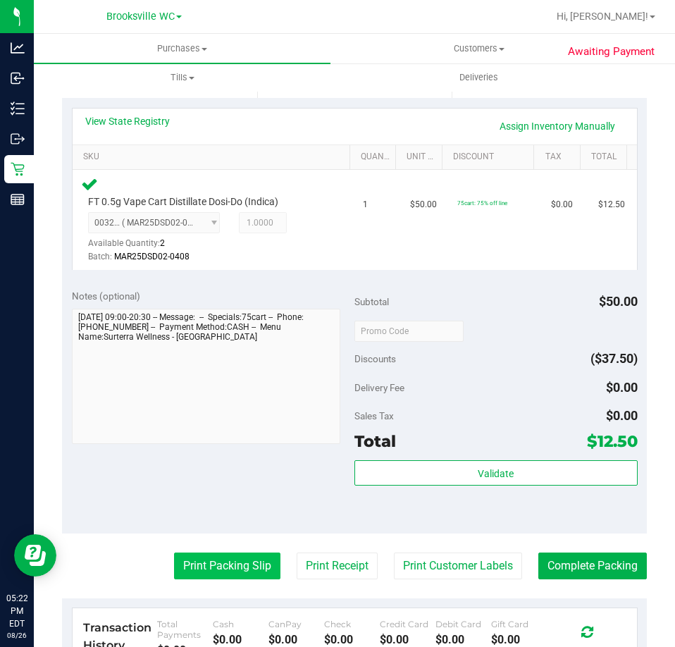
click at [218, 561] on button "Print Packing Slip" at bounding box center [227, 565] width 106 height 27
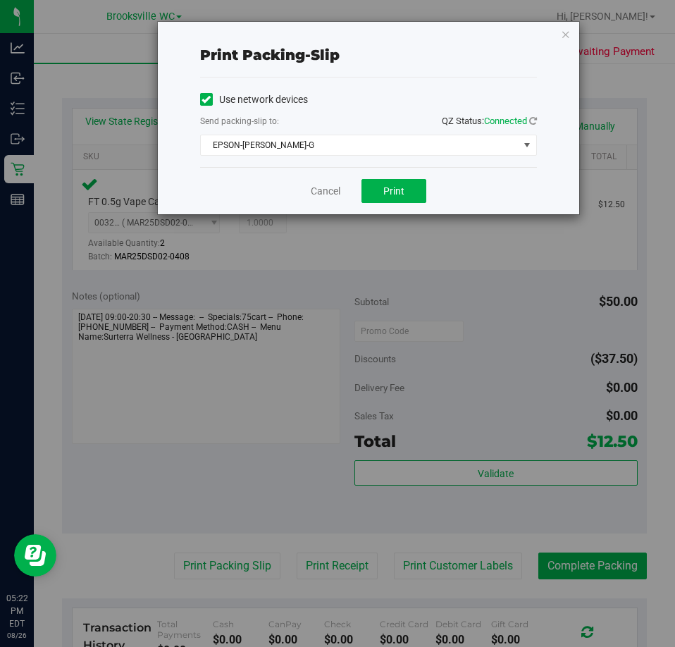
click at [383, 174] on div "Cancel Print" at bounding box center [368, 190] width 337 height 47
click at [390, 187] on span "Print" at bounding box center [393, 190] width 21 height 11
click at [323, 203] on div "Cancel Print" at bounding box center [368, 190] width 337 height 47
click at [314, 187] on link "Cancel" at bounding box center [326, 191] width 30 height 15
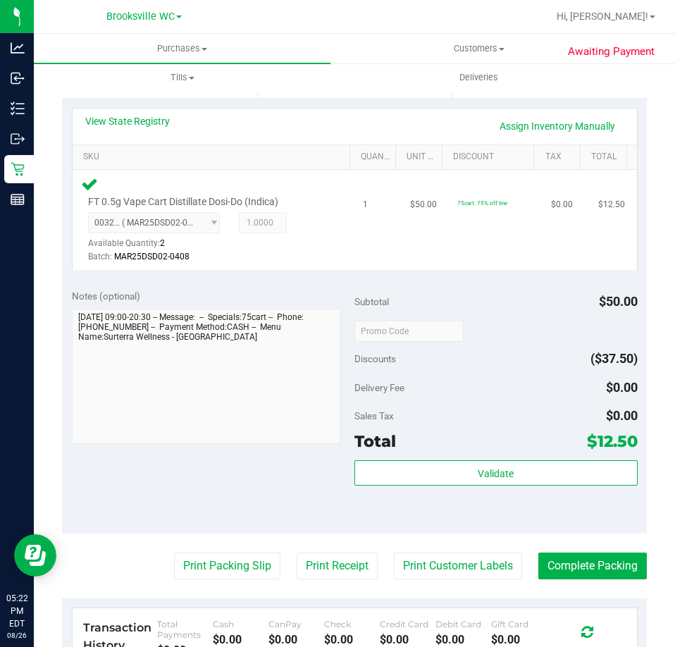
click at [318, 192] on div "FT 0.5g Vape Cart Distillate Dosi-Do (Indica) 0032088874850105 ( MAR25DSD02-040…" at bounding box center [214, 219] width 266 height 89
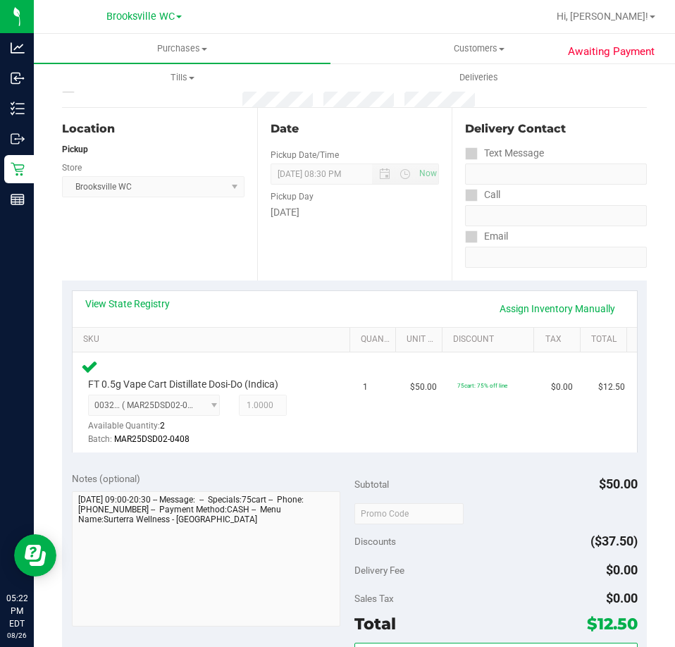
scroll to position [423, 0]
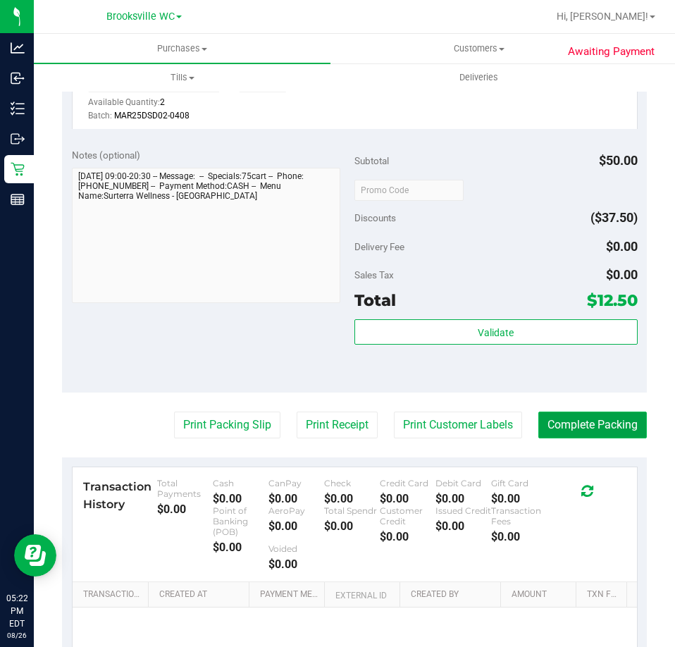
click at [552, 433] on button "Complete Packing" at bounding box center [592, 424] width 109 height 27
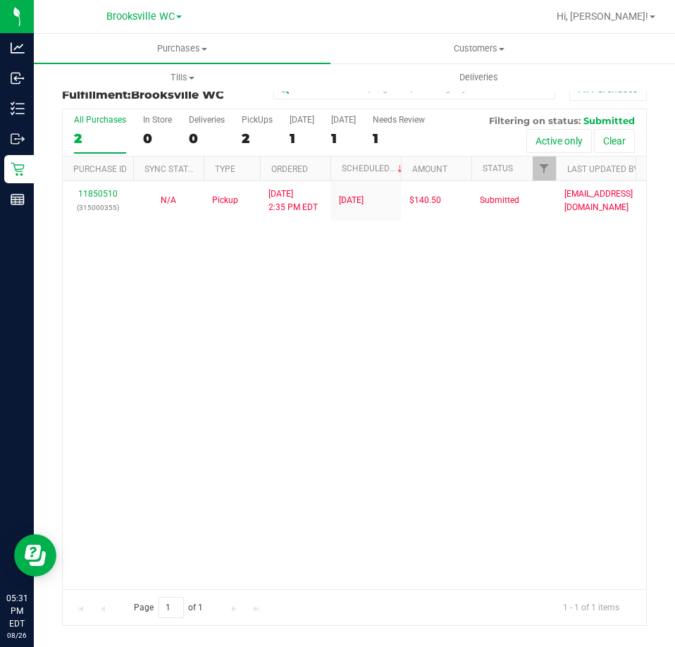
click at [615, 376] on div "11850510 (315000355) N/A Pickup 8/26/2025 2:35 PM EDT 8/26/2025 $140.50 Submitt…" at bounding box center [354, 384] width 583 height 407
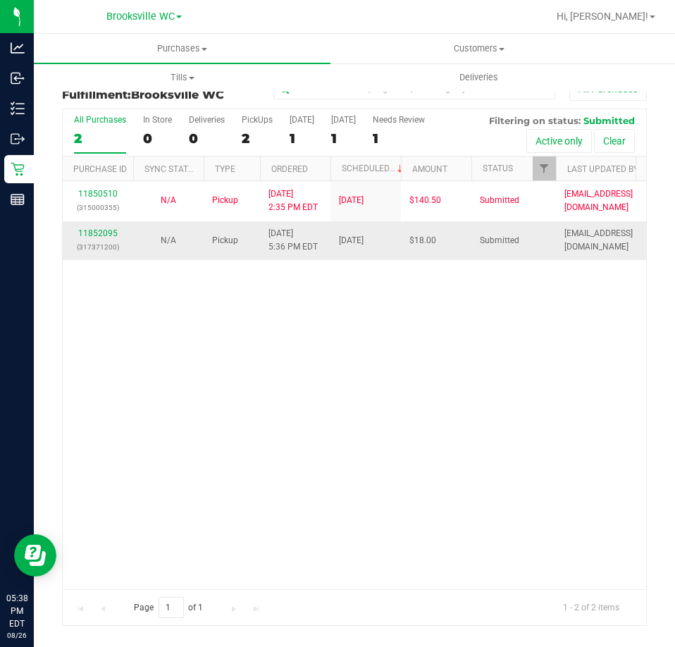
click at [96, 227] on div "11852095 (317371200)" at bounding box center [98, 240] width 54 height 27
click at [101, 240] on p "(317371200)" at bounding box center [98, 246] width 54 height 13
click at [101, 228] on link "11852095" at bounding box center [97, 233] width 39 height 10
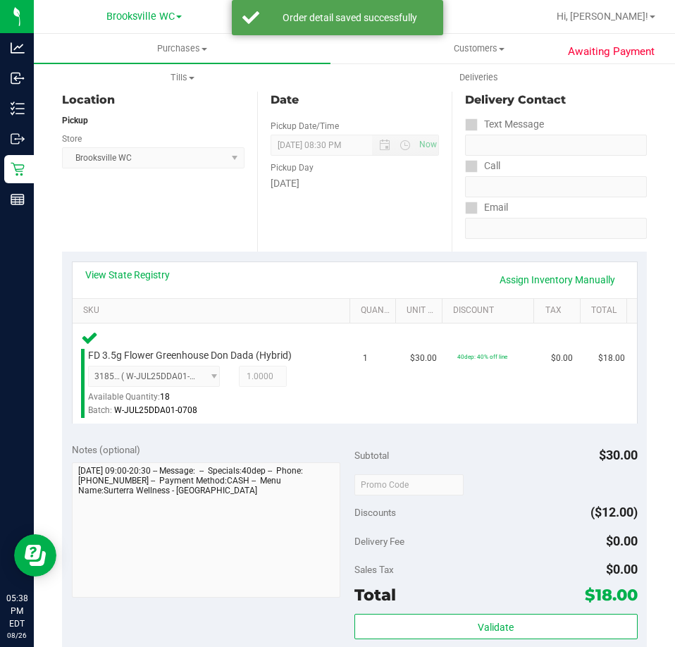
scroll to position [352, 0]
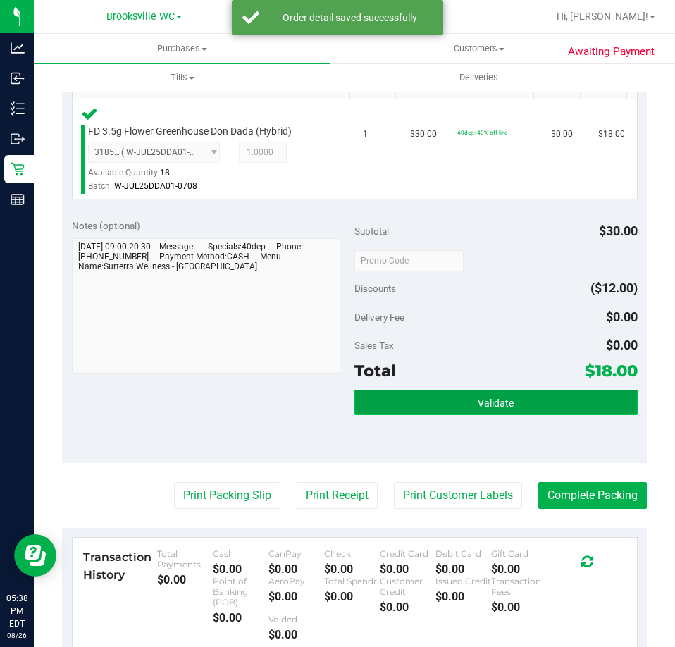
click at [442, 402] on button "Validate" at bounding box center [495, 402] width 283 height 25
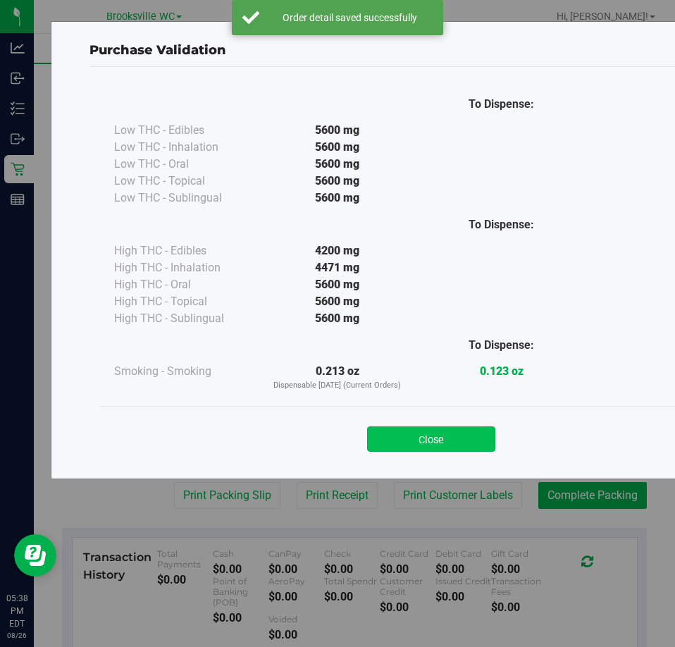
click at [437, 437] on button "Close" at bounding box center [431, 438] width 128 height 25
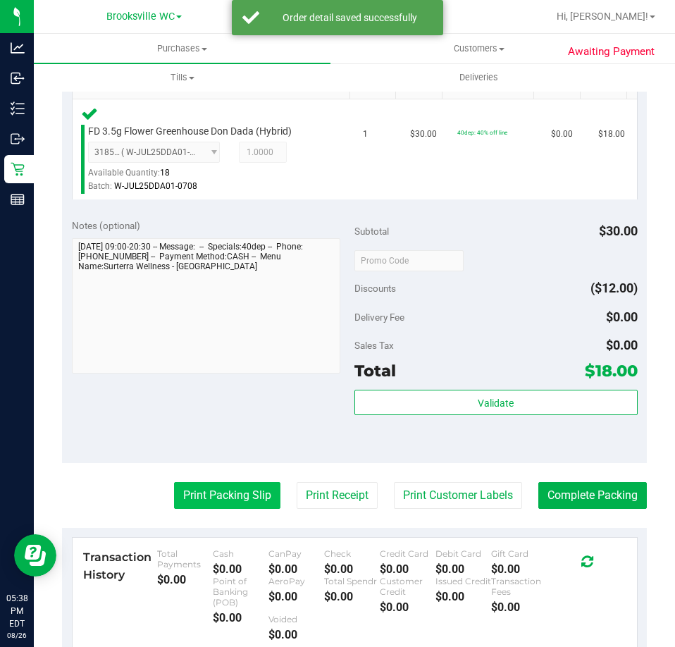
click at [211, 498] on button "Print Packing Slip" at bounding box center [227, 495] width 106 height 27
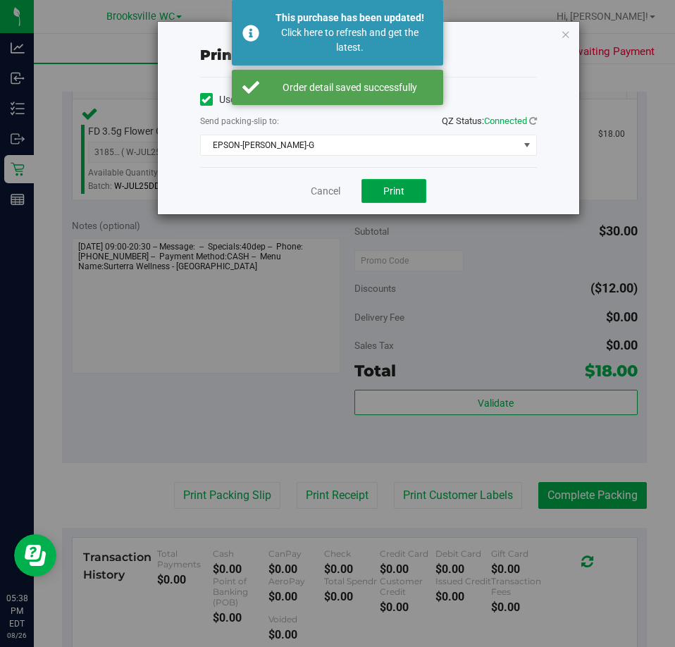
click at [403, 182] on button "Print" at bounding box center [393, 191] width 65 height 24
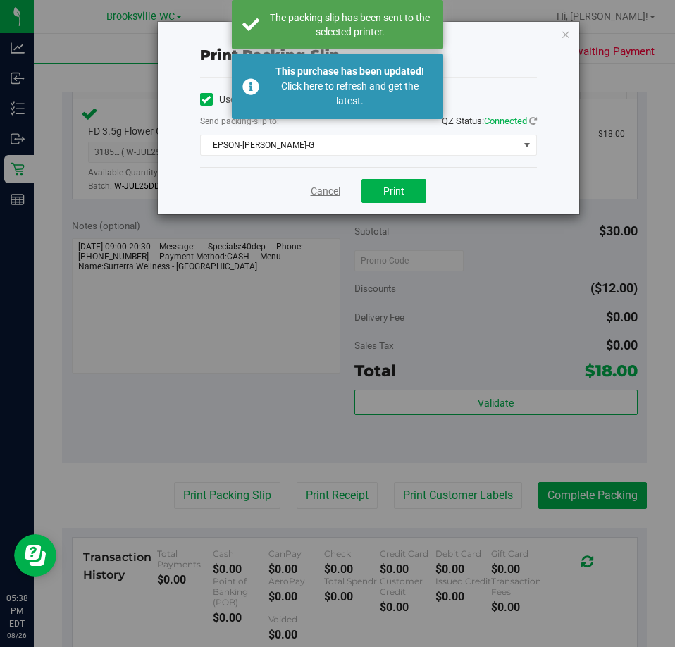
click at [321, 186] on link "Cancel" at bounding box center [326, 191] width 30 height 15
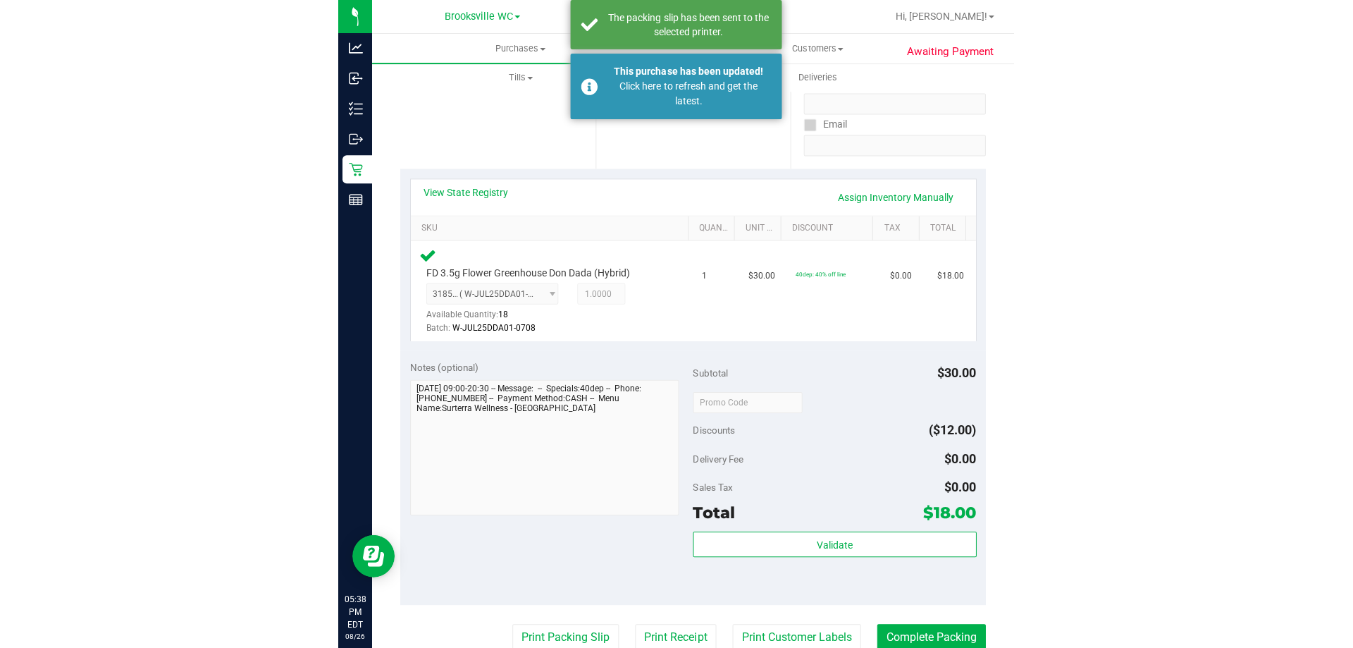
scroll to position [0, 0]
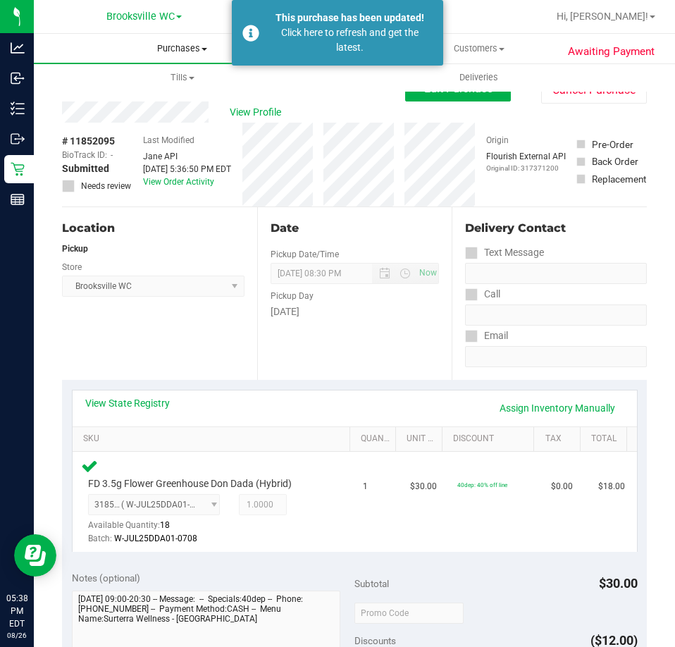
click at [173, 52] on span "Purchases" at bounding box center [182, 48] width 297 height 13
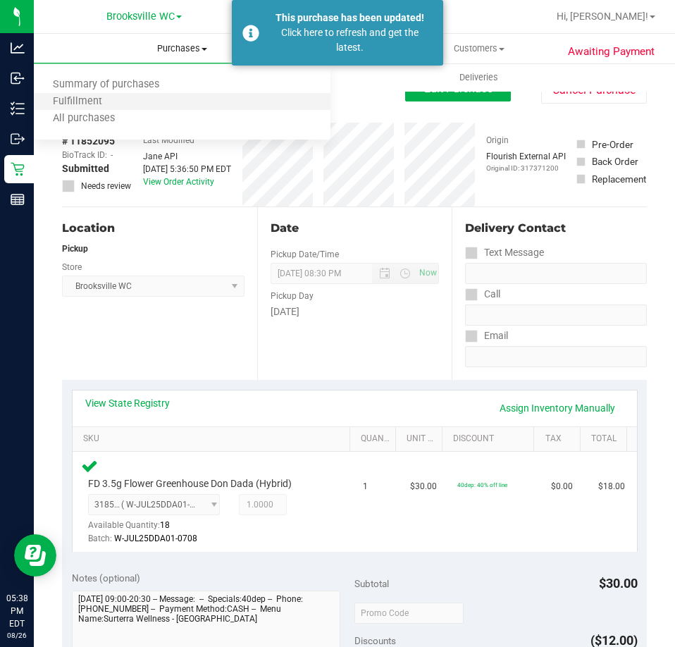
click at [132, 100] on li "Fulfillment" at bounding box center [182, 102] width 297 height 17
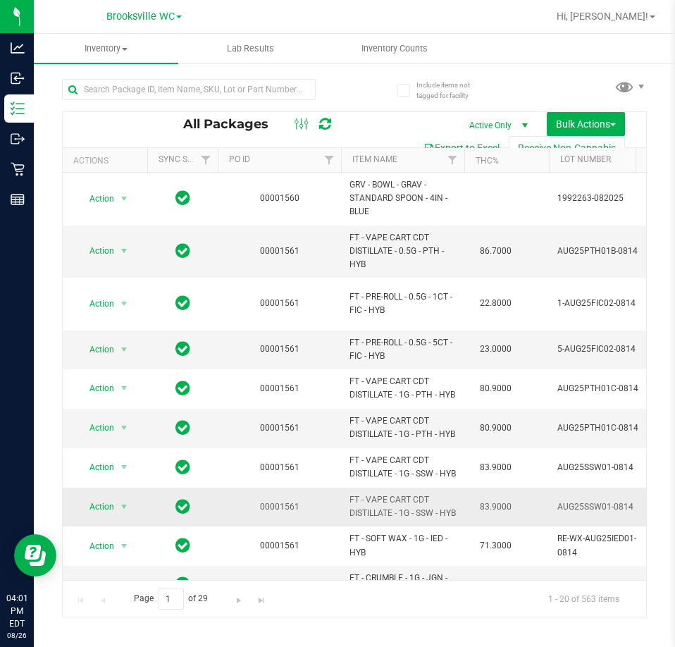
drag, startPoint x: 323, startPoint y: 628, endPoint x: 376, endPoint y: 562, distance: 84.3
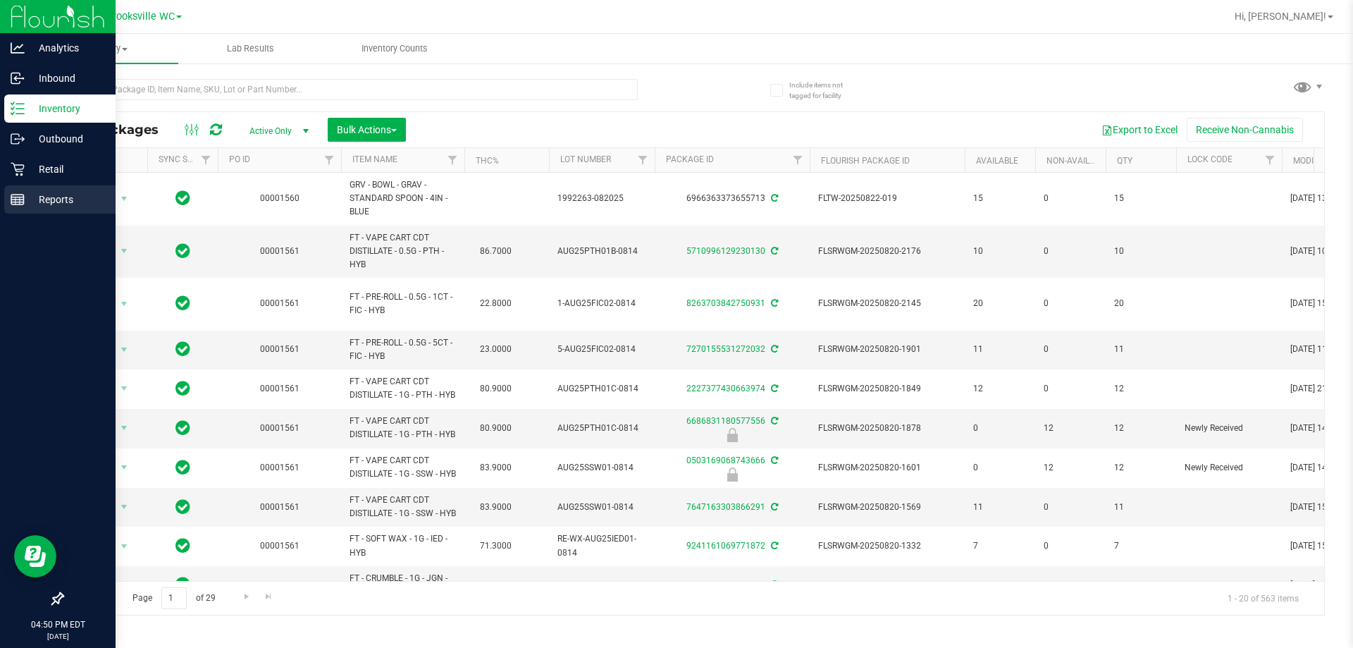
click at [16, 205] on icon at bounding box center [18, 199] width 14 height 14
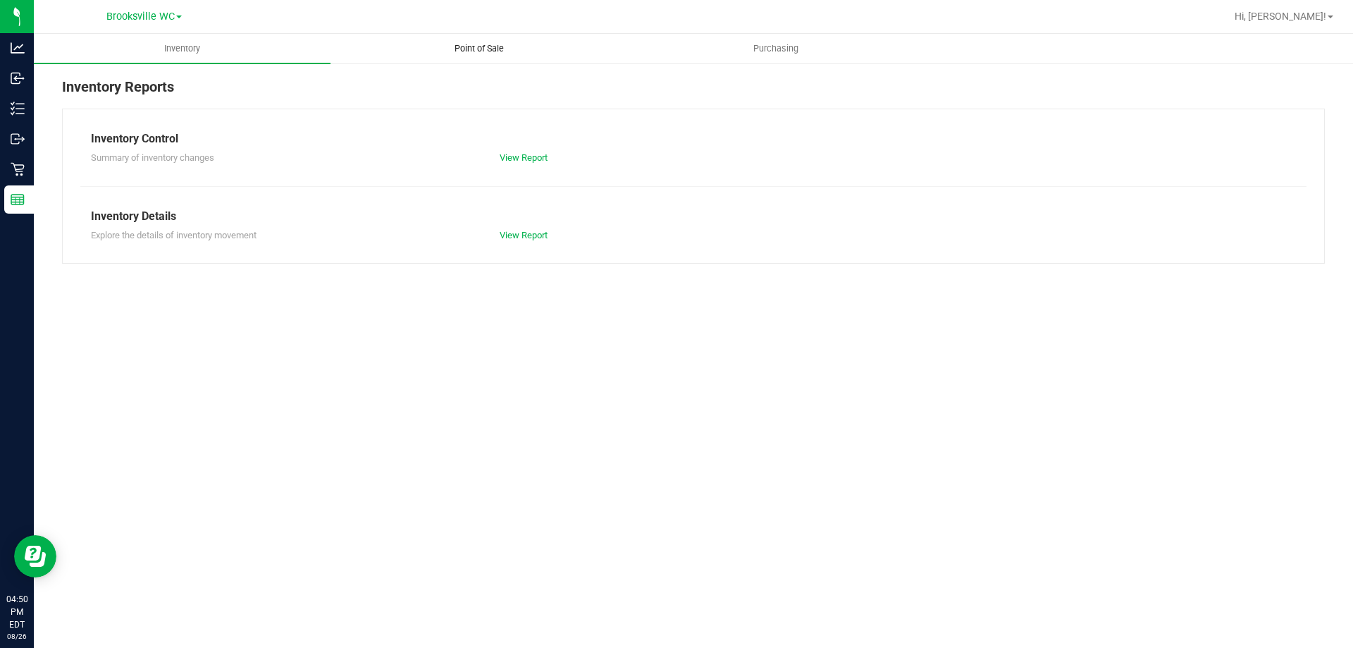
click at [452, 44] on span "Point of Sale" at bounding box center [478, 48] width 87 height 13
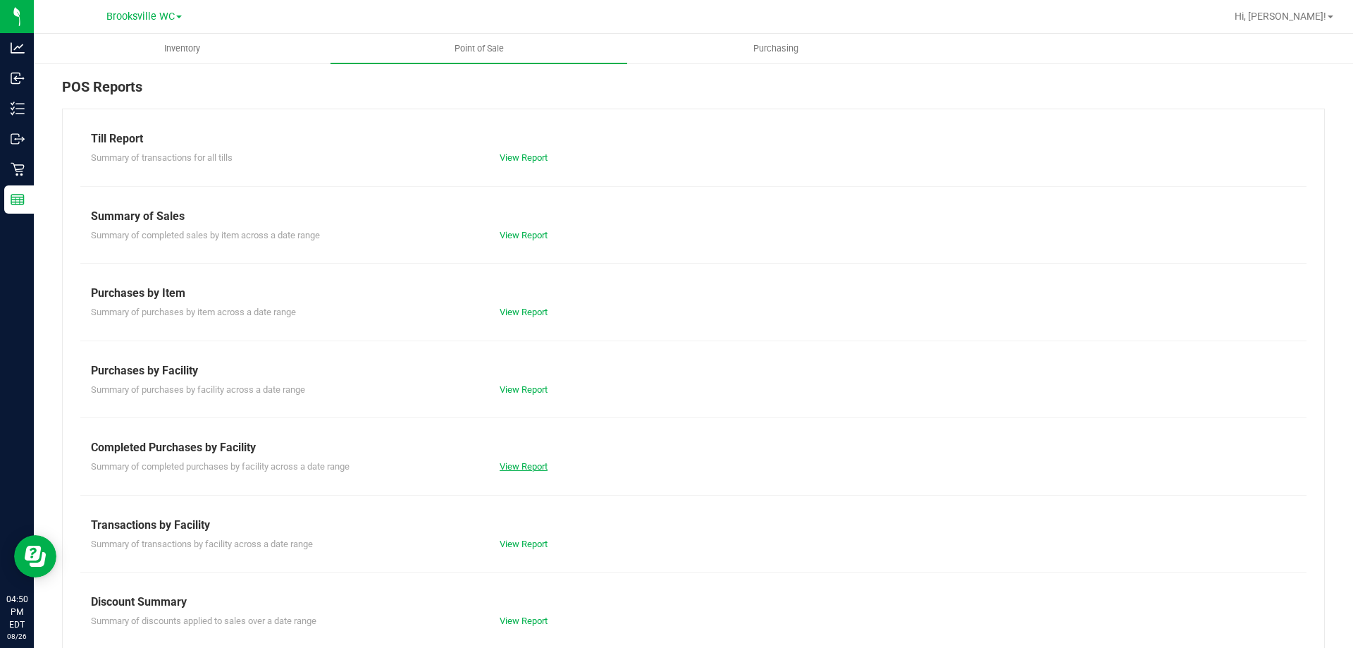
click at [538, 462] on link "View Report" at bounding box center [524, 466] width 48 height 11
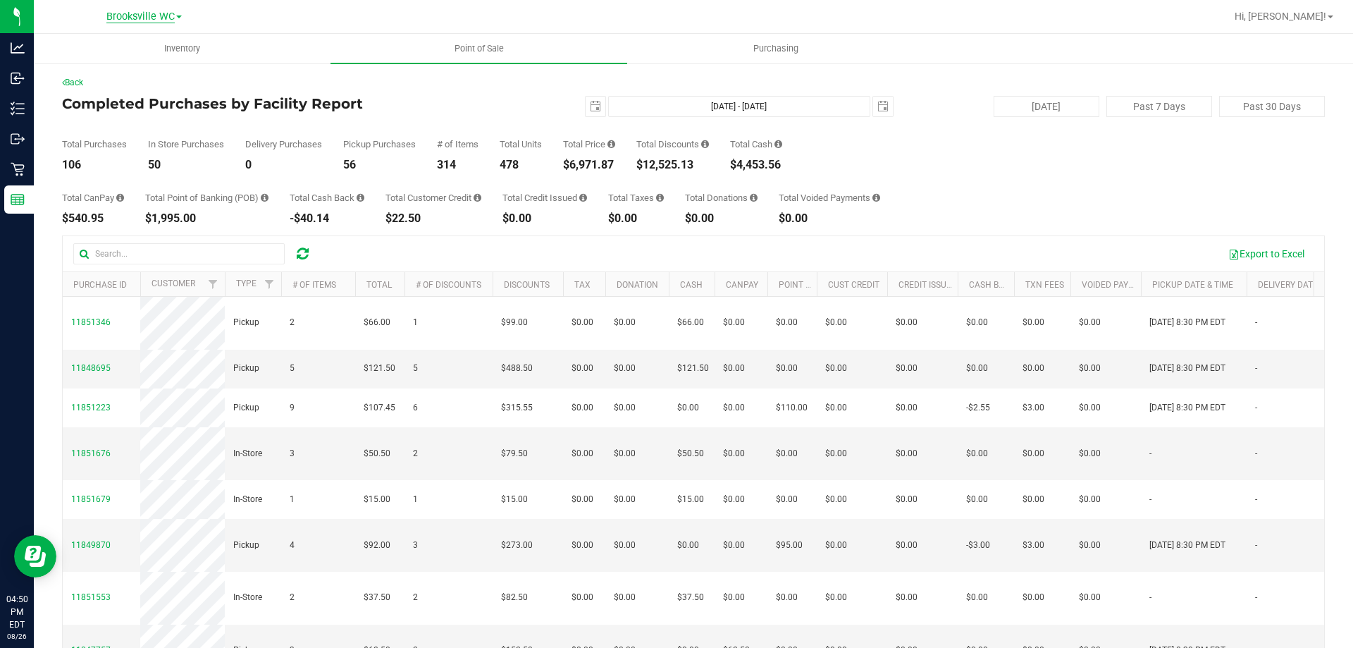
click at [159, 14] on span "Brooksville WC" at bounding box center [140, 17] width 68 height 13
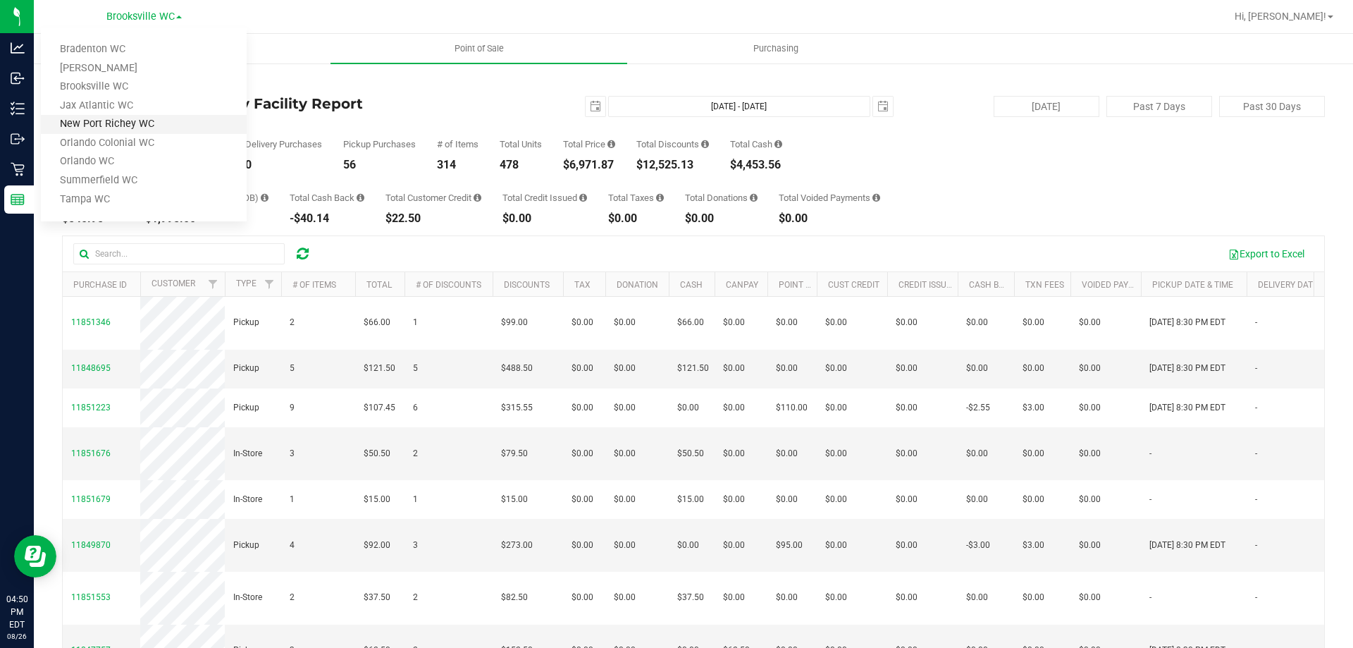
click at [130, 124] on link "New Port Richey WC" at bounding box center [144, 124] width 206 height 19
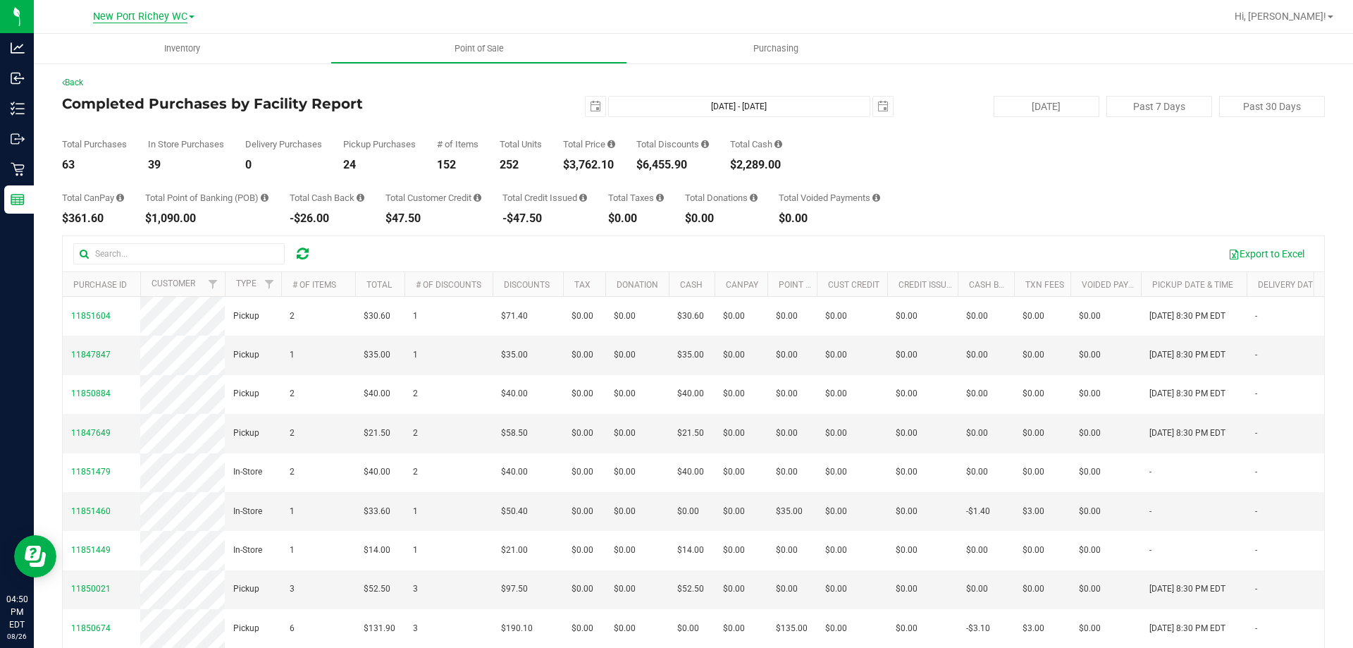
click at [159, 11] on span "New Port Richey WC" at bounding box center [140, 17] width 94 height 13
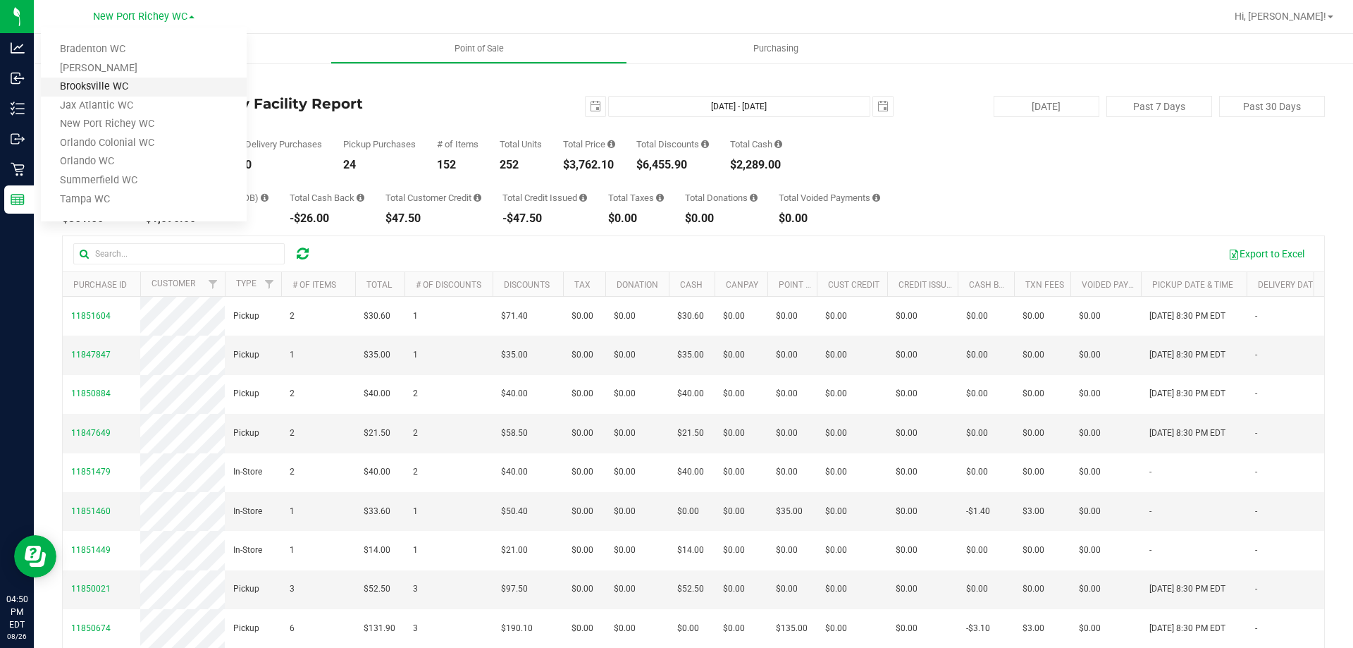
click at [133, 91] on link "Brooksville WC" at bounding box center [144, 87] width 206 height 19
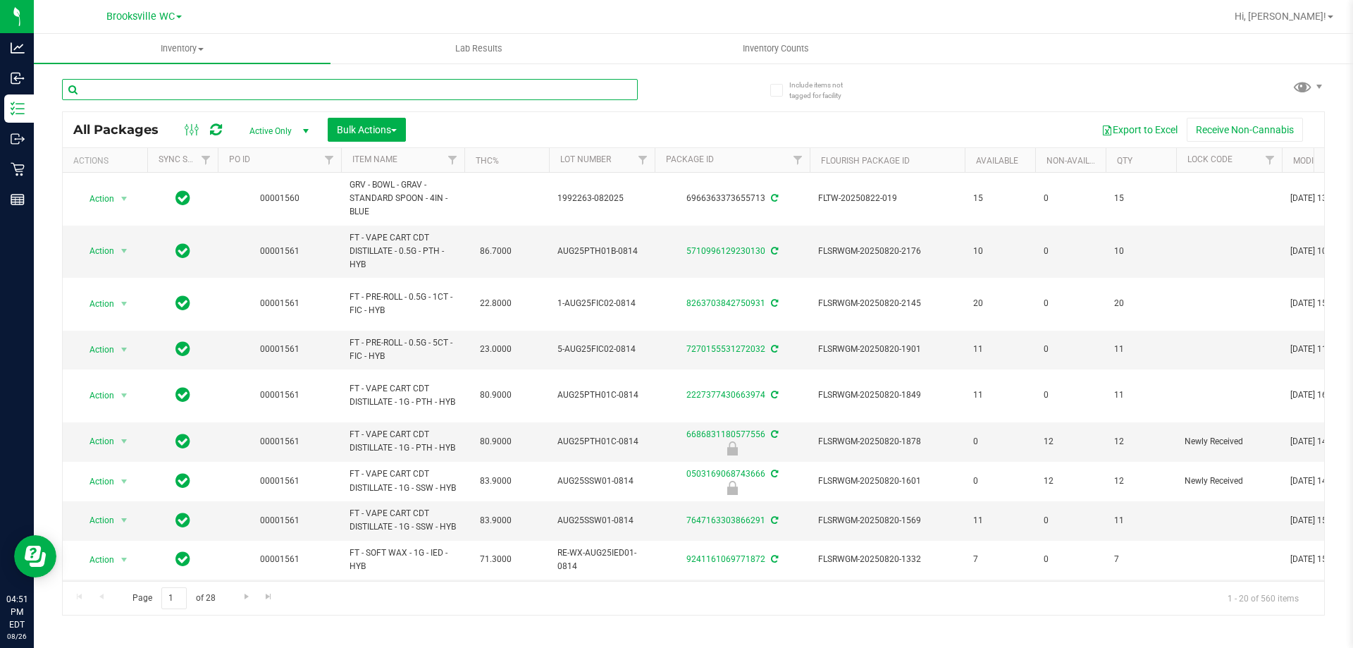
click at [241, 94] on input "text" at bounding box center [350, 89] width 576 height 21
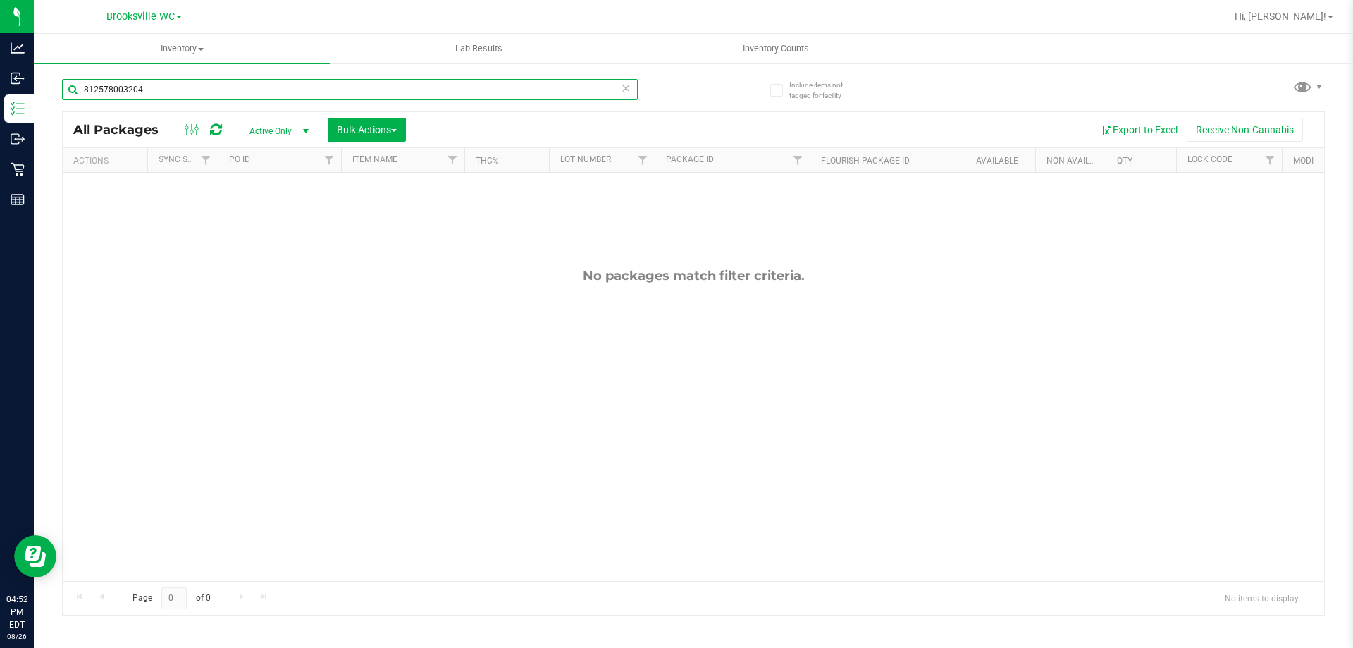
click at [163, 87] on input "812578003204" at bounding box center [350, 89] width 576 height 21
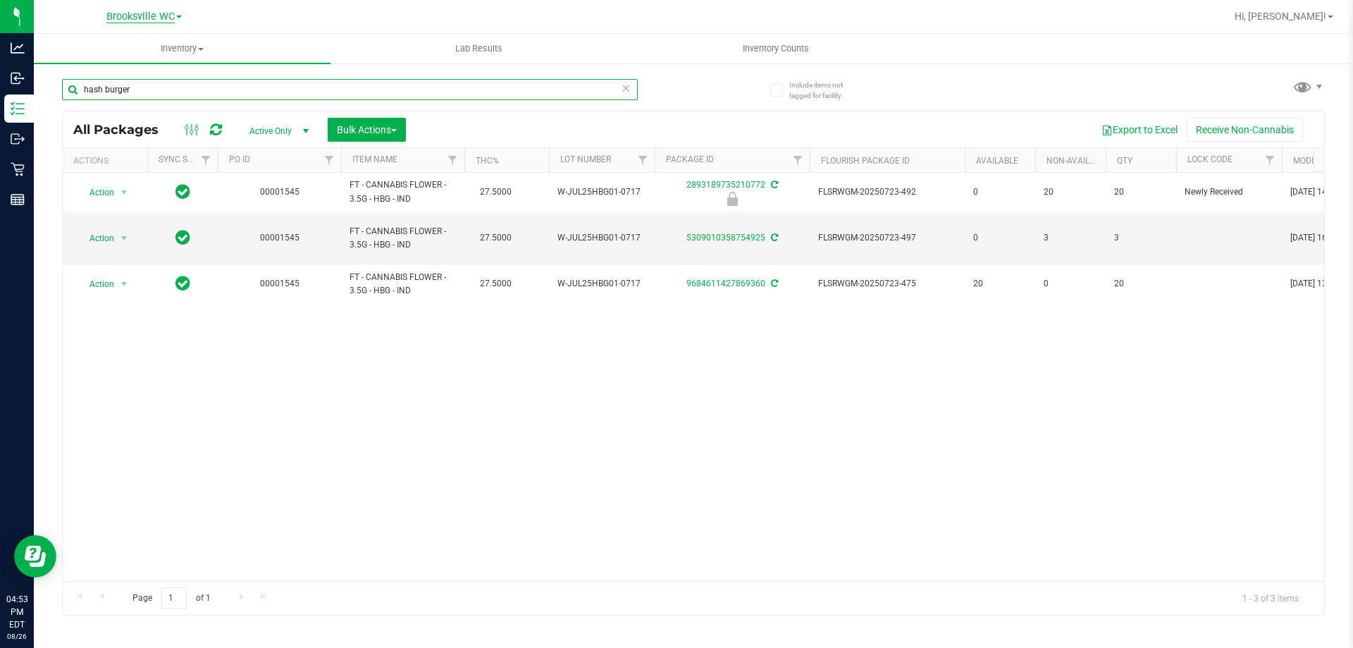
type input "hash burger"
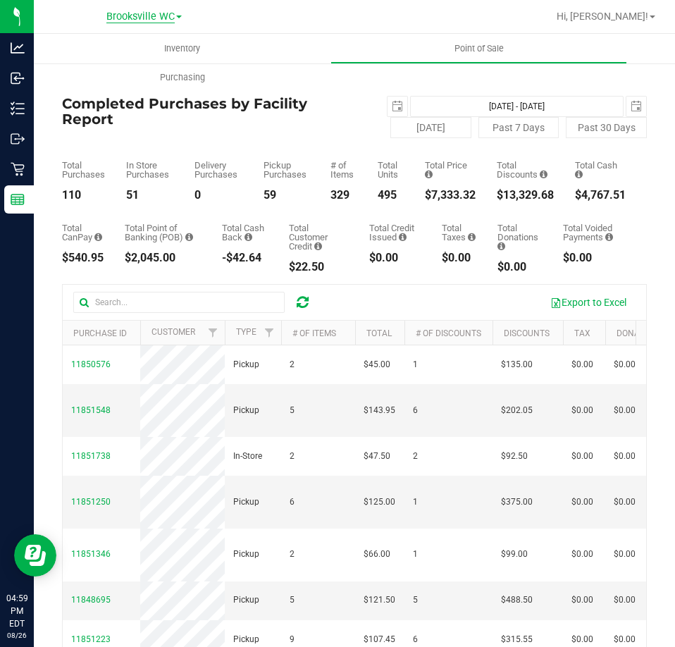
click at [163, 13] on span "Brooksville WC" at bounding box center [140, 17] width 68 height 13
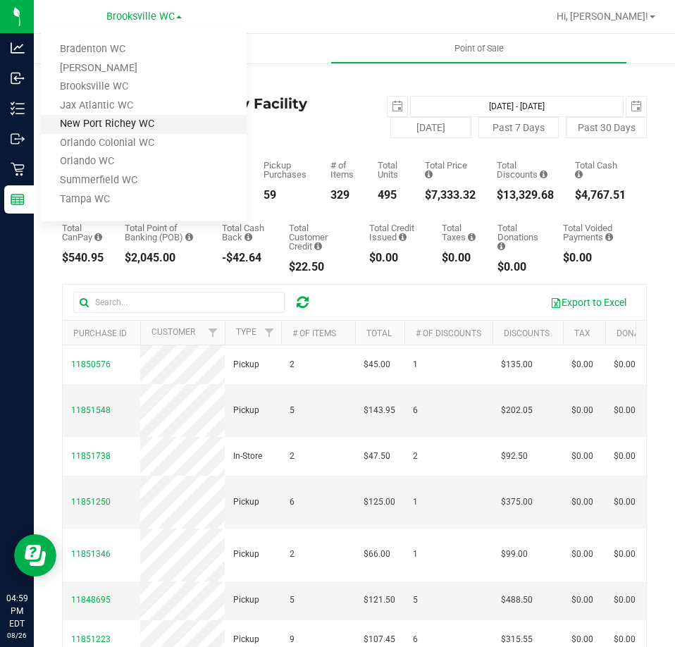
click at [134, 121] on link "New Port Richey WC" at bounding box center [144, 124] width 206 height 19
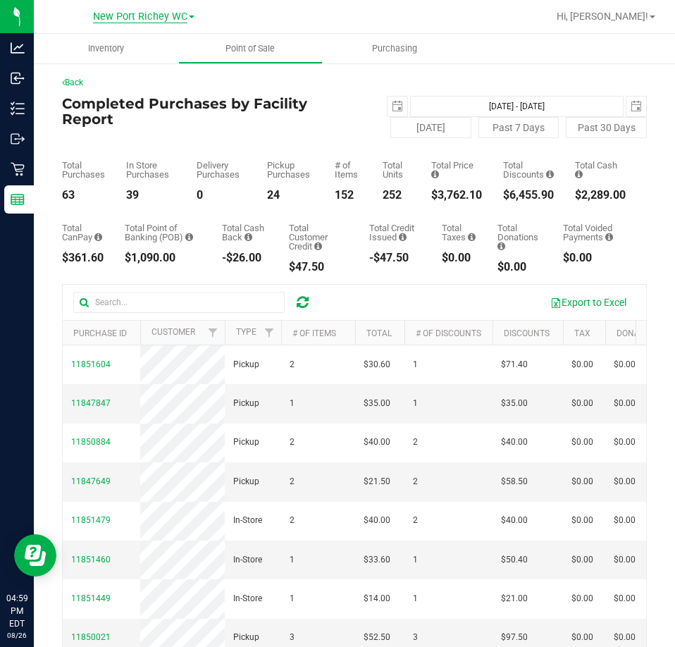
click at [149, 23] on span "New Port Richey WC" at bounding box center [140, 17] width 94 height 13
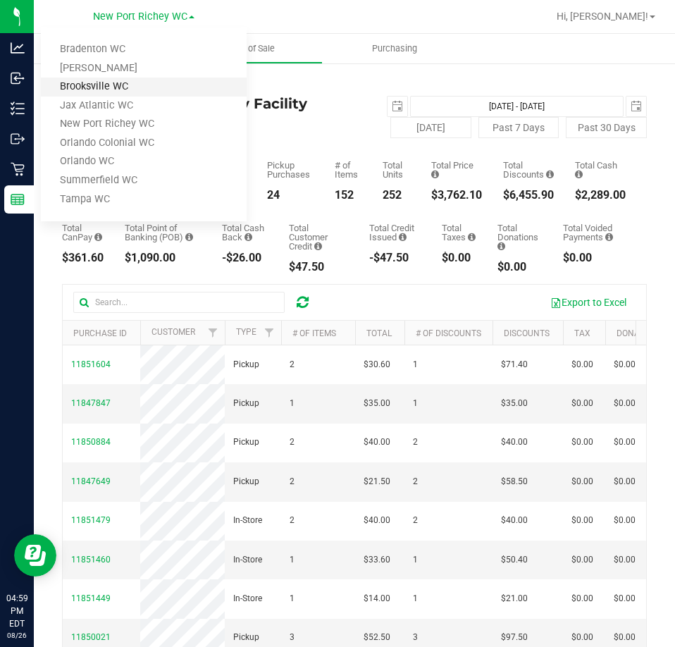
click at [144, 84] on link "Brooksville WC" at bounding box center [144, 87] width 206 height 19
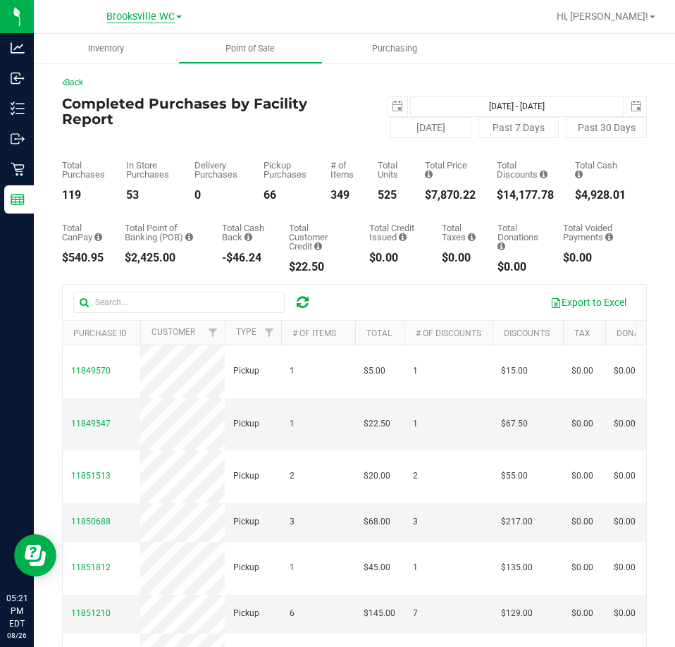
click at [128, 11] on span "Brooksville WC" at bounding box center [140, 17] width 68 height 13
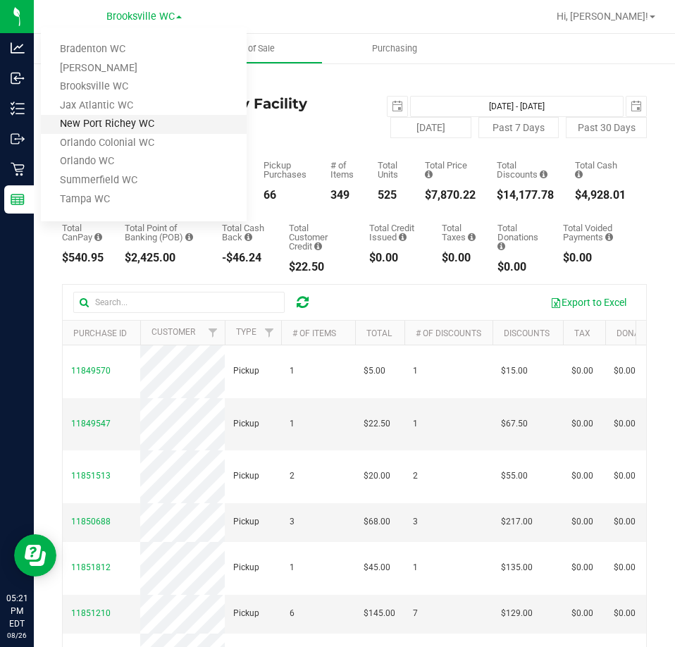
click at [137, 123] on link "New Port Richey WC" at bounding box center [144, 124] width 206 height 19
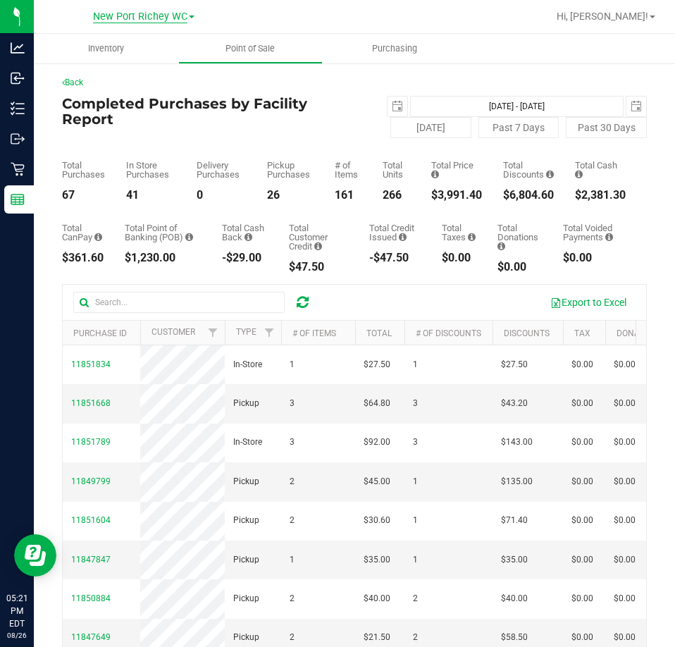
click at [152, 13] on span "New Port Richey WC" at bounding box center [140, 17] width 94 height 13
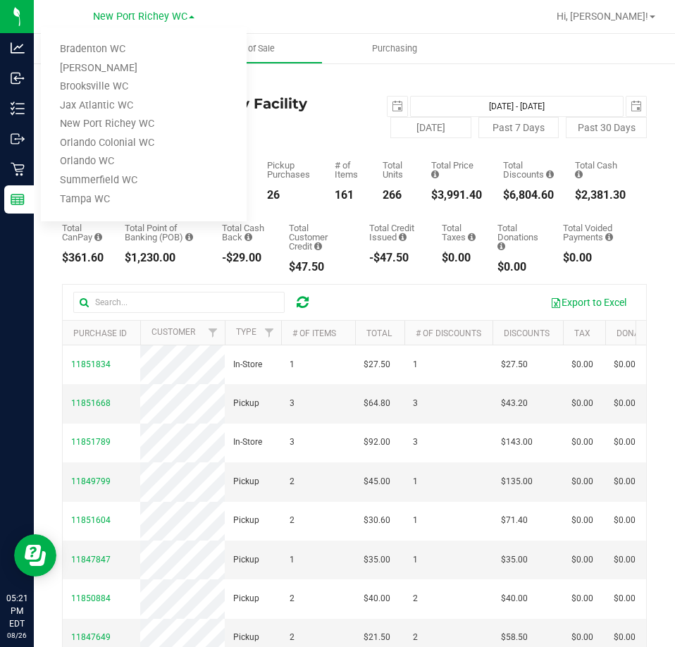
drag, startPoint x: 132, startPoint y: 94, endPoint x: 121, endPoint y: 99, distance: 11.7
click at [125, 97] on ul "Bradenton WC Brandon WC Brooksville WC Jax Atlantic WC New Port Richey WC Orlan…" at bounding box center [144, 124] width 206 height 194
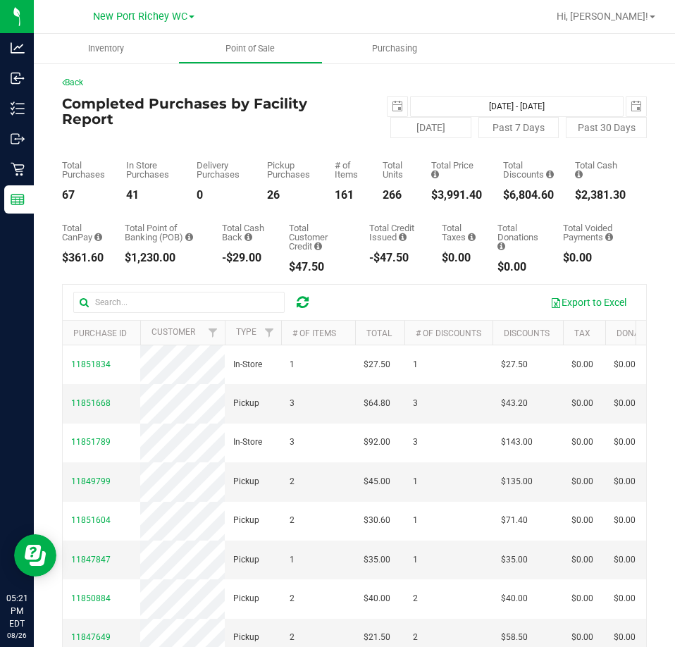
click at [129, 27] on div "New Port Richey WC Bradenton WC Brandon WC Brooksville WC Jax Atlantic WC New P…" at bounding box center [144, 17] width 206 height 22
click at [129, 18] on span "New Port Richey WC" at bounding box center [140, 17] width 94 height 13
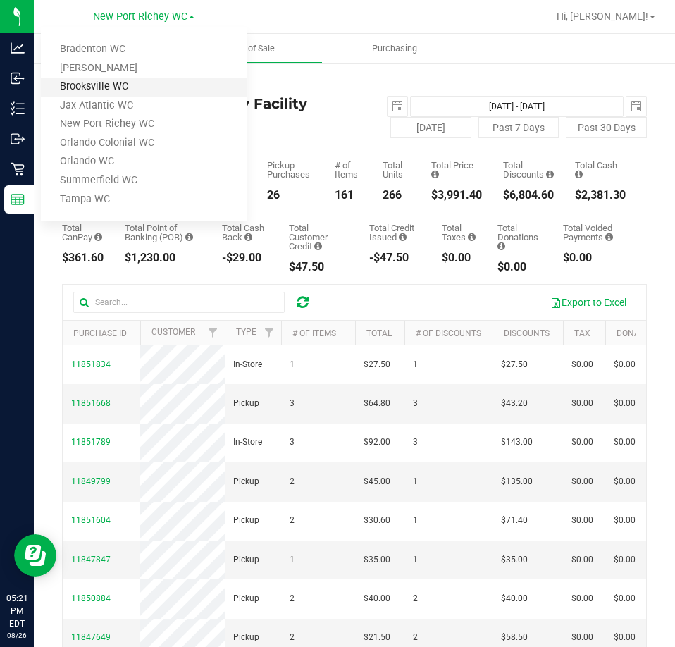
click at [105, 85] on link "Brooksville WC" at bounding box center [144, 87] width 206 height 19
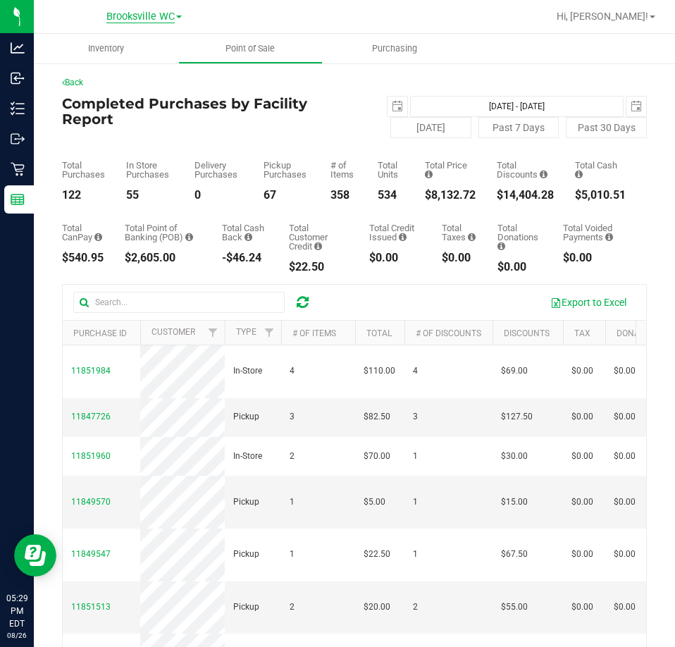
click at [158, 17] on span "Brooksville WC" at bounding box center [140, 17] width 68 height 13
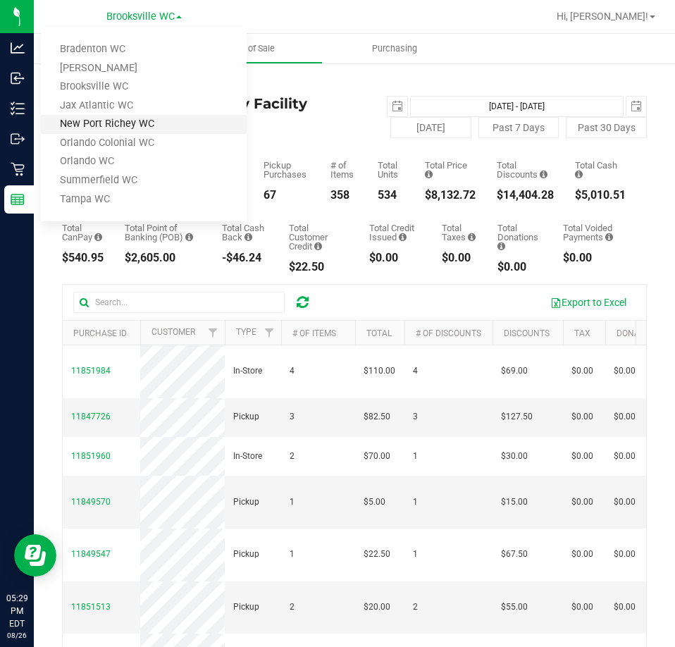
click at [132, 119] on link "New Port Richey WC" at bounding box center [144, 124] width 206 height 19
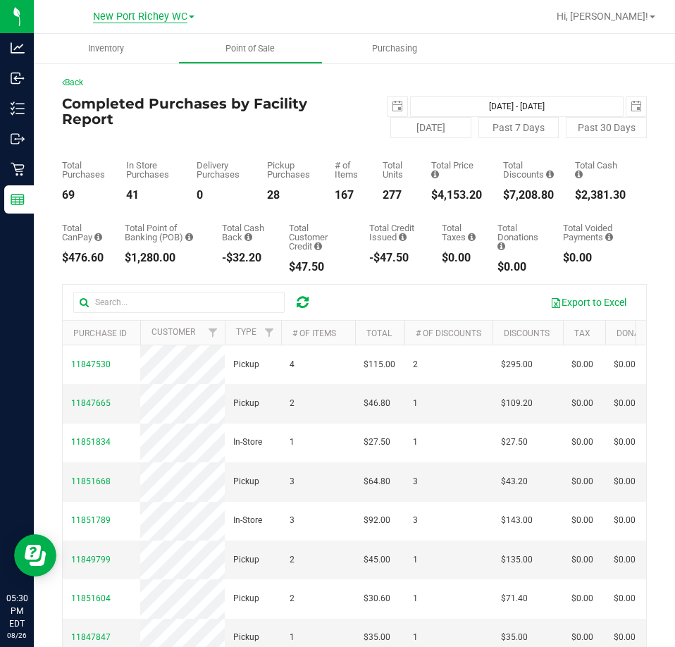
click at [174, 19] on span "New Port Richey WC" at bounding box center [140, 17] width 94 height 13
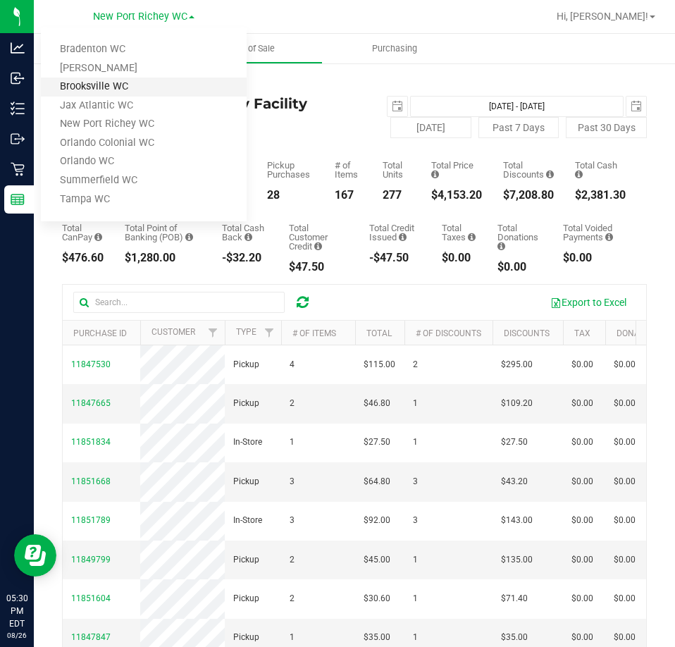
click at [142, 87] on link "Brooksville WC" at bounding box center [144, 87] width 206 height 19
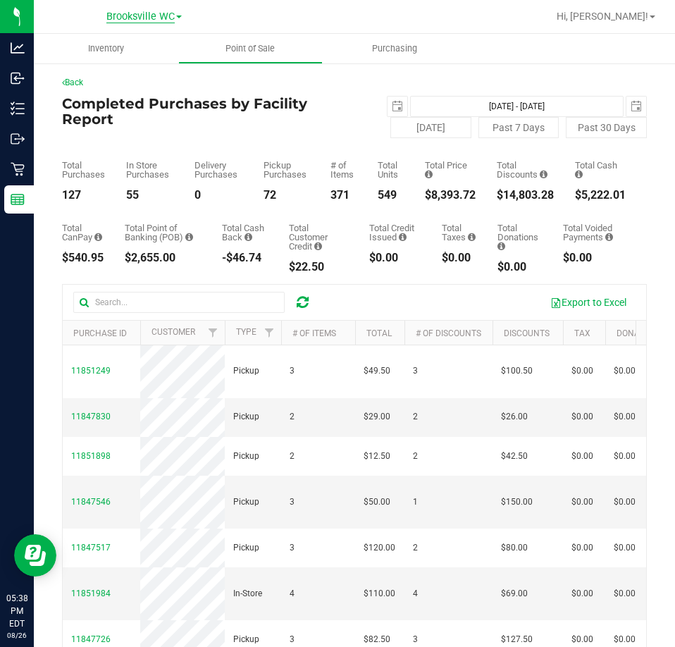
click at [149, 16] on span "Brooksville WC" at bounding box center [140, 17] width 68 height 13
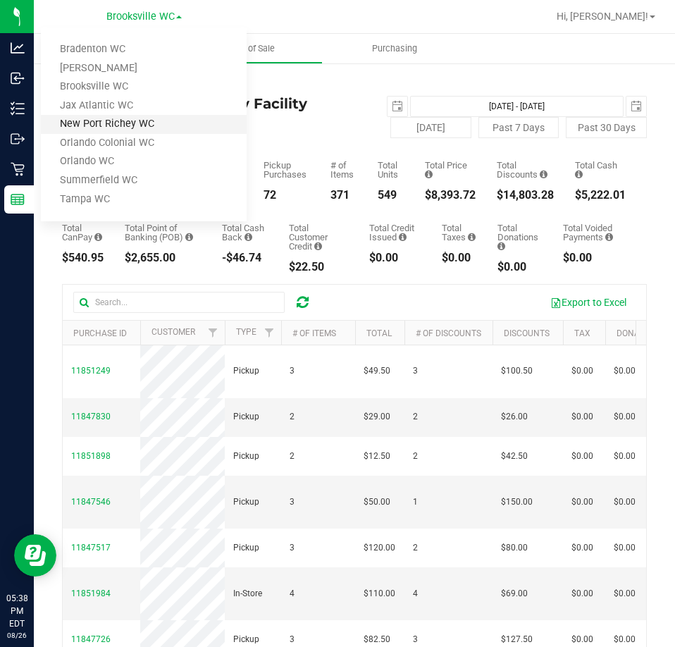
click at [137, 123] on link "New Port Richey WC" at bounding box center [144, 124] width 206 height 19
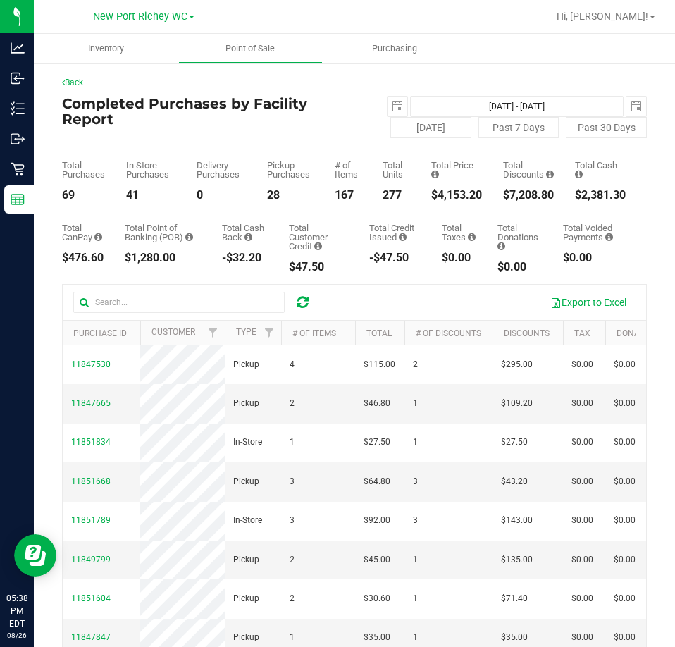
click at [129, 22] on span "New Port Richey WC" at bounding box center [140, 17] width 94 height 13
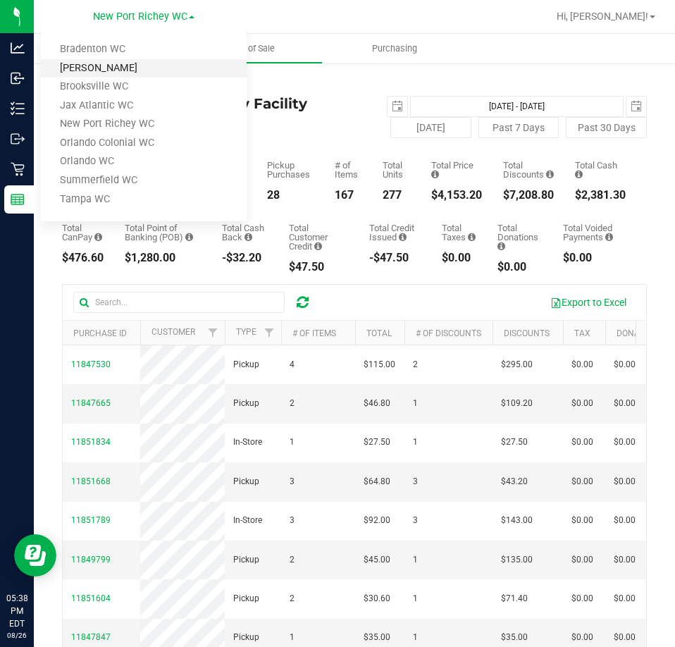
click at [131, 63] on link "[PERSON_NAME]" at bounding box center [144, 68] width 206 height 19
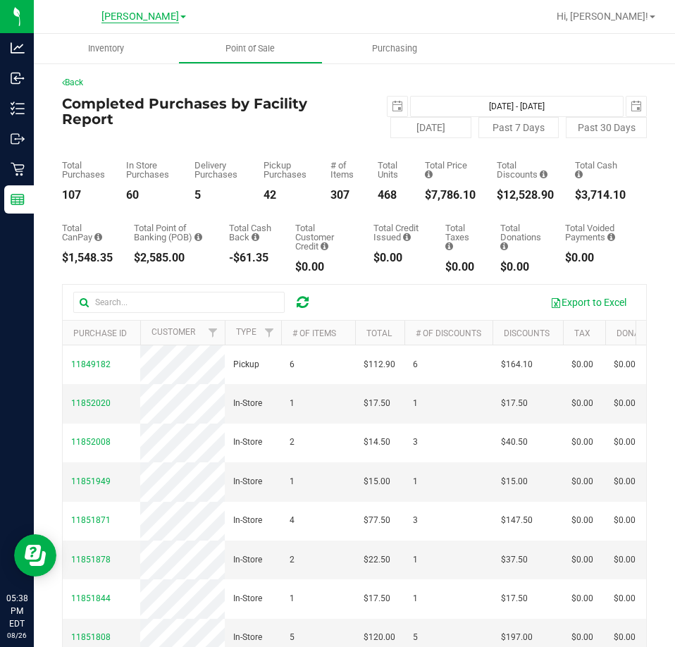
click at [154, 17] on span "[PERSON_NAME]" at bounding box center [140, 17] width 78 height 13
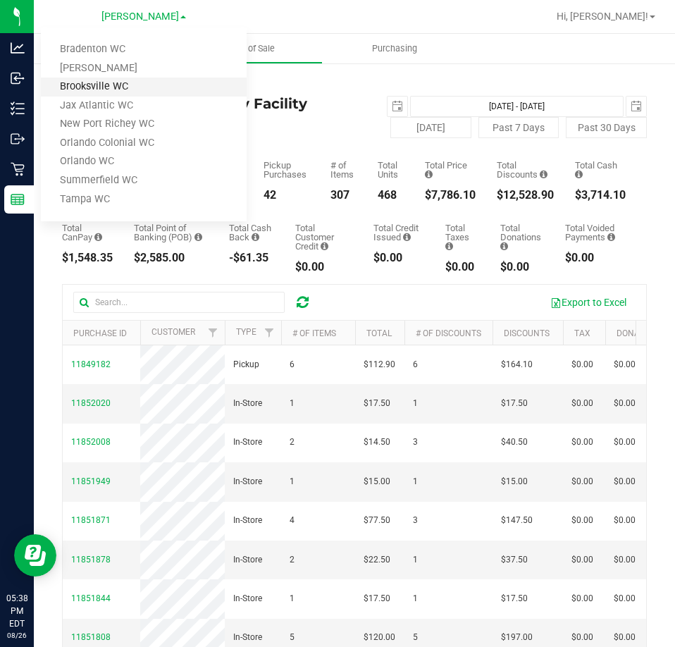
click at [147, 92] on link "Brooksville WC" at bounding box center [144, 87] width 206 height 19
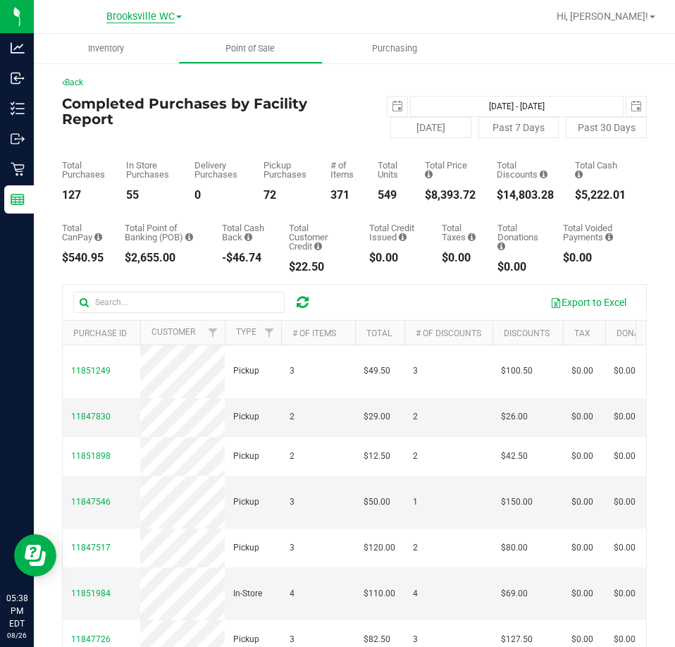
click at [142, 13] on span "Brooksville WC" at bounding box center [140, 17] width 68 height 13
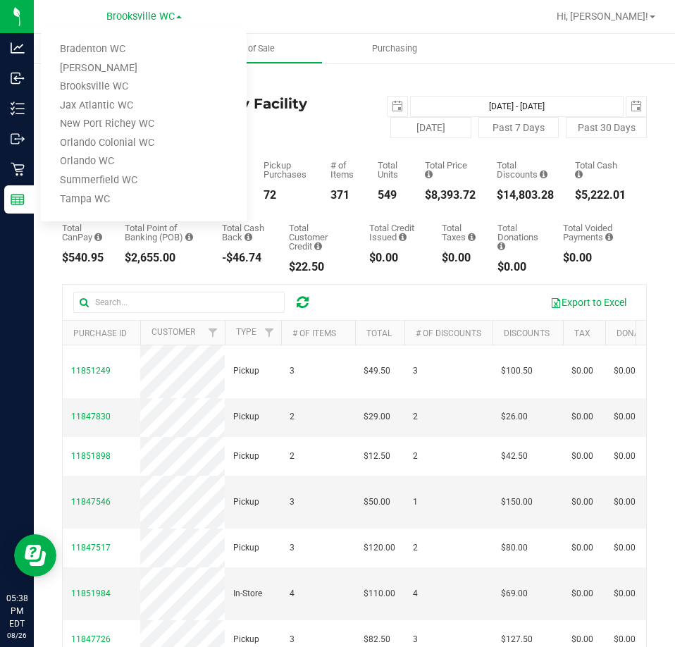
click at [318, 137] on div "Completed Purchases by Facility Report 2025-08-26 Aug 26, 2025 - Aug 26, 2025 2…" at bounding box center [354, 117] width 585 height 42
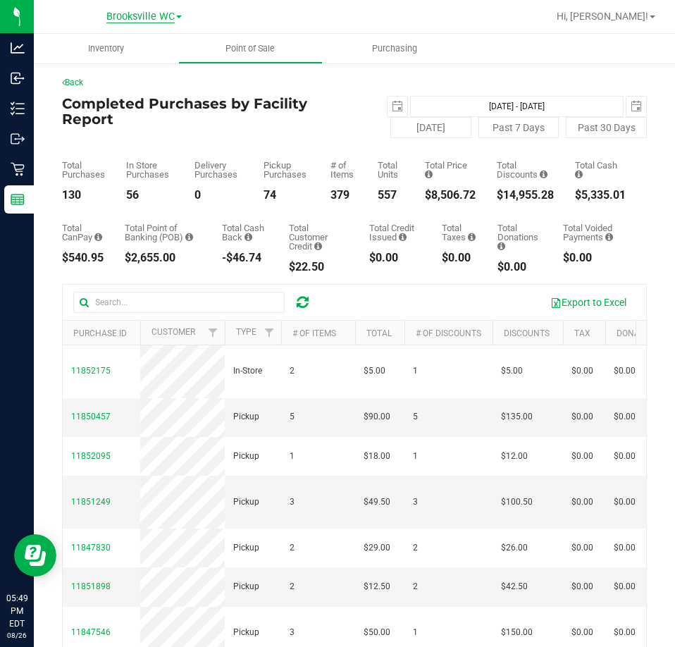
click at [158, 19] on span "Brooksville WC" at bounding box center [140, 17] width 68 height 13
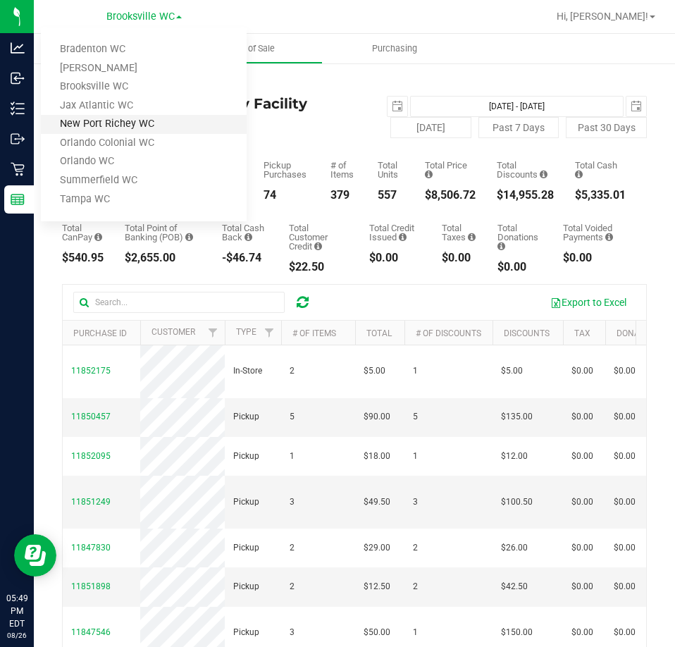
click at [124, 123] on link "New Port Richey WC" at bounding box center [144, 124] width 206 height 19
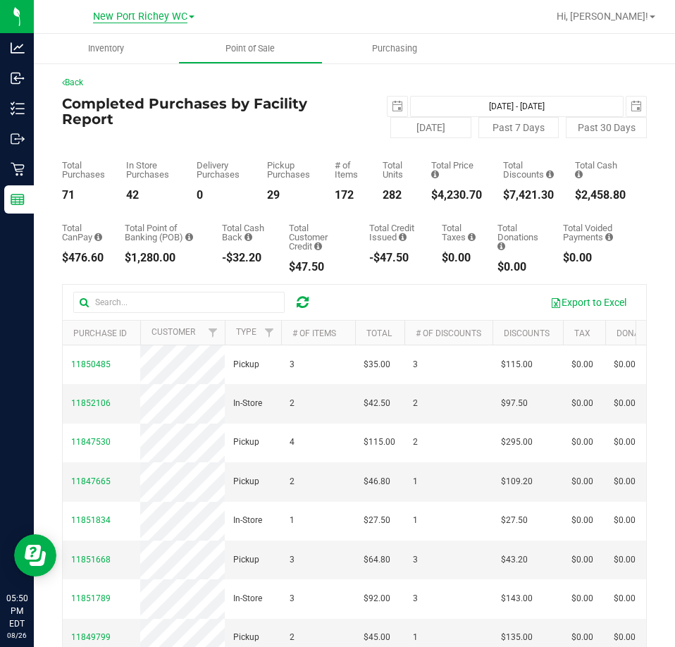
click at [124, 19] on span "New Port Richey WC" at bounding box center [140, 17] width 94 height 13
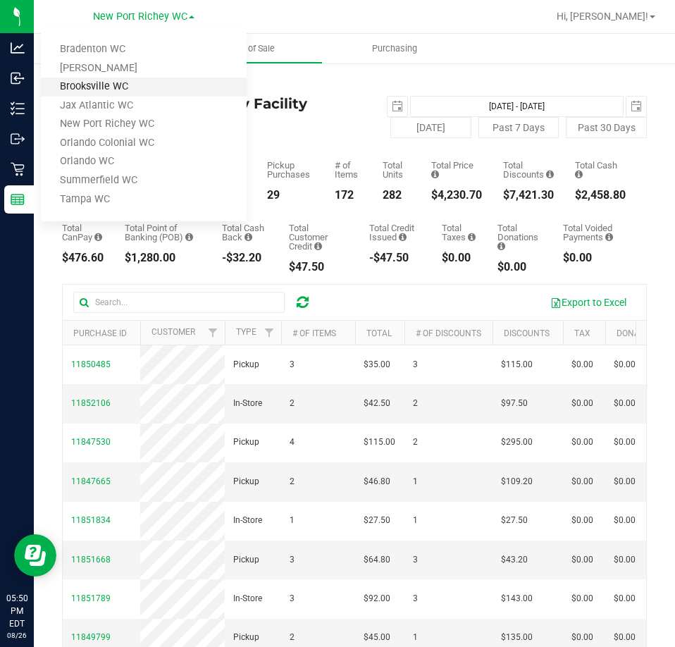
click at [108, 85] on link "Brooksville WC" at bounding box center [144, 87] width 206 height 19
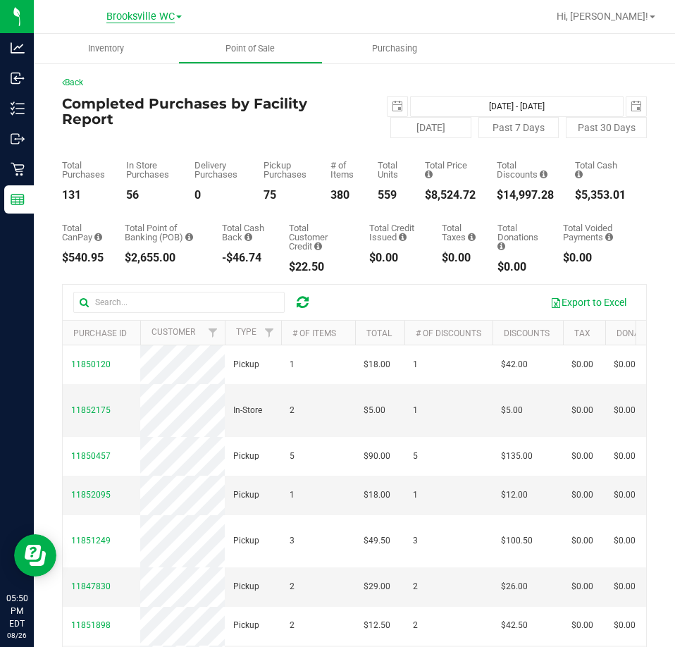
click at [125, 18] on span "Brooksville WC" at bounding box center [140, 17] width 68 height 13
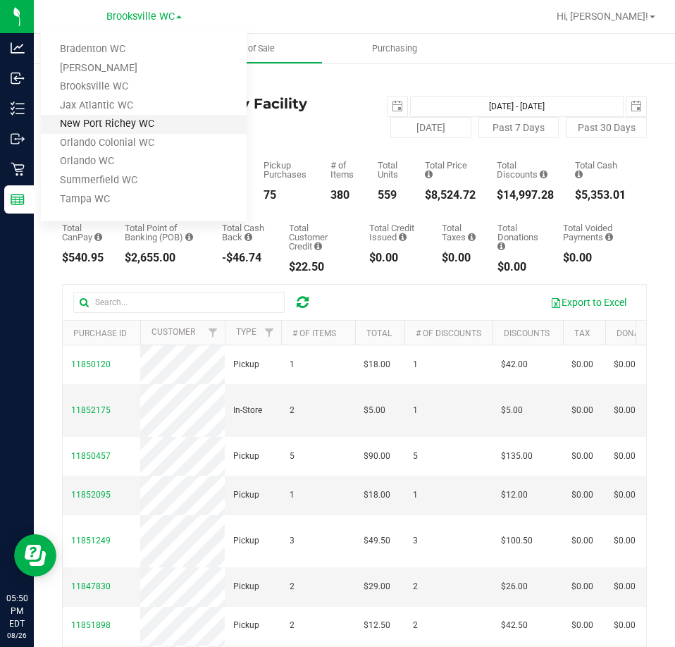
click at [121, 124] on link "New Port Richey WC" at bounding box center [144, 124] width 206 height 19
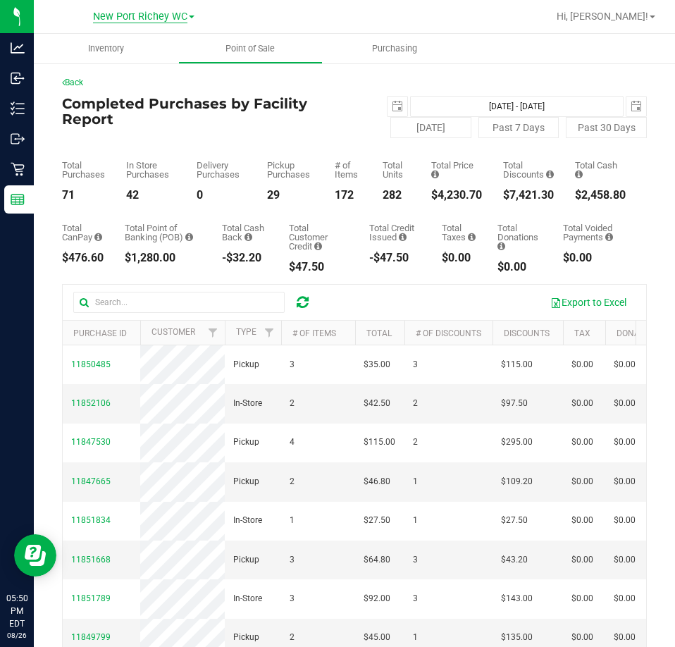
click at [156, 16] on span "New Port Richey WC" at bounding box center [140, 17] width 94 height 13
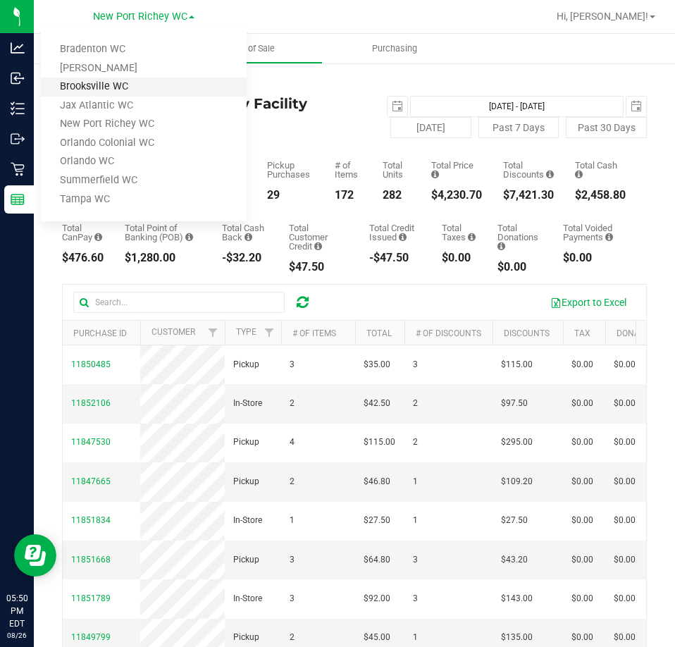
click at [161, 89] on link "Brooksville WC" at bounding box center [144, 87] width 206 height 19
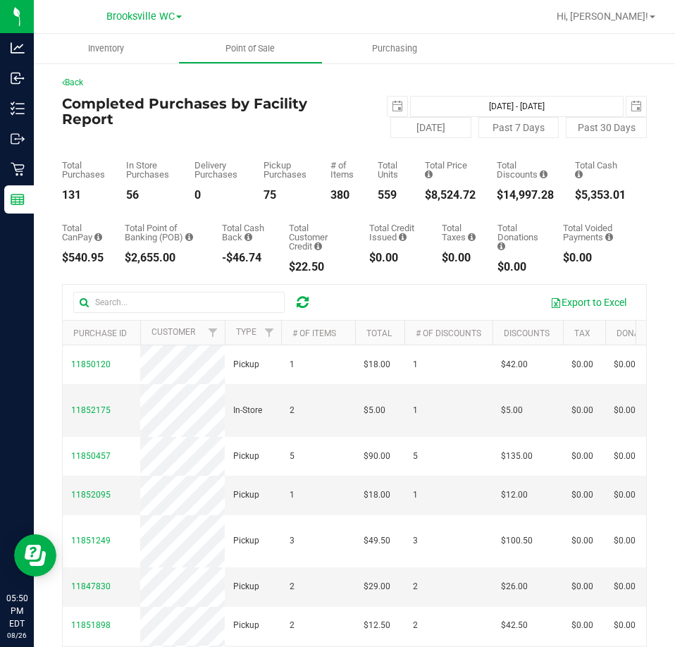
click at [130, 9] on link "Brooksville WC" at bounding box center [143, 15] width 75 height 13
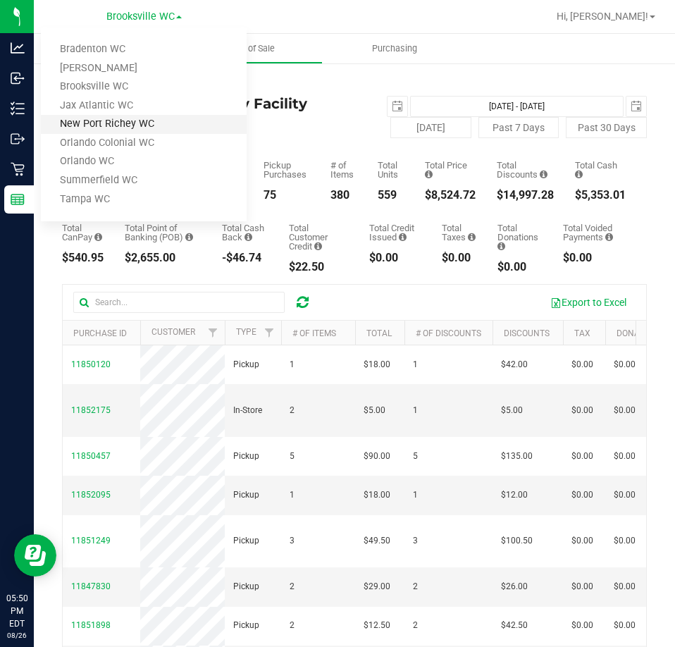
click at [120, 123] on link "New Port Richey WC" at bounding box center [144, 124] width 206 height 19
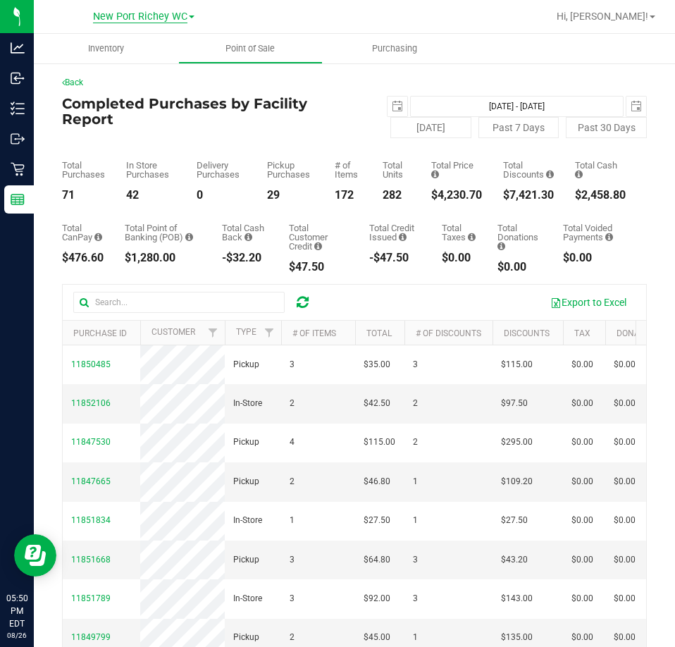
click at [162, 11] on span "New Port Richey WC" at bounding box center [140, 17] width 94 height 13
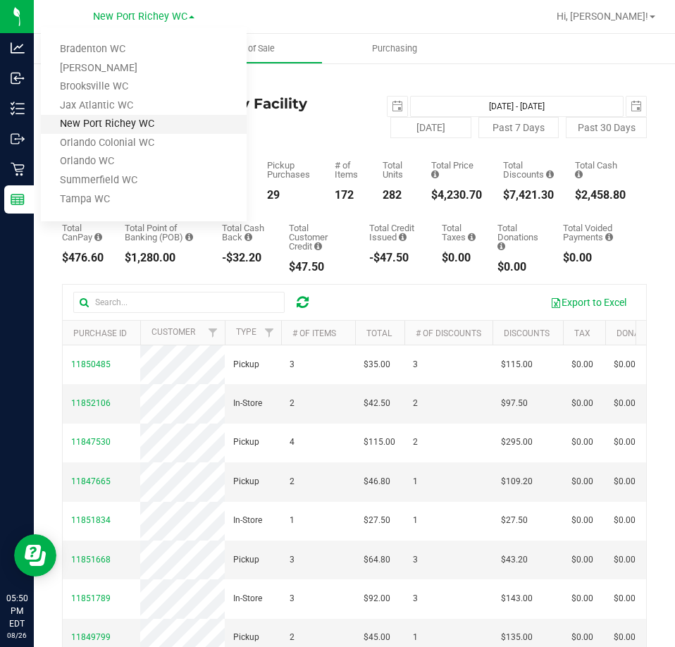
click at [141, 121] on link "New Port Richey WC" at bounding box center [144, 124] width 206 height 19
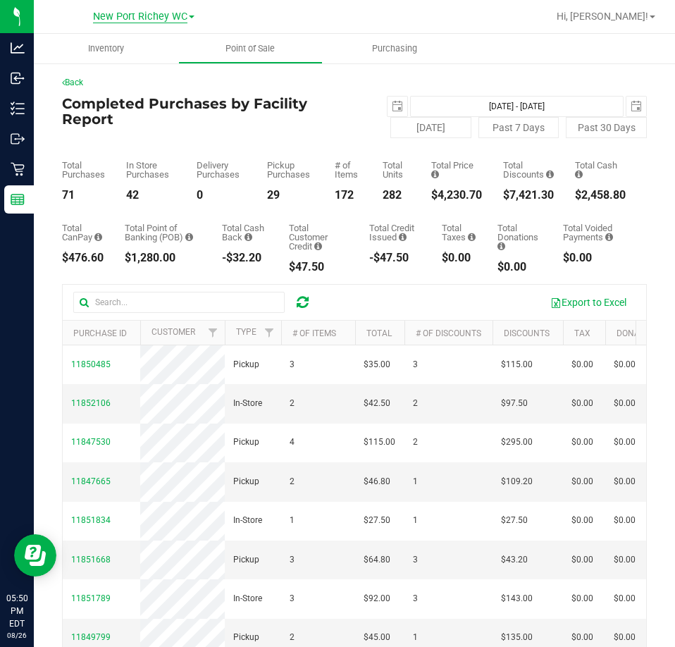
click at [174, 14] on span "New Port Richey WC" at bounding box center [140, 17] width 94 height 13
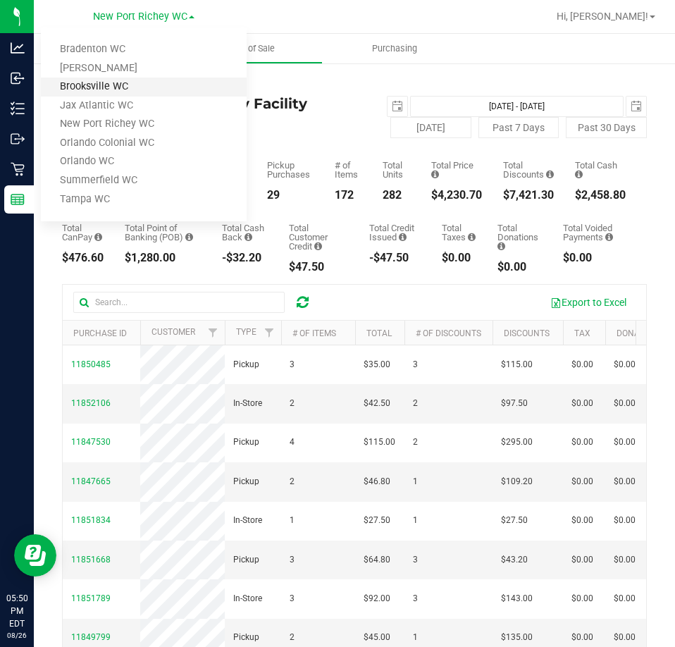
click at [101, 79] on link "Brooksville WC" at bounding box center [144, 87] width 206 height 19
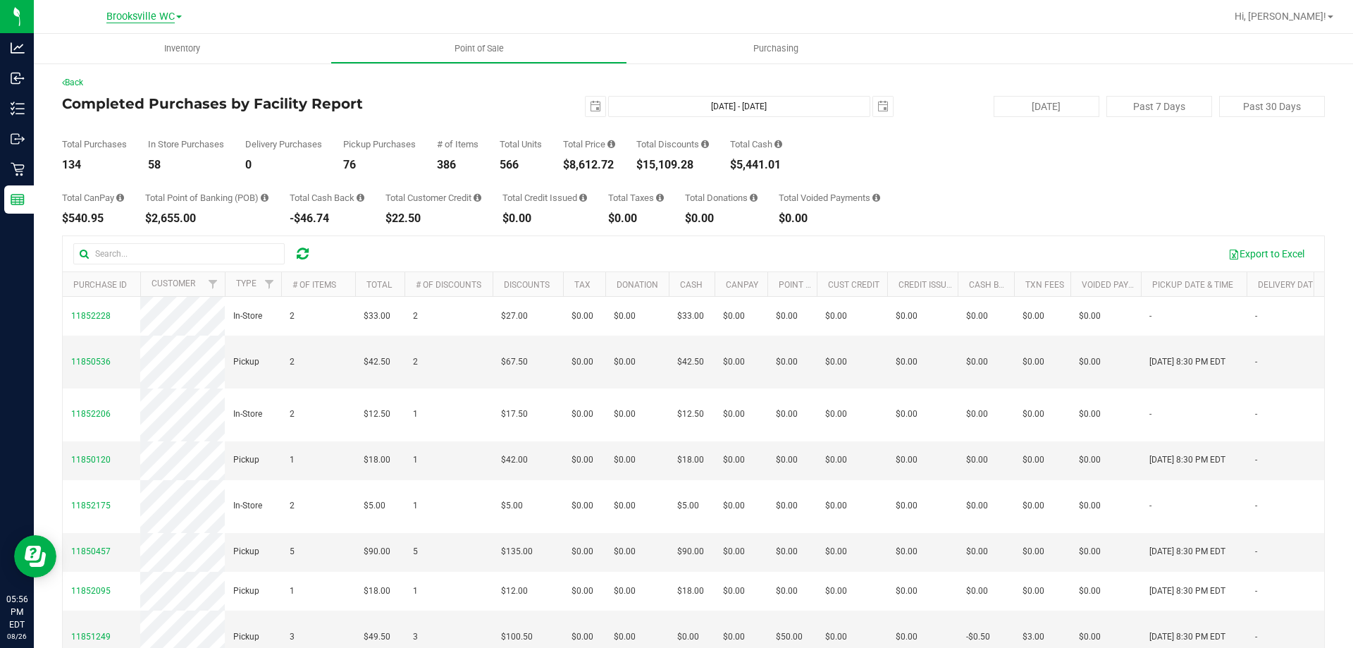
click at [133, 13] on span "Brooksville WC" at bounding box center [140, 17] width 68 height 13
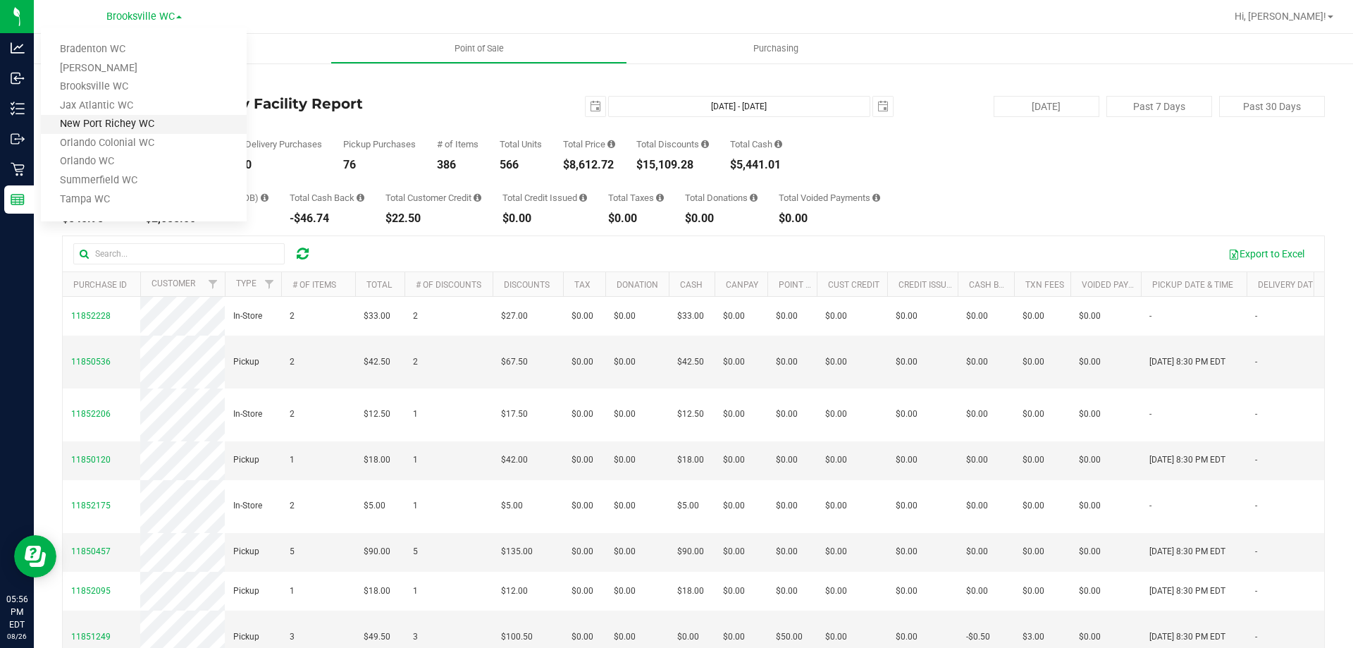
click at [140, 119] on link "New Port Richey WC" at bounding box center [144, 124] width 206 height 19
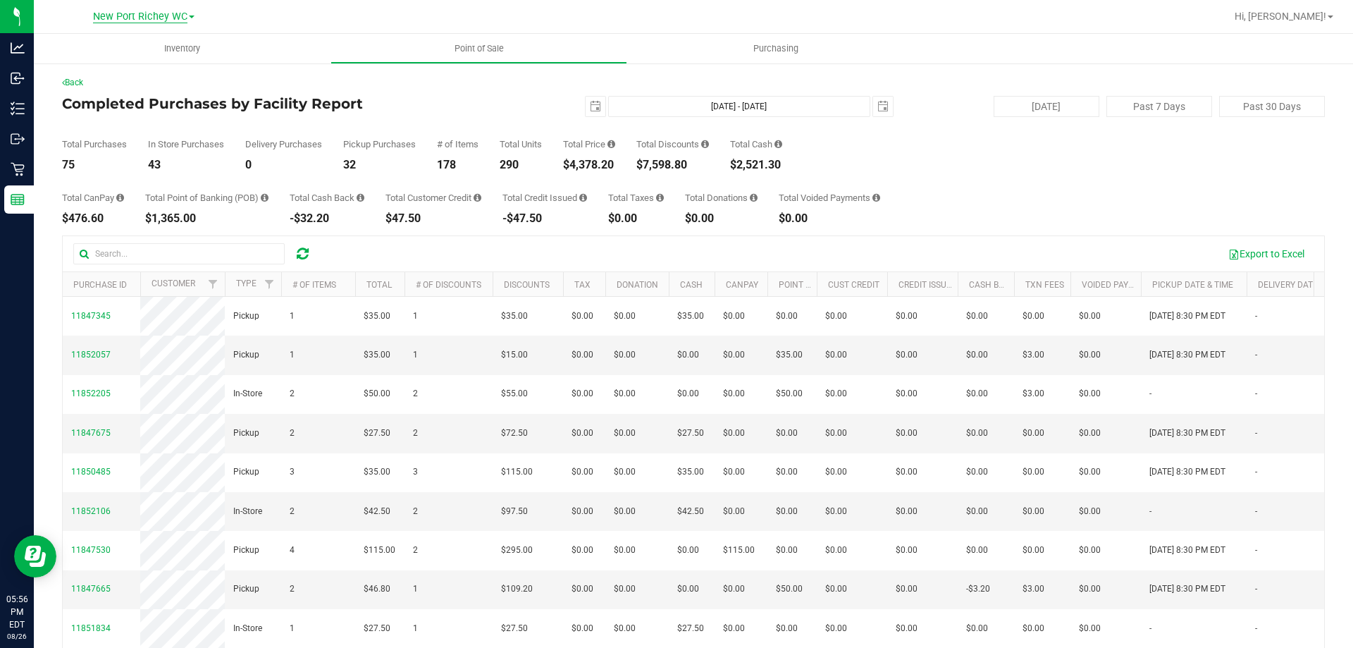
click at [137, 17] on span "New Port Richey WC" at bounding box center [140, 17] width 94 height 13
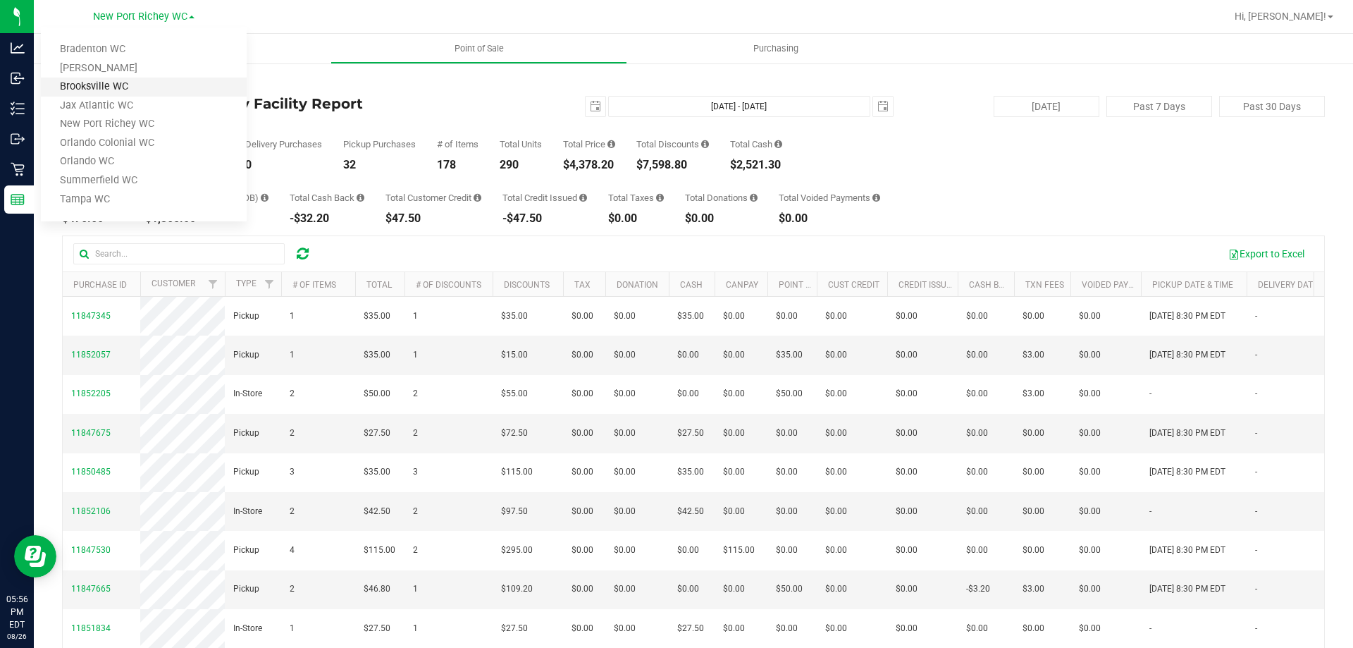
click at [144, 90] on link "Brooksville WC" at bounding box center [144, 87] width 206 height 19
